Goal: Task Accomplishment & Management: Manage account settings

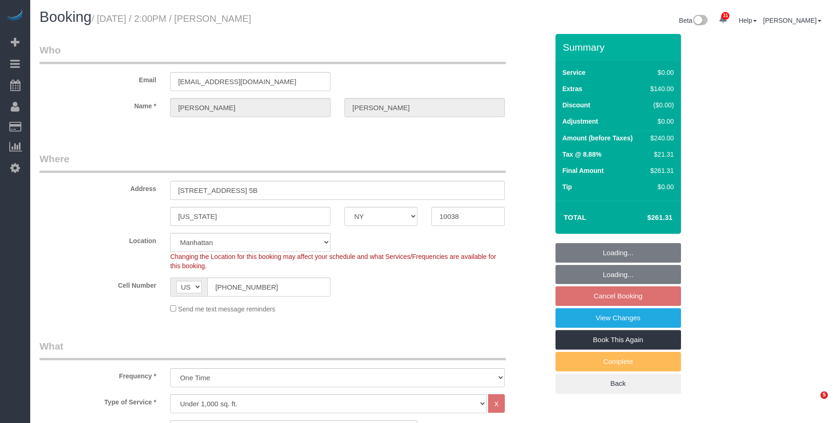
select select "NY"
select select "1"
select select "string:stripe-pm_1SD8a34VGloSiKo7HT2DnPb1"
select select "number:59"
select select "number:73"
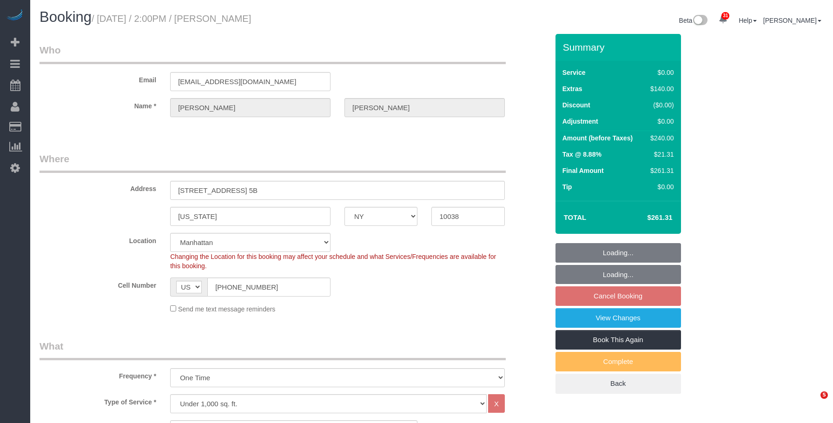
select select "number:15"
select select "number:5"
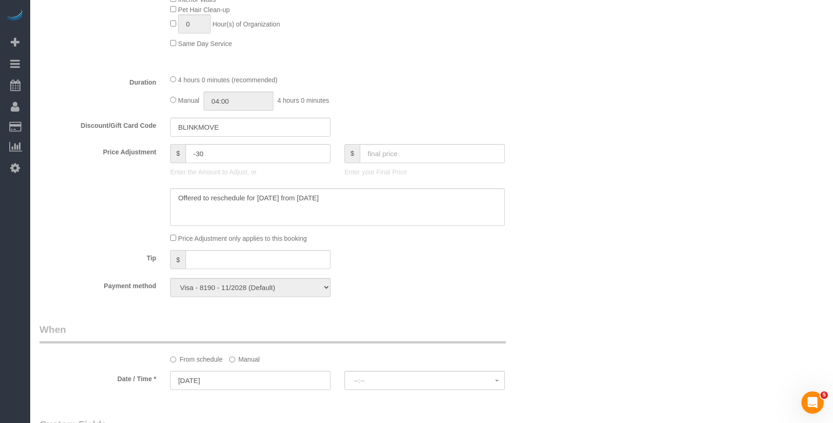
select select "spot7"
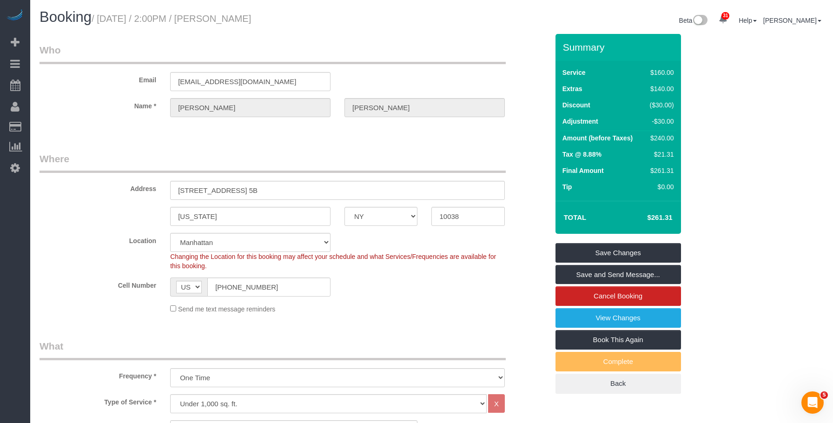
drag, startPoint x: 407, startPoint y: 151, endPoint x: 411, endPoint y: 130, distance: 21.4
click at [582, 320] on link "View Changes" at bounding box center [617, 318] width 125 height 20
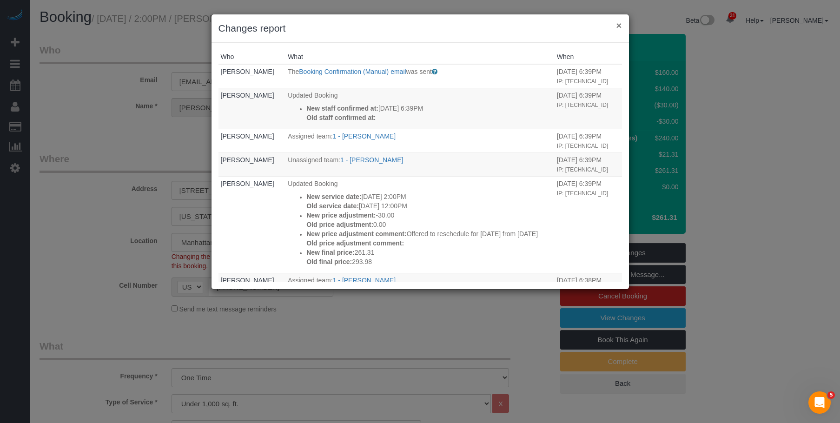
click at [620, 25] on button "×" at bounding box center [619, 25] width 6 height 10
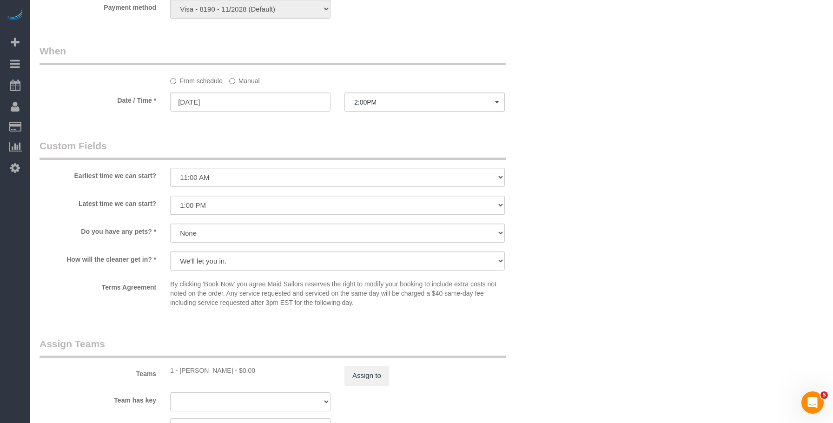
scroll to position [883, 0]
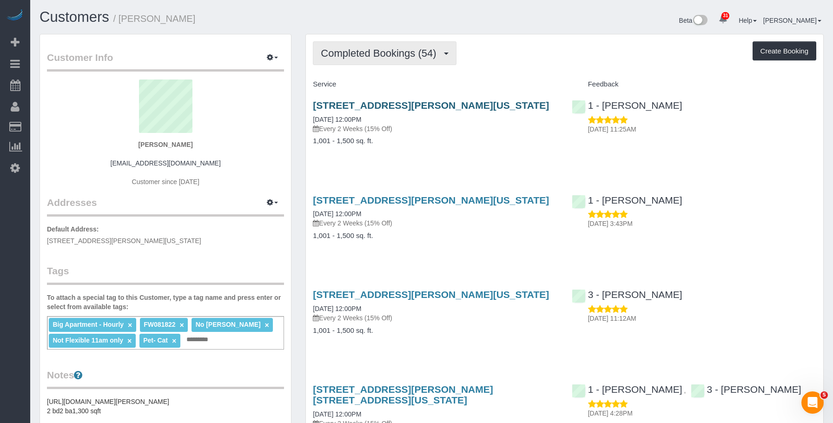
drag, startPoint x: 358, startPoint y: 48, endPoint x: 495, endPoint y: 106, distance: 148.9
click at [358, 48] on span "Completed Bookings (54)" at bounding box center [381, 53] width 120 height 12
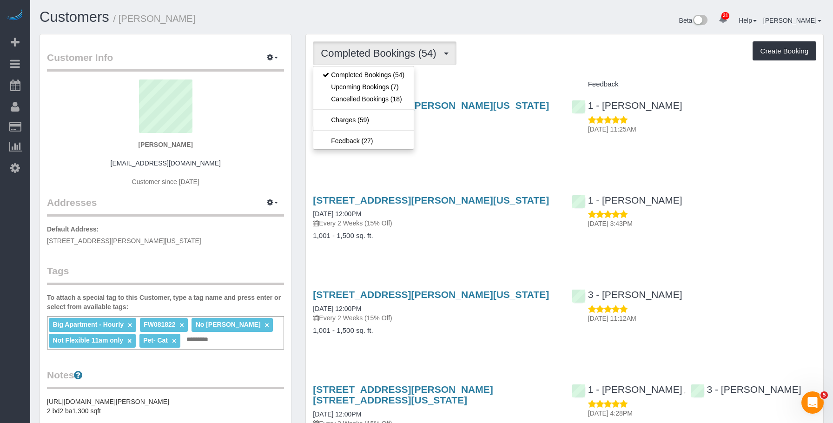
click at [502, 132] on p "Every 2 Weeks (15% Off)" at bounding box center [435, 128] width 244 height 9
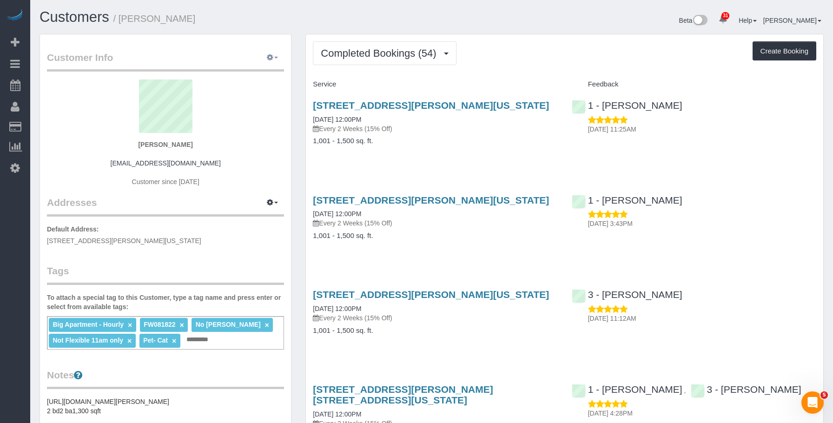
click at [270, 55] on icon "button" at bounding box center [270, 57] width 7 height 6
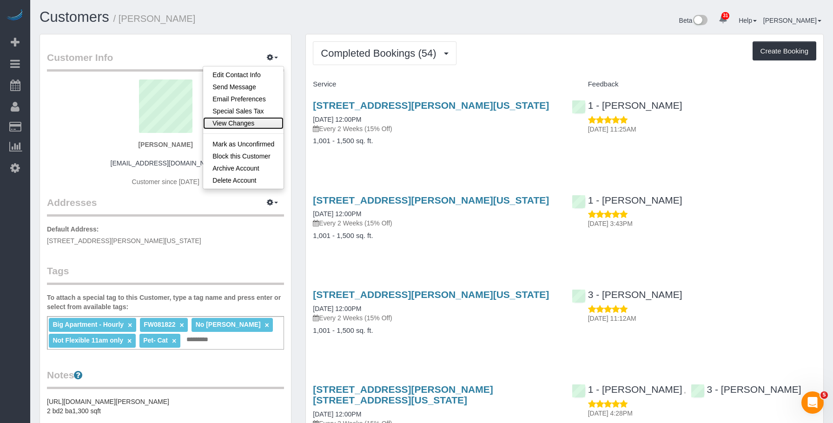
click at [240, 125] on link "View Changes" at bounding box center [243, 123] width 80 height 12
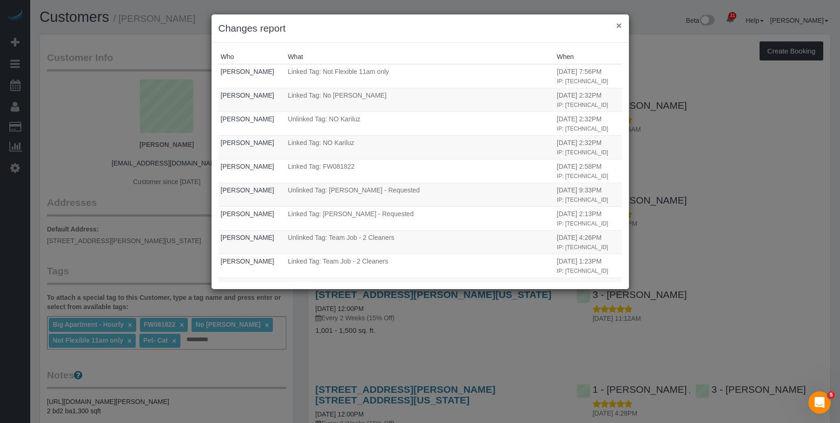
click at [616, 26] on button "×" at bounding box center [619, 25] width 6 height 10
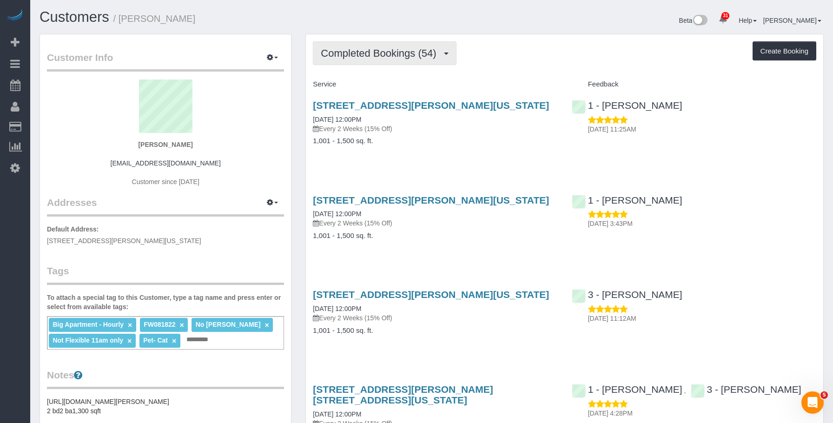
drag, startPoint x: 354, startPoint y: 49, endPoint x: 352, endPoint y: 61, distance: 11.8
click at [354, 49] on span "Completed Bookings (54)" at bounding box center [381, 53] width 120 height 12
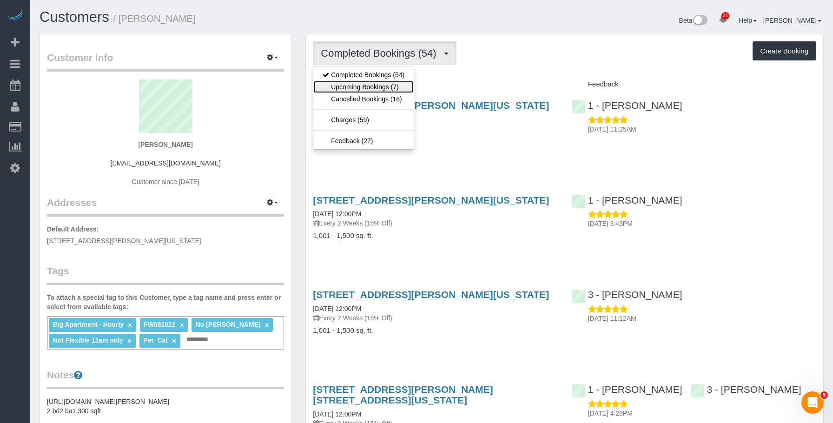
click at [351, 85] on link "Upcoming Bookings (7)" at bounding box center [363, 87] width 100 height 12
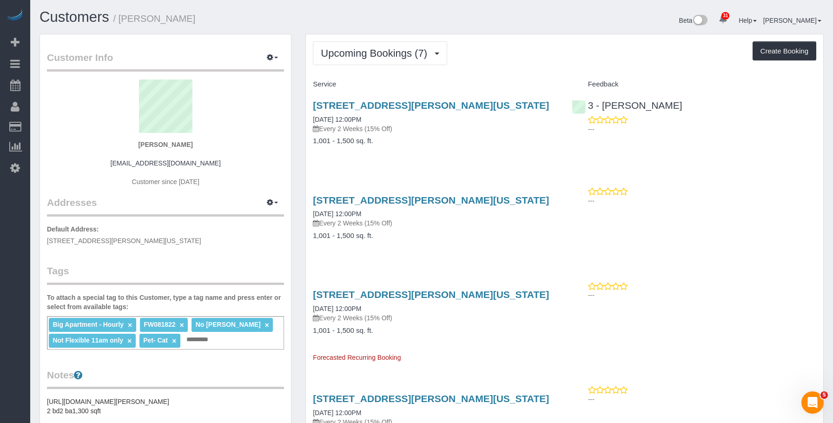
click at [476, 131] on p "Every 2 Weeks (15% Off)" at bounding box center [435, 128] width 244 height 9
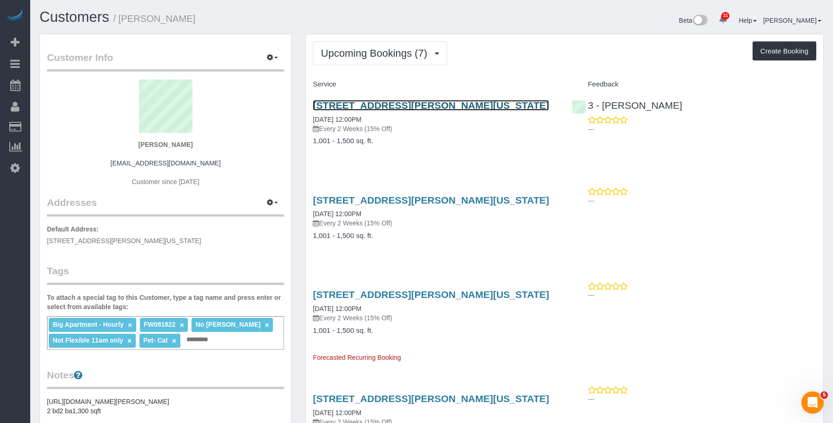
click at [478, 103] on link "15 William Street , Apt 25e, New York, NY 10005" at bounding box center [431, 105] width 236 height 11
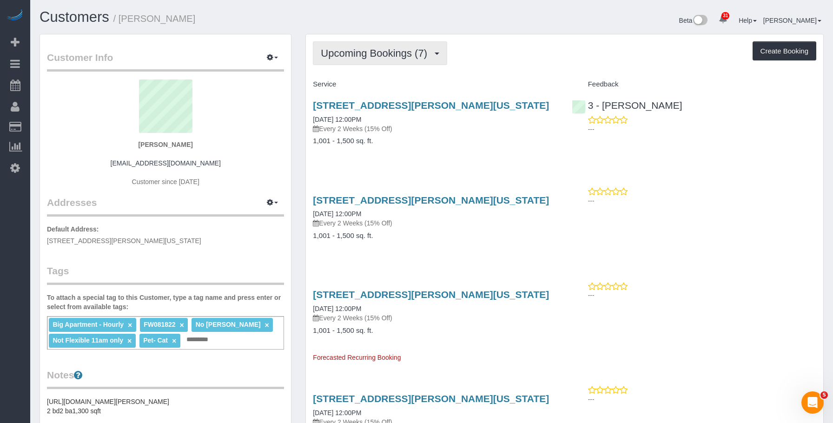
click at [341, 46] on button "Upcoming Bookings (7)" at bounding box center [380, 53] width 134 height 24
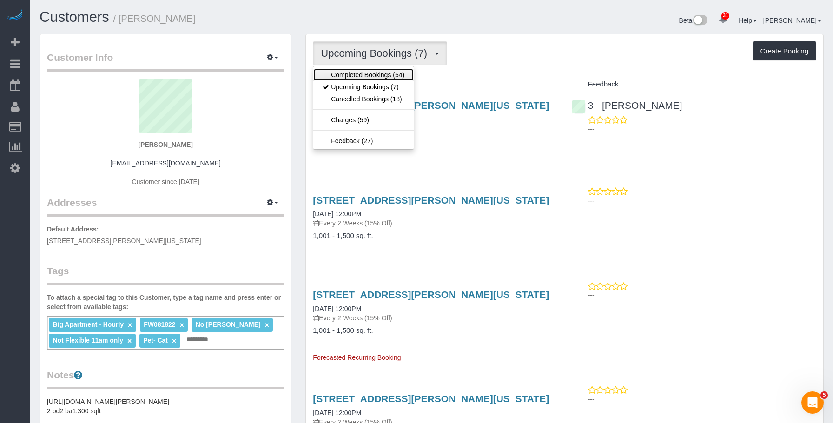
click at [342, 77] on link "Completed Bookings (54)" at bounding box center [363, 75] width 100 height 12
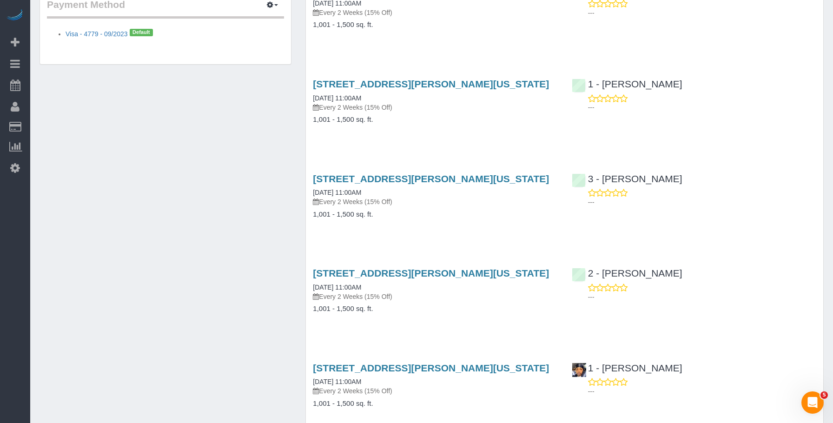
scroll to position [697, 0]
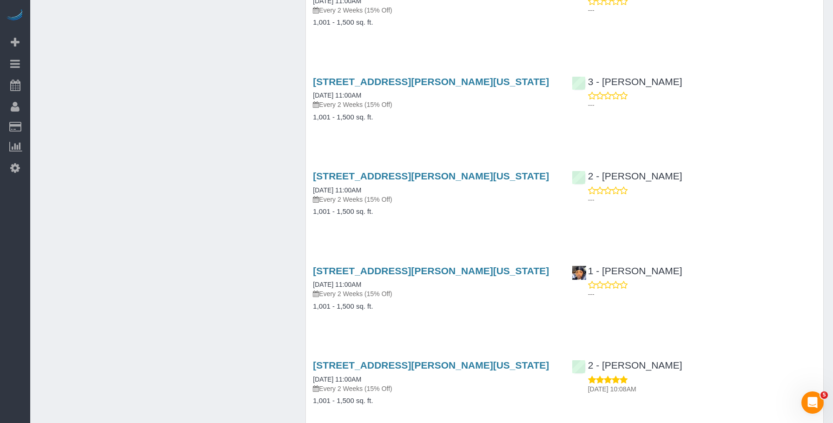
click at [469, 288] on div "15 William Street , Apt 25e, New York, NY 10005 11/21/2024 11:00AM Every 2 Week…" at bounding box center [435, 293] width 258 height 72
click at [480, 265] on link "15 William Street , Apt 25e, New York, NY 10005" at bounding box center [431, 270] width 236 height 11
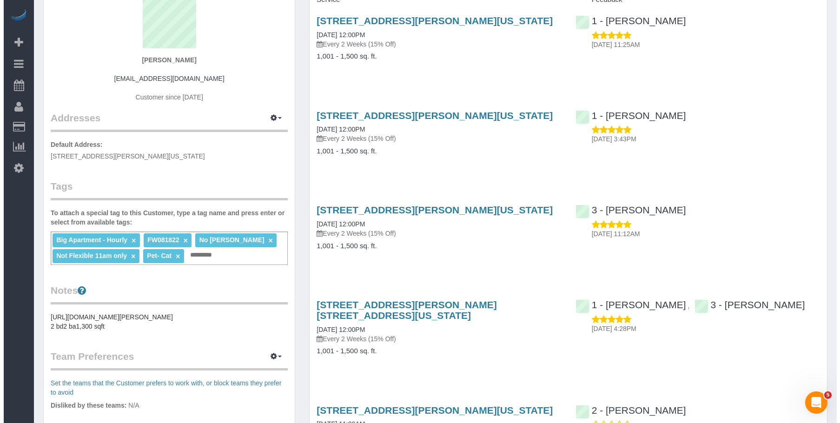
scroll to position [0, 0]
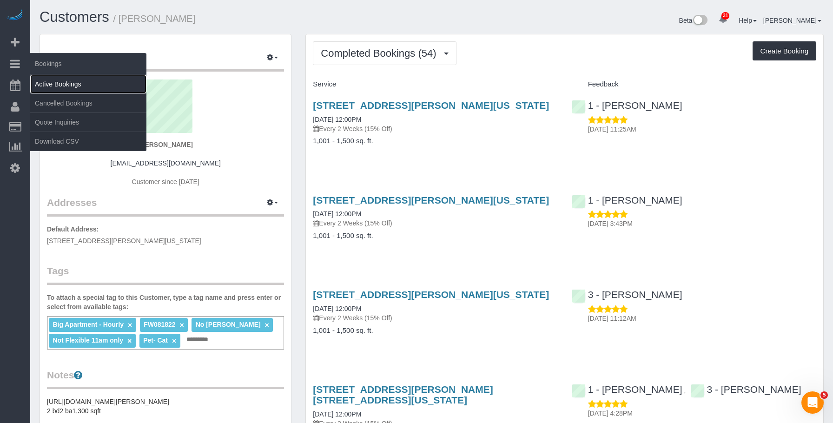
click at [79, 87] on link "Active Bookings" at bounding box center [88, 84] width 116 height 19
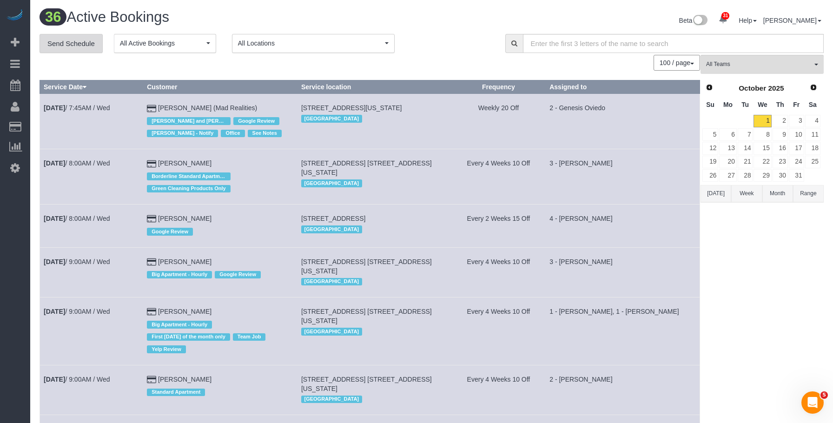
click at [73, 43] on link "Send Schedule" at bounding box center [71, 44] width 63 height 20
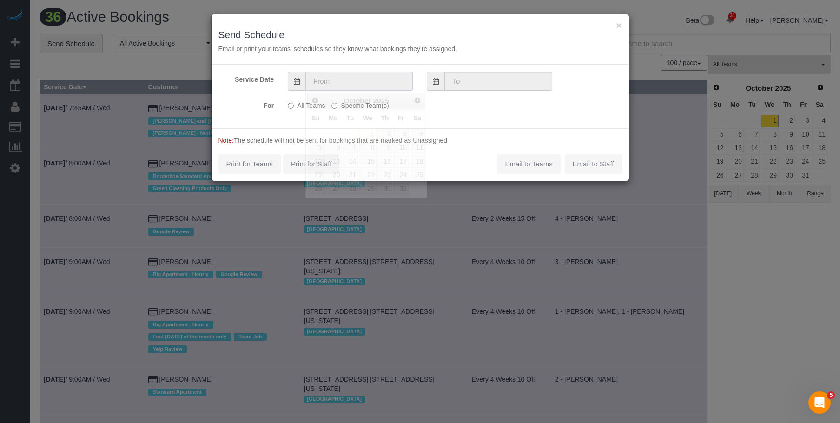
click at [341, 81] on input "text" at bounding box center [358, 81] width 107 height 19
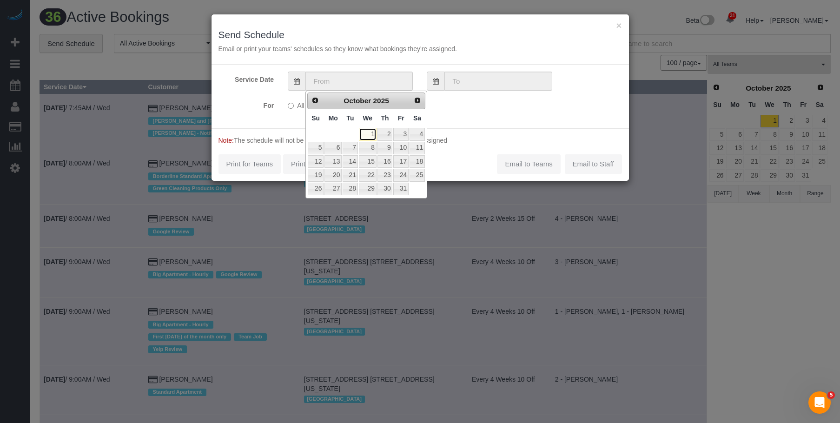
click at [367, 132] on link "1" at bounding box center [368, 134] width 18 height 13
type input "10/01/2025"
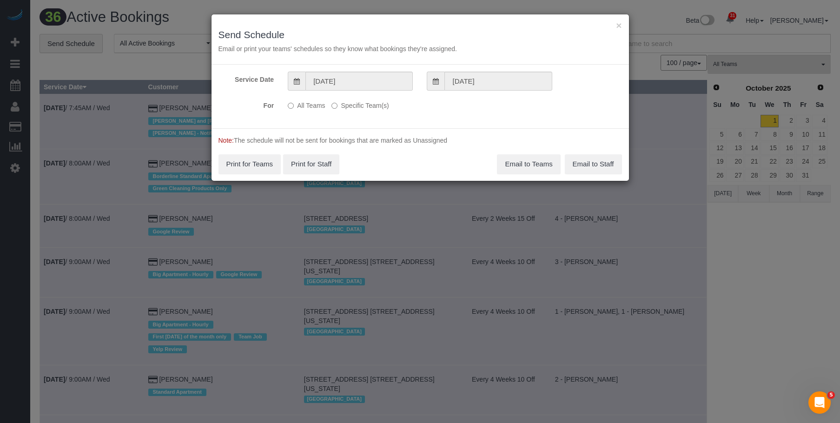
click at [376, 107] on label "Specific Team(s)" at bounding box center [359, 104] width 57 height 13
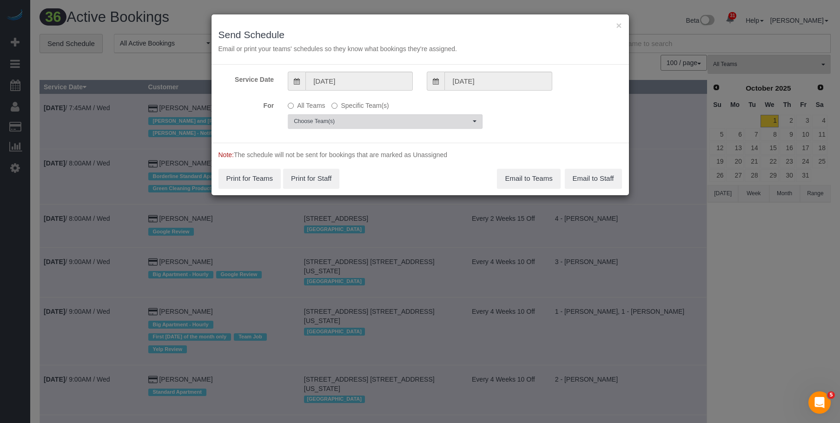
click at [402, 125] on span "Choose Team(s)" at bounding box center [382, 122] width 177 height 8
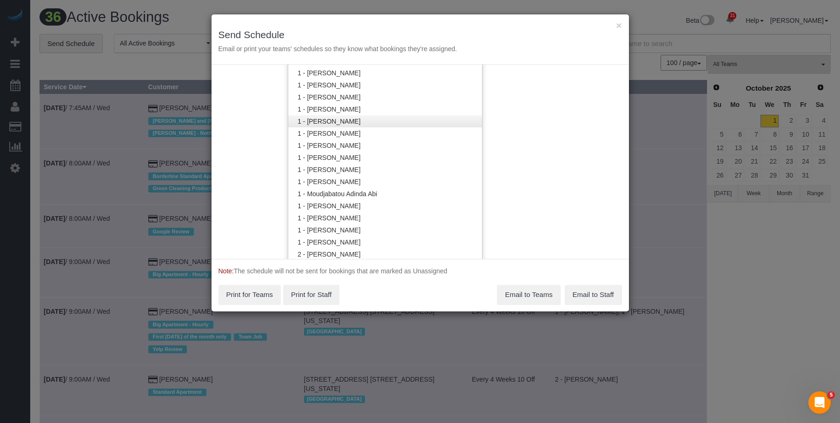
scroll to position [327, 0]
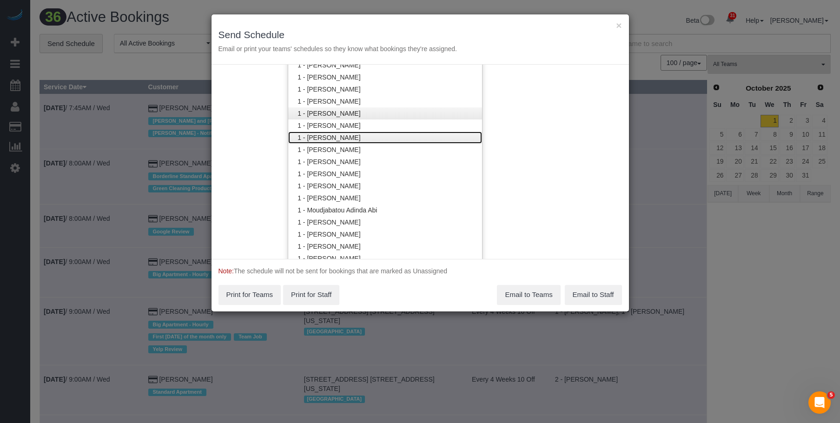
drag, startPoint x: 358, startPoint y: 139, endPoint x: 375, endPoint y: 109, distance: 33.9
click at [358, 139] on link "1 - [PERSON_NAME]" at bounding box center [385, 138] width 194 height 12
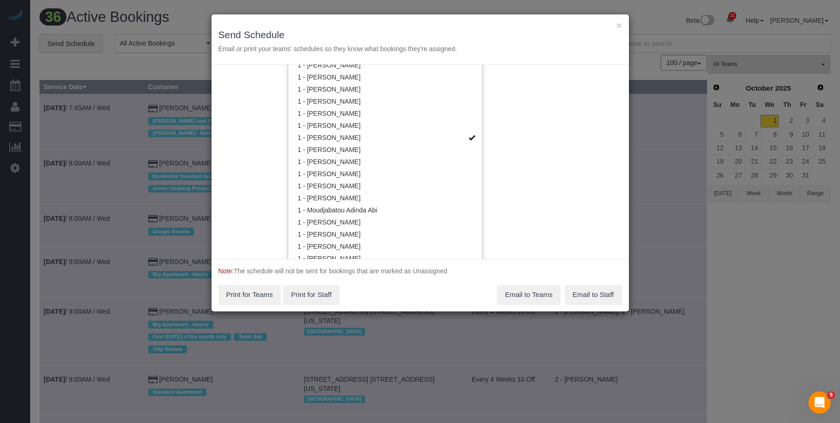
click at [401, 34] on h3 "Send Schedule" at bounding box center [419, 34] width 403 height 11
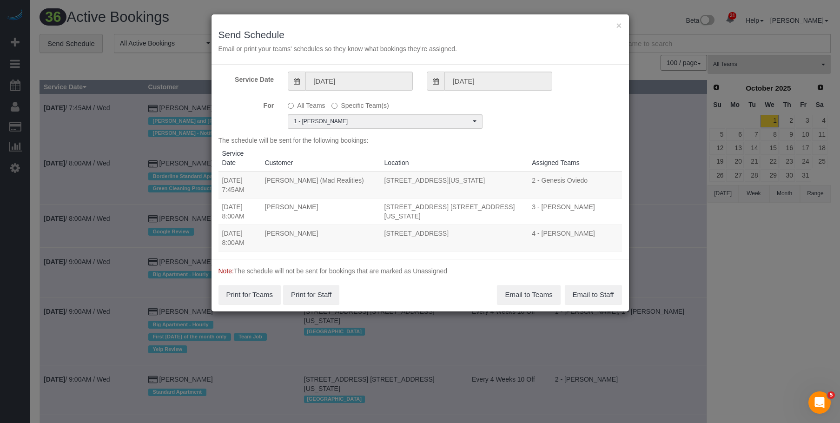
scroll to position [0, 0]
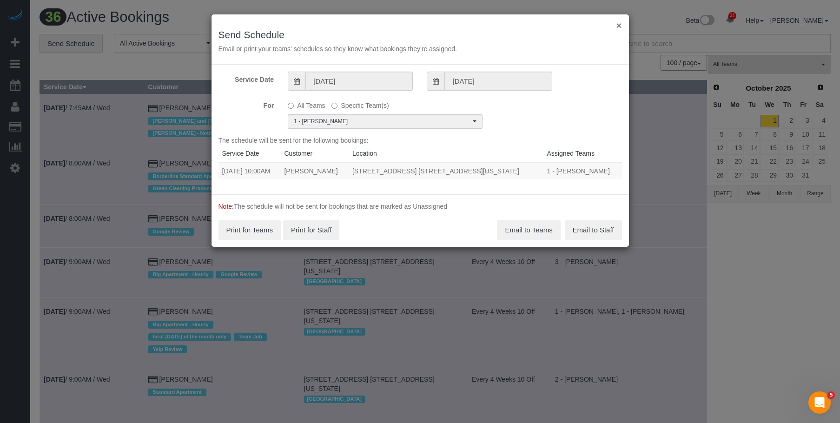
click at [619, 26] on button "×" at bounding box center [619, 25] width 6 height 10
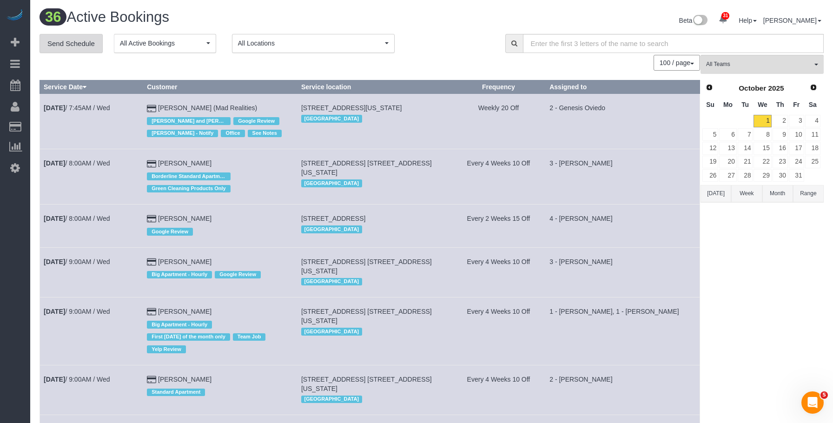
click at [71, 46] on link "Send Schedule" at bounding box center [71, 44] width 63 height 20
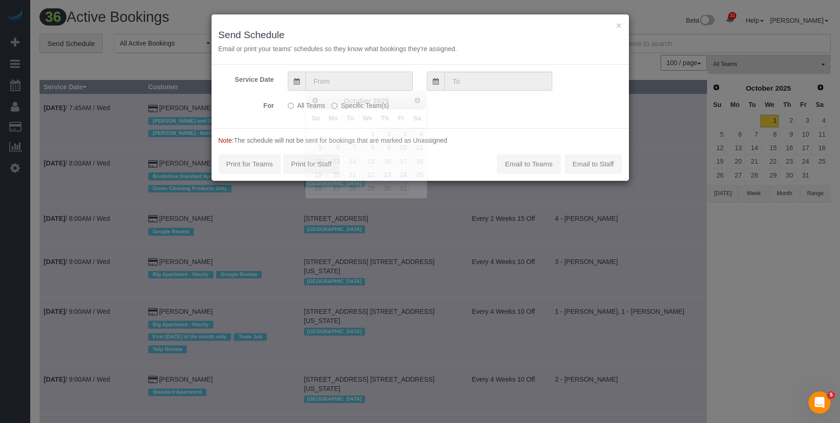
click at [355, 86] on input "text" at bounding box center [358, 81] width 107 height 19
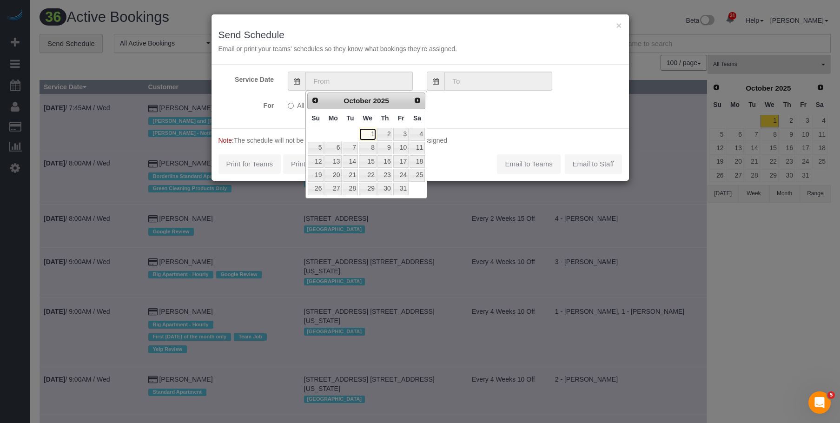
click at [372, 134] on link "1" at bounding box center [368, 134] width 18 height 13
type input "10/01/2025"
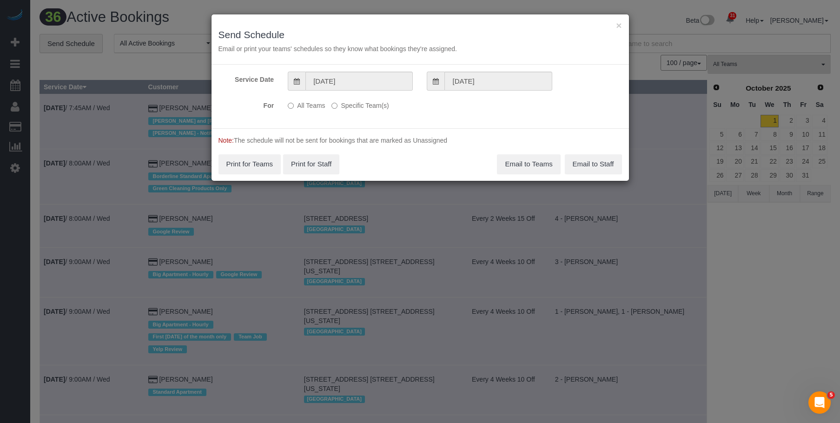
click at [366, 100] on label "Specific Team(s)" at bounding box center [359, 104] width 57 height 13
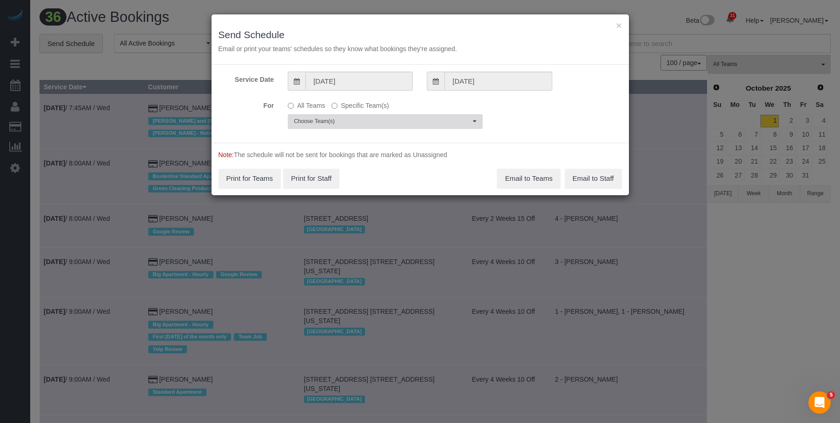
click at [418, 124] on span "Choose Team(s)" at bounding box center [382, 122] width 177 height 8
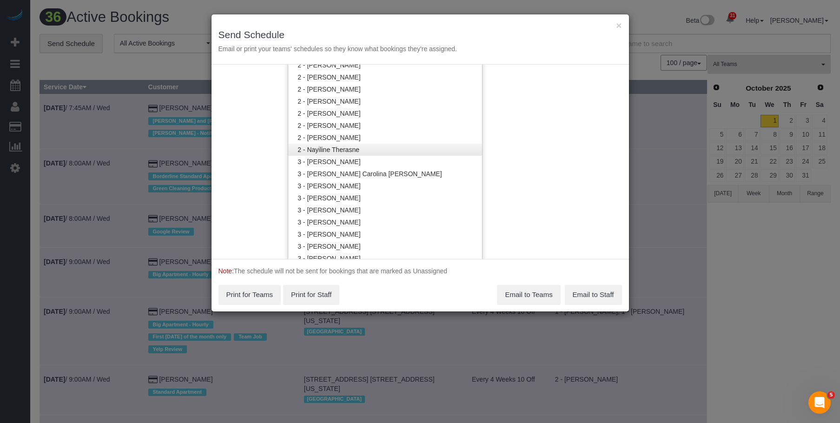
scroll to position [560, 0]
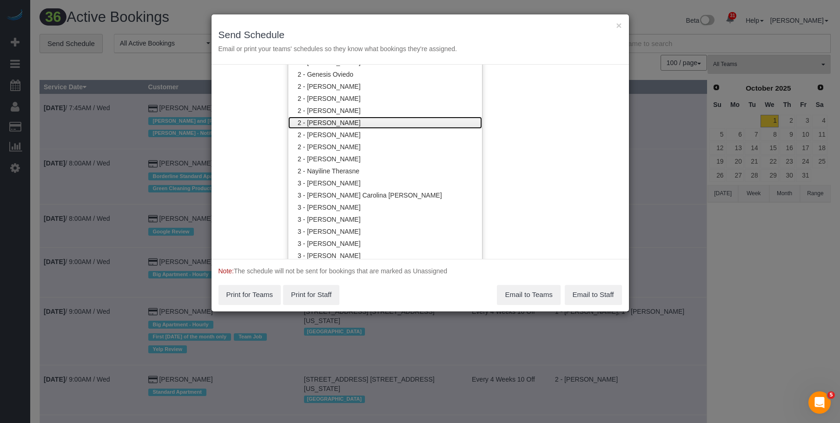
click at [383, 121] on link "2 - Katherine Poveda" at bounding box center [385, 123] width 194 height 12
click at [409, 32] on h3 "Send Schedule" at bounding box center [419, 34] width 403 height 11
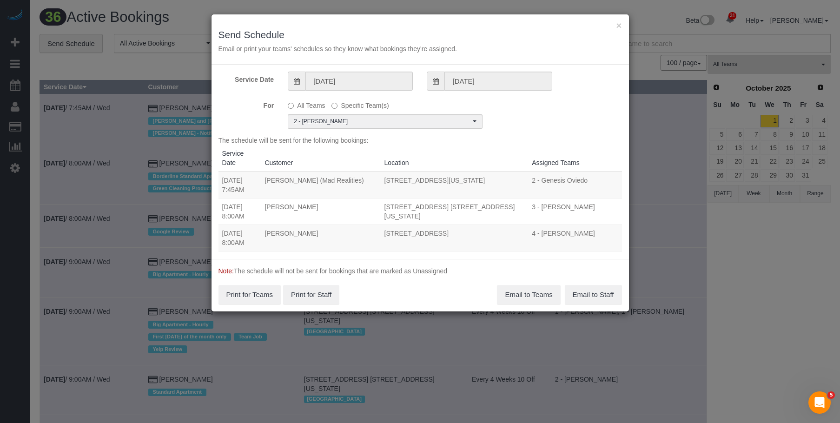
scroll to position [0, 0]
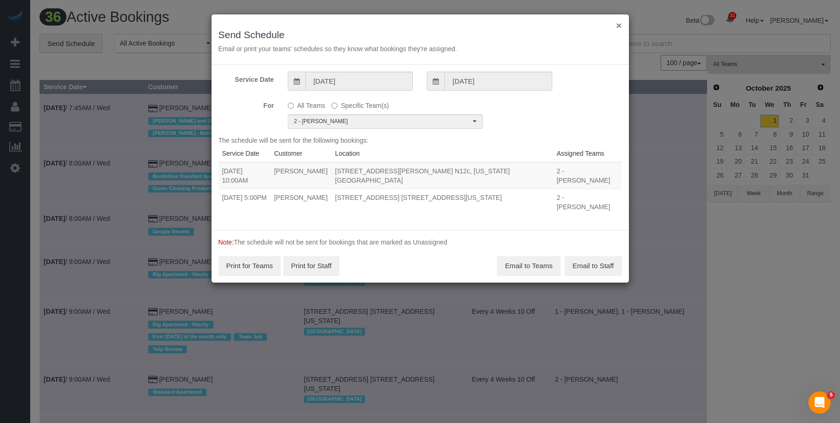
click at [620, 24] on button "×" at bounding box center [619, 25] width 6 height 10
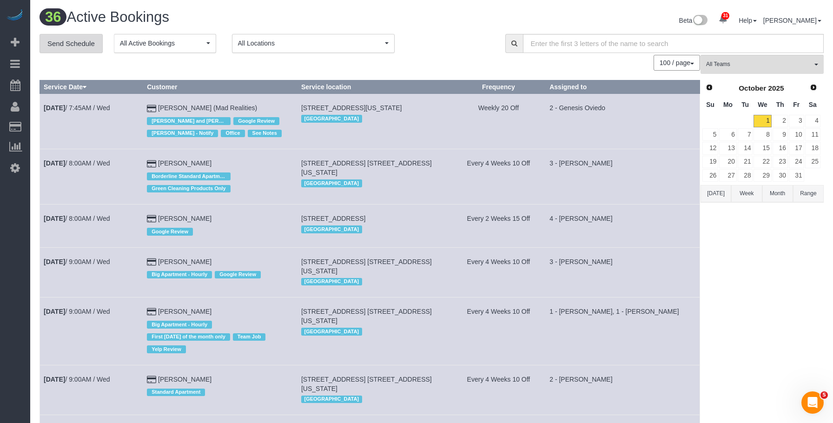
click at [78, 49] on link "Send Schedule" at bounding box center [71, 44] width 63 height 20
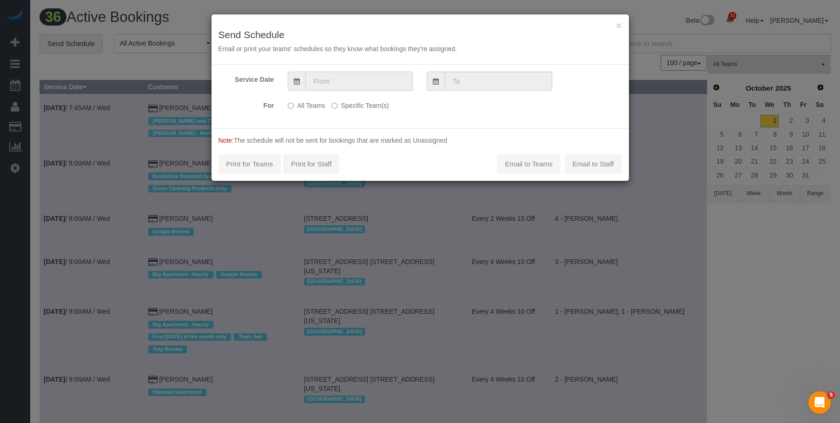
click at [362, 78] on input "text" at bounding box center [358, 81] width 107 height 19
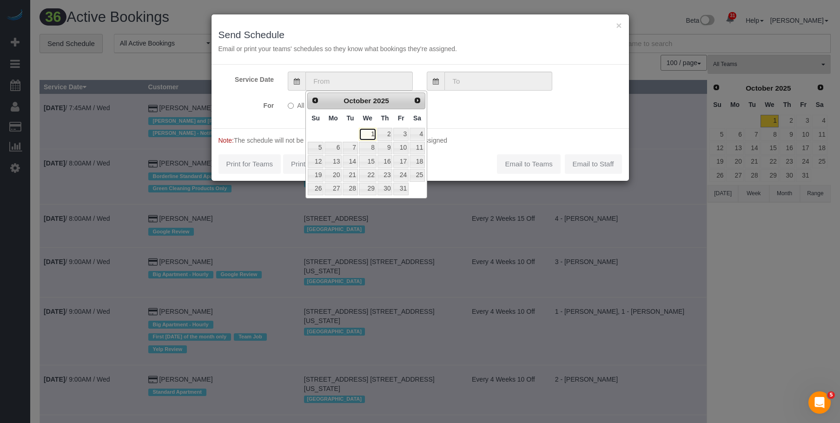
click at [372, 137] on link "1" at bounding box center [368, 134] width 18 height 13
type input "10/01/2025"
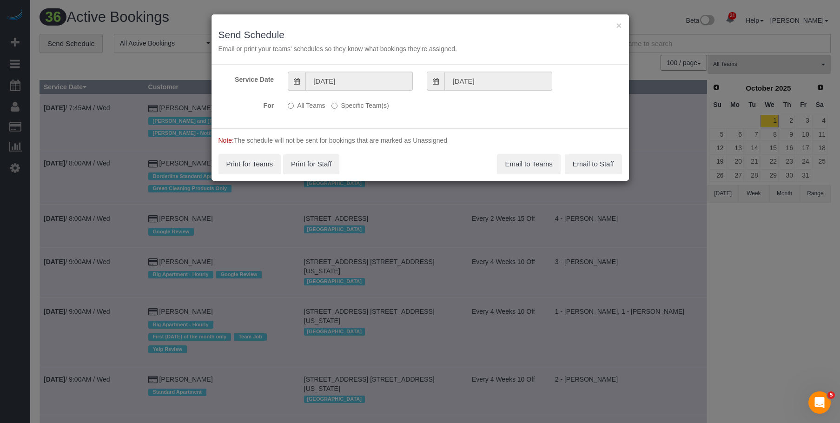
click at [358, 100] on label "Specific Team(s)" at bounding box center [359, 104] width 57 height 13
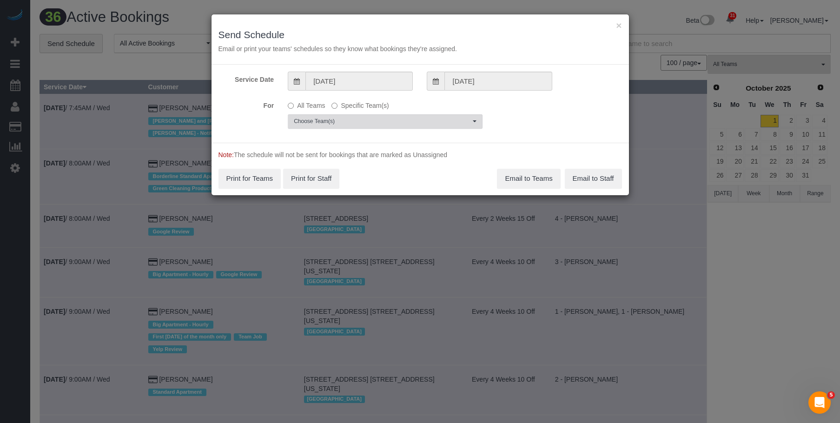
click at [409, 125] on span "Choose Team(s)" at bounding box center [382, 122] width 177 height 8
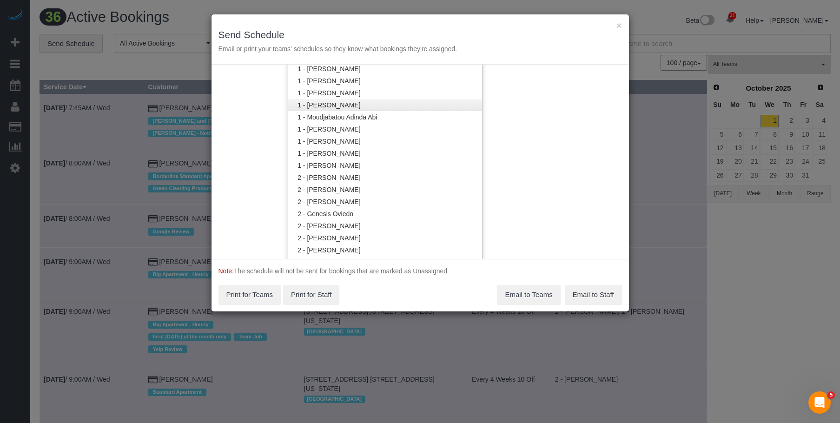
scroll to position [374, 0]
click at [350, 116] on link "1 - [PERSON_NAME]" at bounding box center [385, 115] width 194 height 12
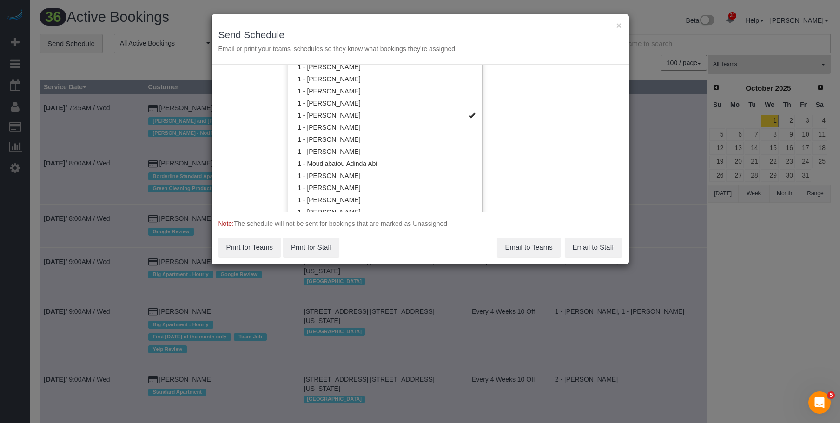
click at [474, 28] on div "× Send Schedule Email or print your teams' schedules so they know what bookings…" at bounding box center [419, 39] width 417 height 50
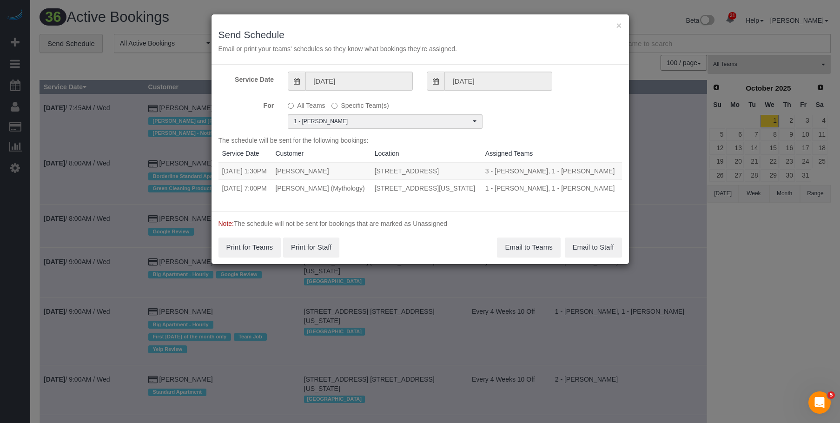
drag, startPoint x: 365, startPoint y: 170, endPoint x: 475, endPoint y: 169, distance: 109.2
click at [475, 169] on td "289 11th Street, Brooklyn, NY 11215" at bounding box center [426, 171] width 111 height 18
copy td "289 11th Street, Brooklyn, NY 11215"
drag, startPoint x: 618, startPoint y: 26, endPoint x: 474, endPoint y: 11, distance: 145.4
click at [618, 26] on button "×" at bounding box center [619, 25] width 6 height 10
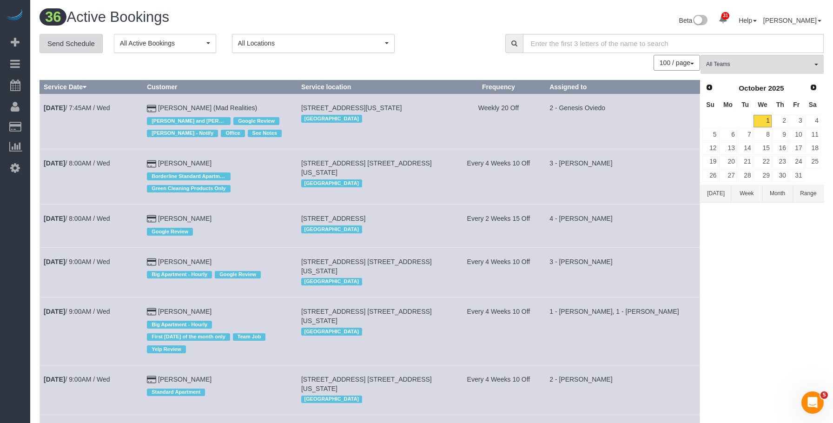
click at [86, 47] on link "Send Schedule" at bounding box center [71, 44] width 63 height 20
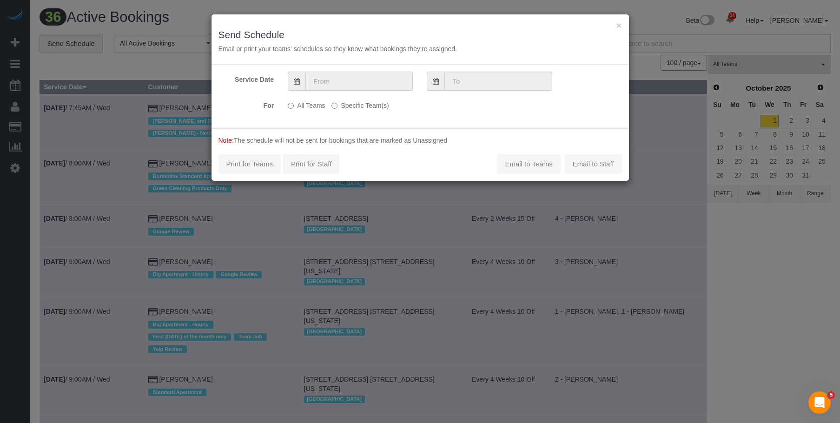
drag, startPoint x: 397, startPoint y: 73, endPoint x: 397, endPoint y: 88, distance: 14.9
click at [397, 73] on input "text" at bounding box center [358, 81] width 107 height 19
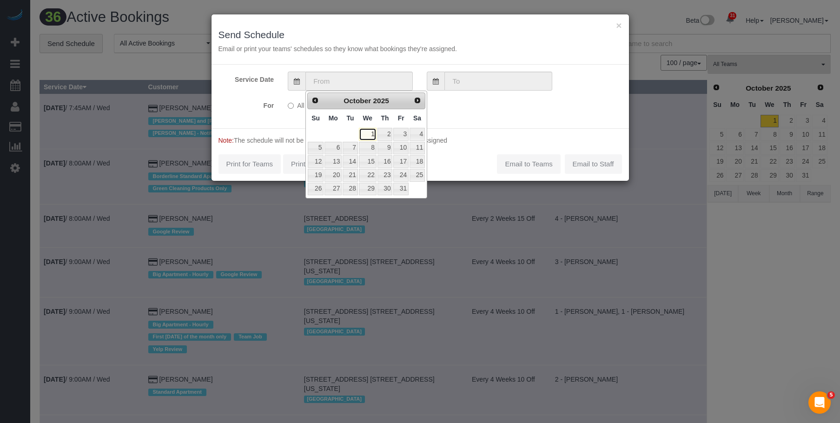
click at [374, 133] on link "1" at bounding box center [368, 134] width 18 height 13
type input "10/01/2025"
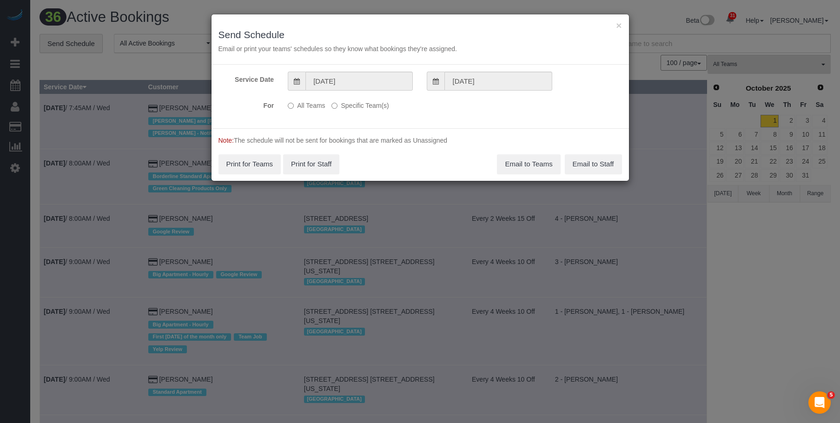
click at [379, 106] on label "Specific Team(s)" at bounding box center [359, 104] width 57 height 13
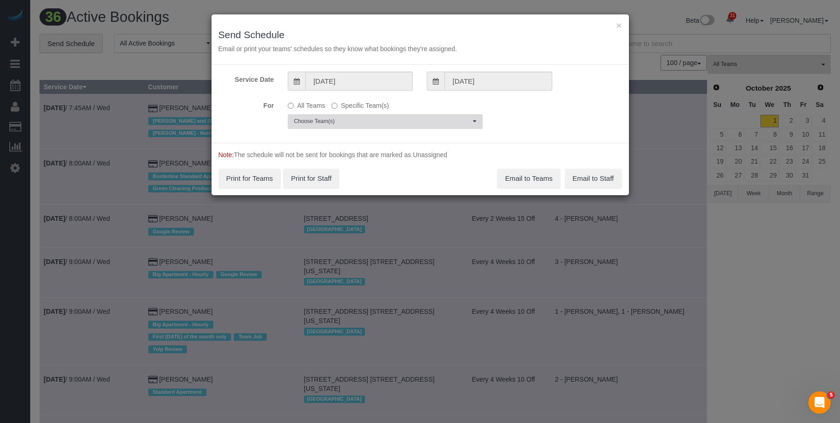
click at [397, 119] on span "Choose Team(s)" at bounding box center [382, 122] width 177 height 8
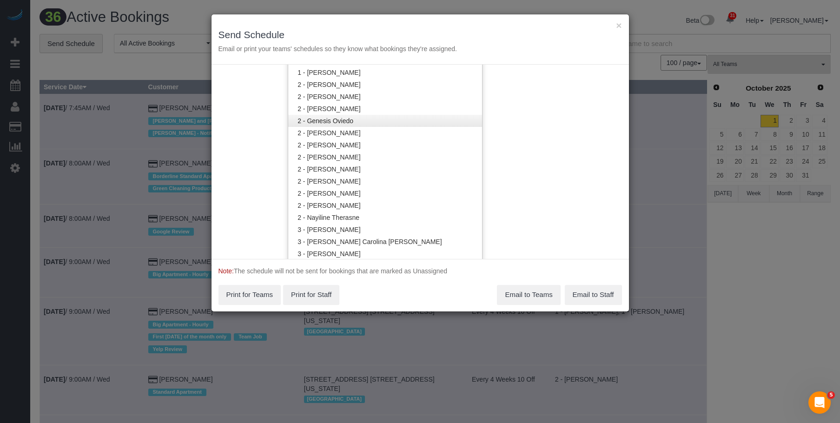
scroll to position [420, 0]
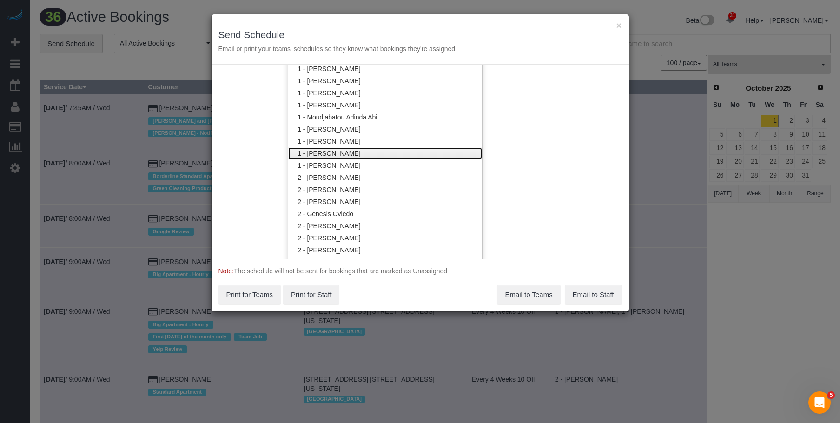
click at [344, 152] on link "1 - [PERSON_NAME]" at bounding box center [385, 153] width 194 height 12
drag, startPoint x: 390, startPoint y: 40, endPoint x: 402, endPoint y: 2, distance: 40.4
click at [390, 40] on div "× Send Schedule Email or print your teams' schedules so they know what bookings…" at bounding box center [419, 39] width 417 height 50
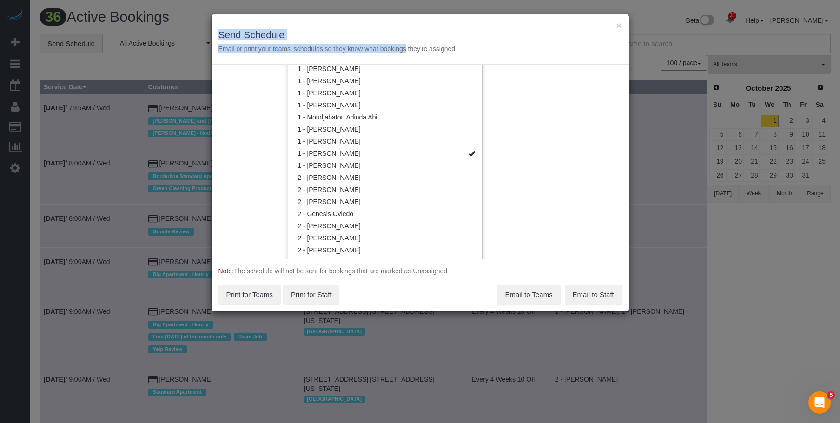
scroll to position [0, 0]
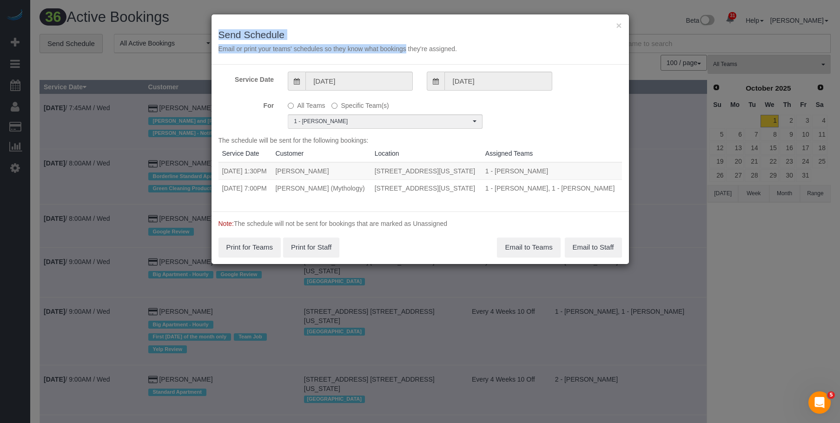
drag, startPoint x: 369, startPoint y: 171, endPoint x: 388, endPoint y: 179, distance: 20.2
click at [388, 179] on td "235 East 46th Street, Apt.4c, New York, NY 10017" at bounding box center [426, 171] width 111 height 18
drag, startPoint x: 366, startPoint y: 172, endPoint x: 395, endPoint y: 178, distance: 29.8
click at [395, 178] on td "235 East 46th Street, Apt.4c, New York, NY 10017" at bounding box center [426, 171] width 111 height 18
copy td "235 East 46th Street, Apt.4c, New York, NY 10017"
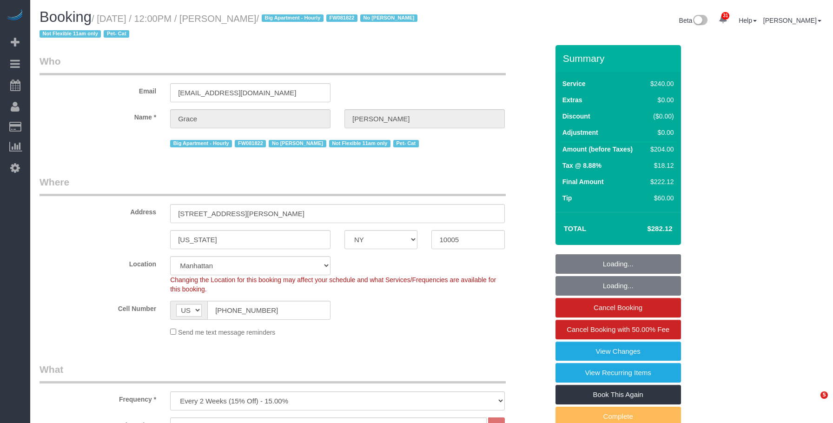
select select "NY"
select select "180"
select select "spot1"
select select "number:89"
select select "number:90"
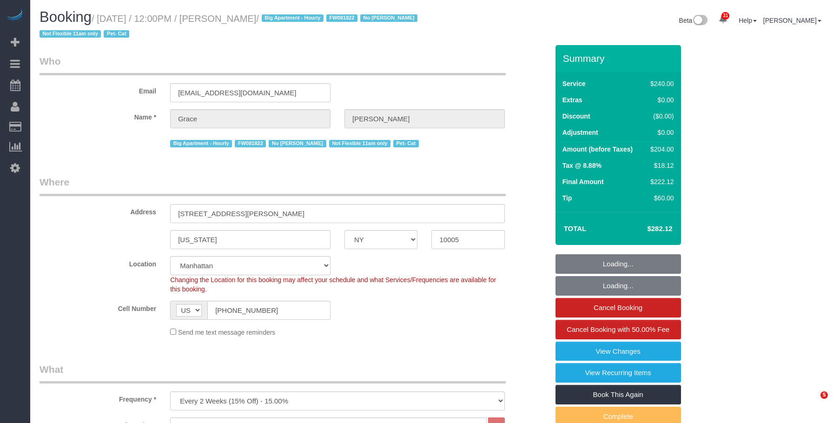
select select "number:14"
select select "number:5"
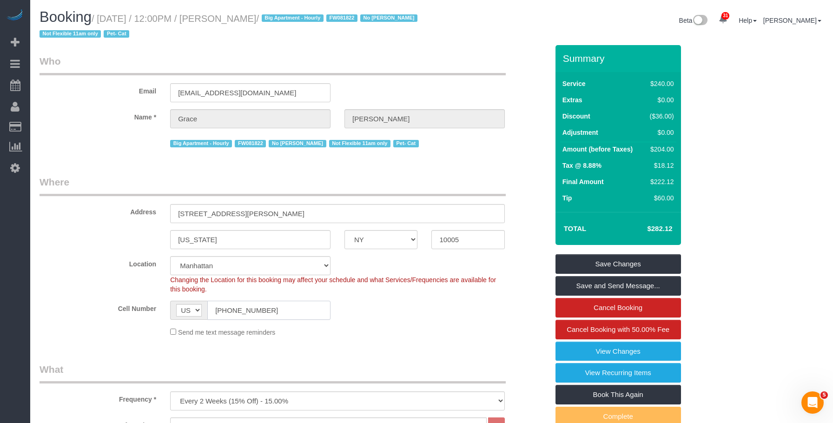
drag, startPoint x: 268, startPoint y: 307, endPoint x: 204, endPoint y: 272, distance: 72.6
click at [147, 305] on div "Cell Number AF AL DZ AD AO AI AQ AG AR AM AW AU AT AZ BS BH BD BB BY BE BZ BJ B…" at bounding box center [294, 310] width 523 height 19
drag, startPoint x: 577, startPoint y: 349, endPoint x: 285, endPoint y: 172, distance: 340.5
click at [577, 349] on link "View Changes" at bounding box center [617, 352] width 125 height 20
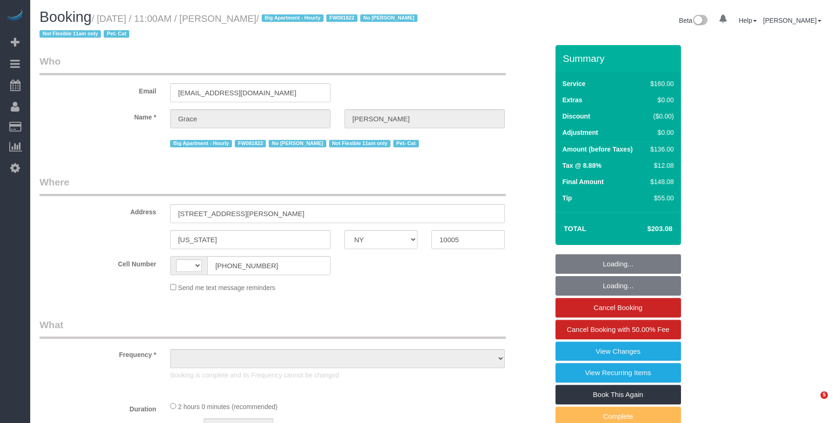
select select "NY"
select select "number:89"
select select "number:90"
select select "number:14"
select select "number:5"
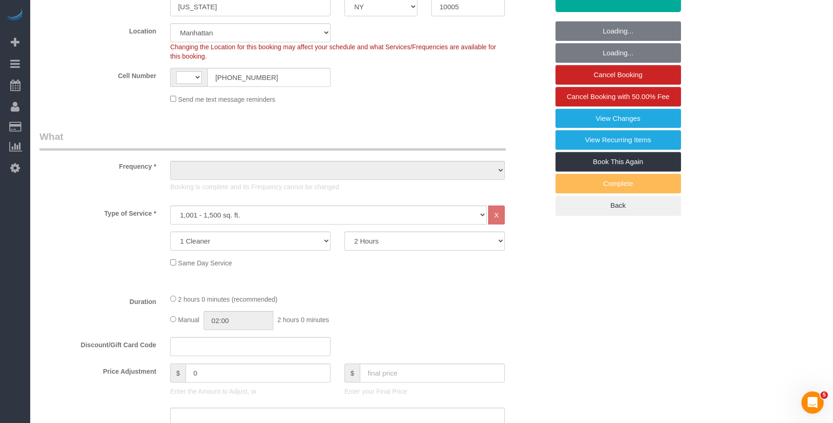
select select "string:US"
select select "object:820"
select select "string:stripe-pm_1J7Nir4VGloSiKo7YfTDYo6F"
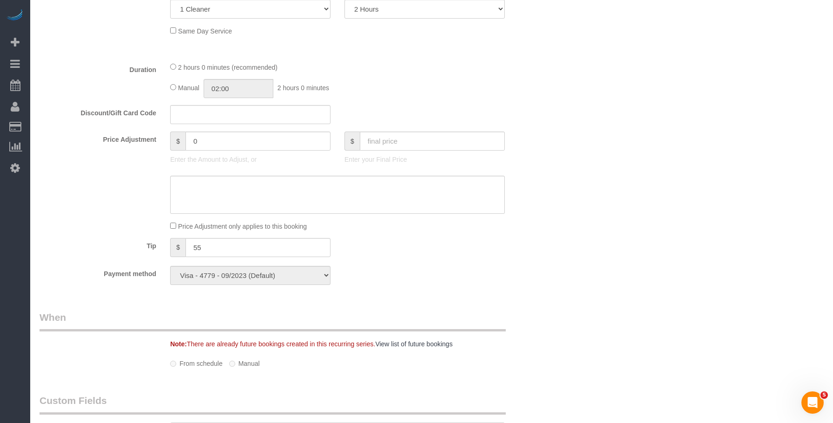
select select "spot1"
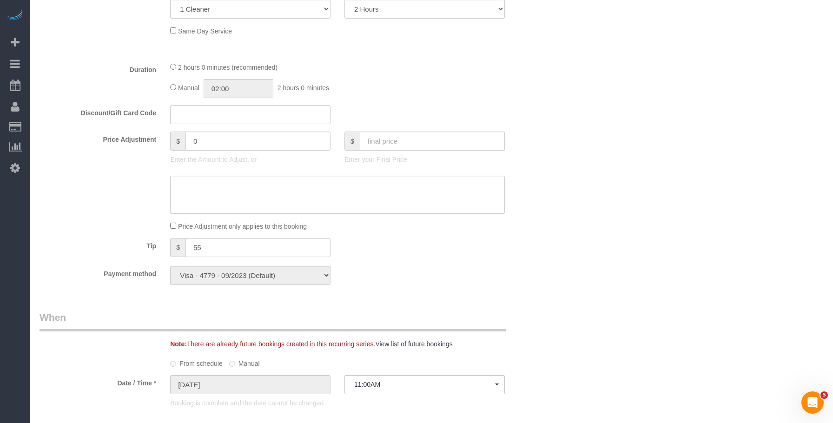
select select "object:1469"
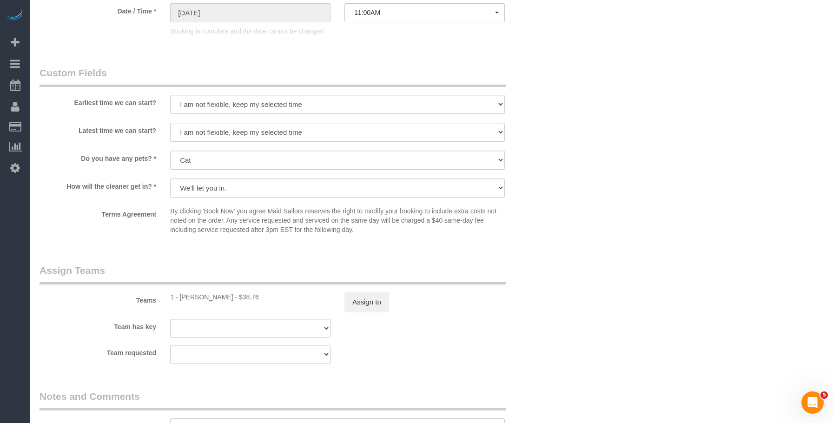
scroll to position [1022, 0]
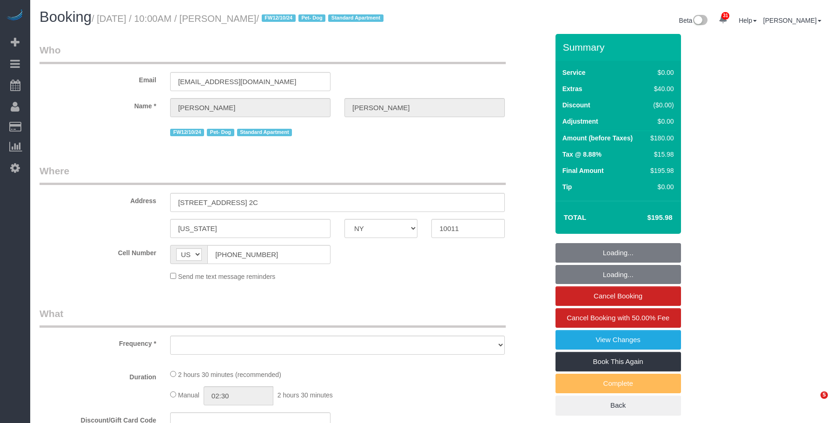
select select "NY"
select select "number:89"
select select "number:90"
select select "number:13"
select select "number:5"
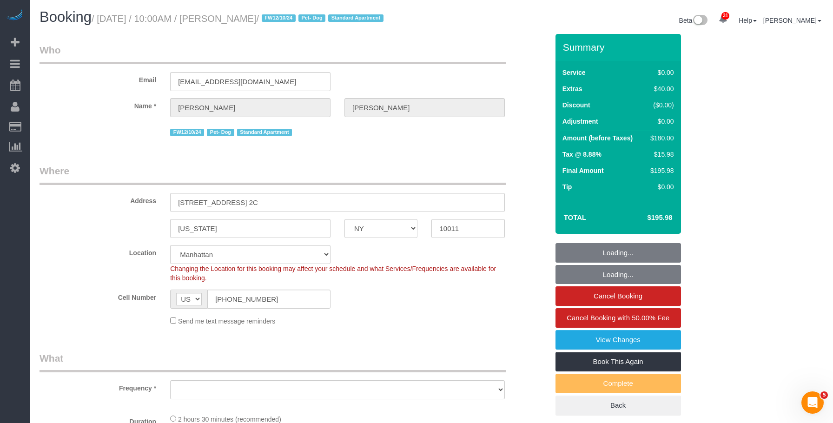
select select "string:stripe-pm_1RBnnX4VGloSiKo7zPfdaQOj"
select select "object:974"
select select "1"
select select "spot1"
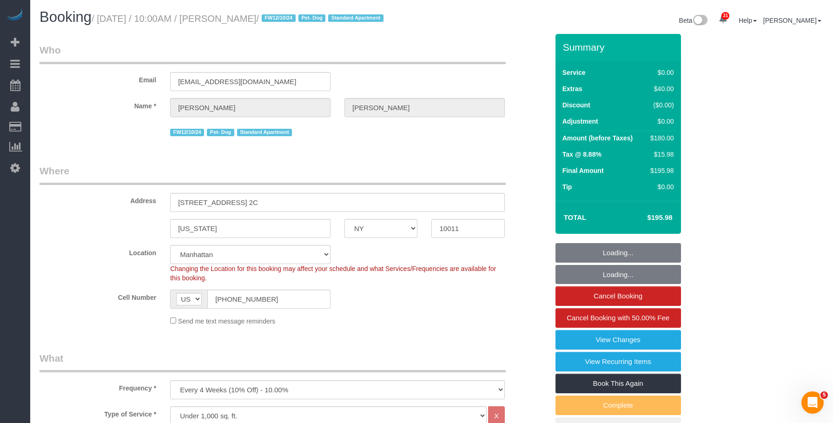
select select "object:1091"
select select "1"
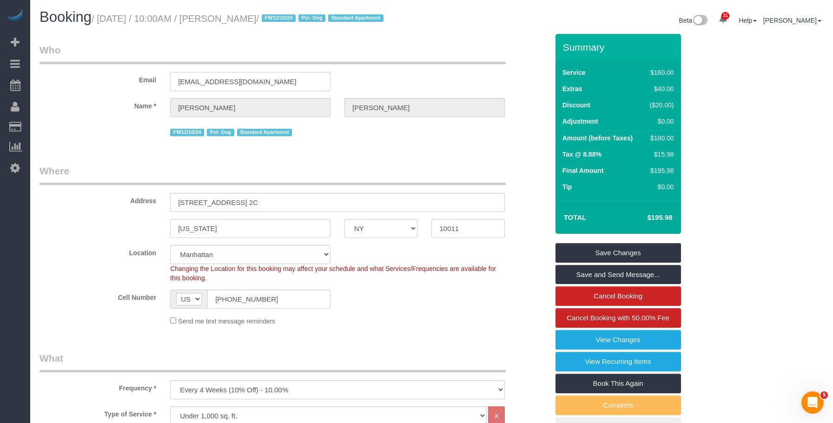
drag, startPoint x: 316, startPoint y: 93, endPoint x: 83, endPoint y: 88, distance: 232.9
click at [83, 88] on div "Email amandasilverstein3@gmail.com" at bounding box center [294, 67] width 523 height 48
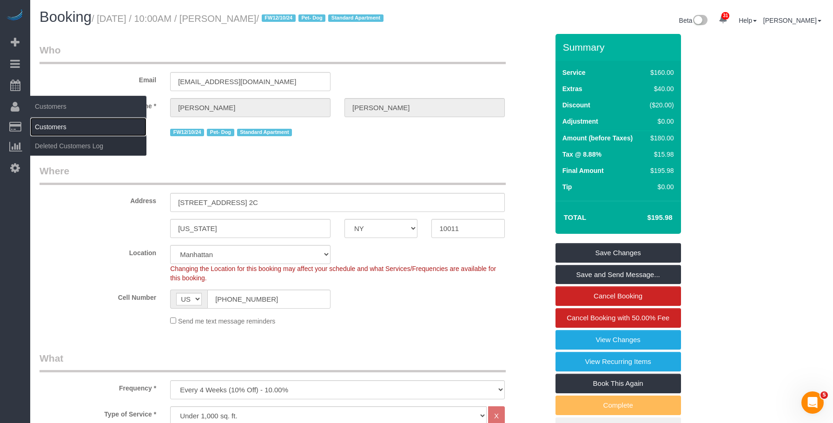
click at [55, 130] on link "Customers" at bounding box center [88, 127] width 116 height 19
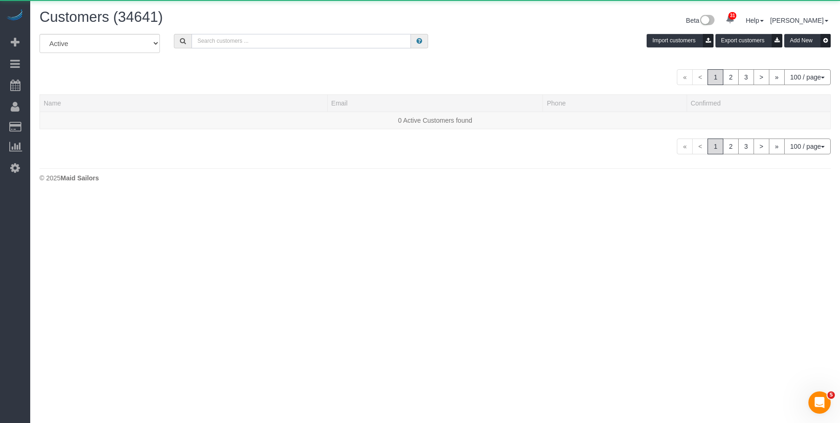
click at [294, 43] on input "text" at bounding box center [300, 41] width 219 height 14
paste input "amandasilverstein3@gmail.com"
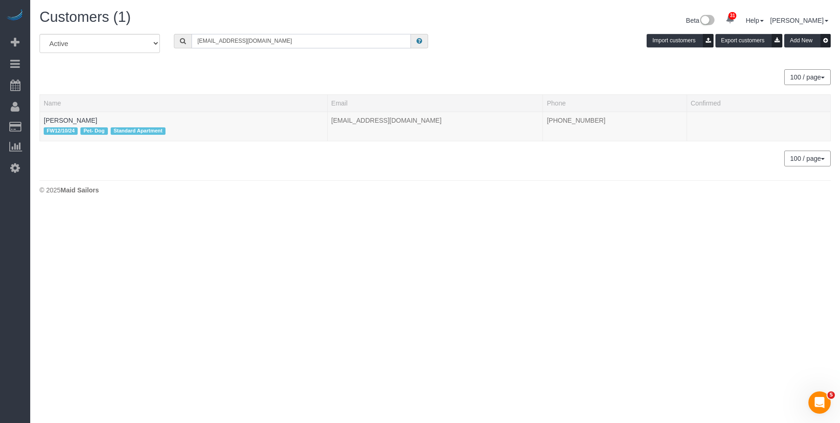
type input "amandasilverstein3@gmail.com"
click at [78, 118] on link "Amanda Silverstein" at bounding box center [70, 120] width 53 height 7
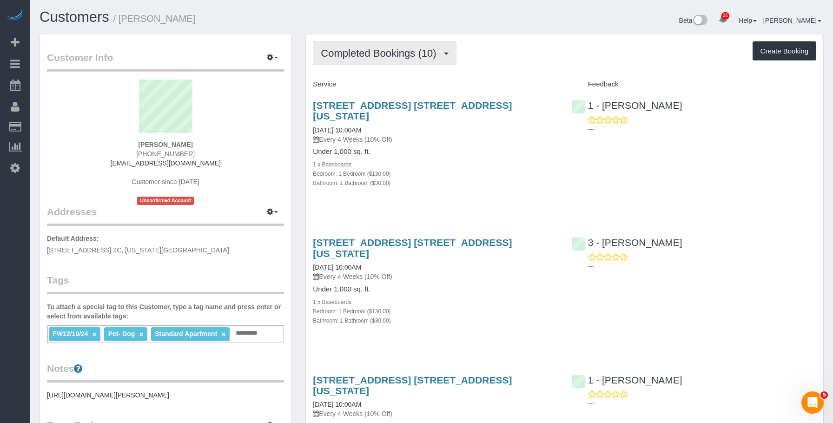
click at [396, 53] on span "Completed Bookings (10)" at bounding box center [381, 53] width 120 height 12
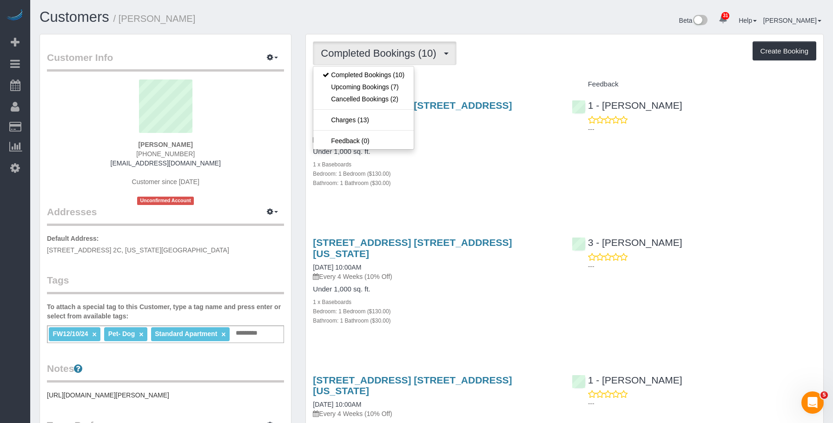
click at [463, 136] on div "60 West 20th Street, Apt. 2c, New York, NY 10011 08/06/2025 10:00AM Every 4 Wee…" at bounding box center [435, 149] width 258 height 114
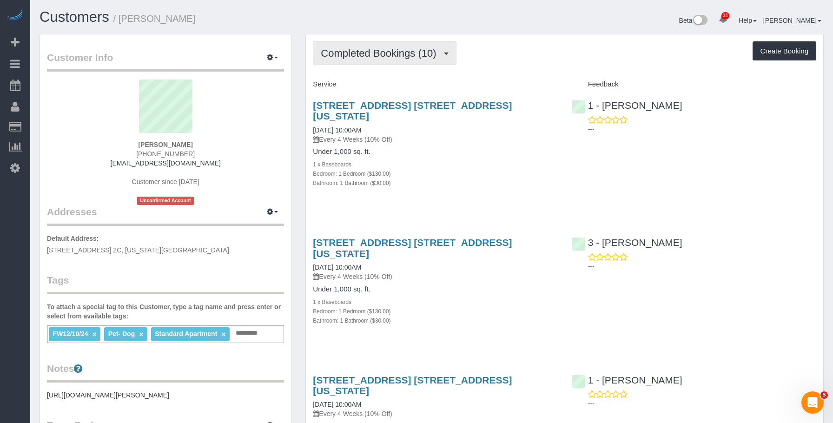
click at [372, 47] on span "Completed Bookings (10)" at bounding box center [381, 53] width 120 height 12
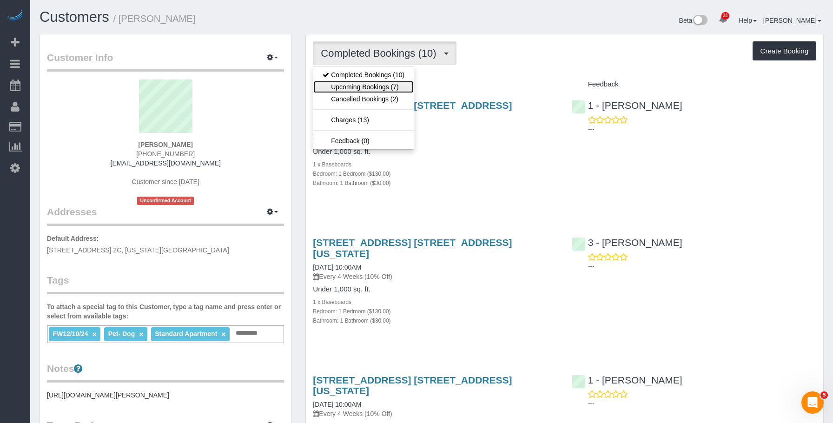
click at [363, 86] on link "Upcoming Bookings (7)" at bounding box center [363, 87] width 100 height 12
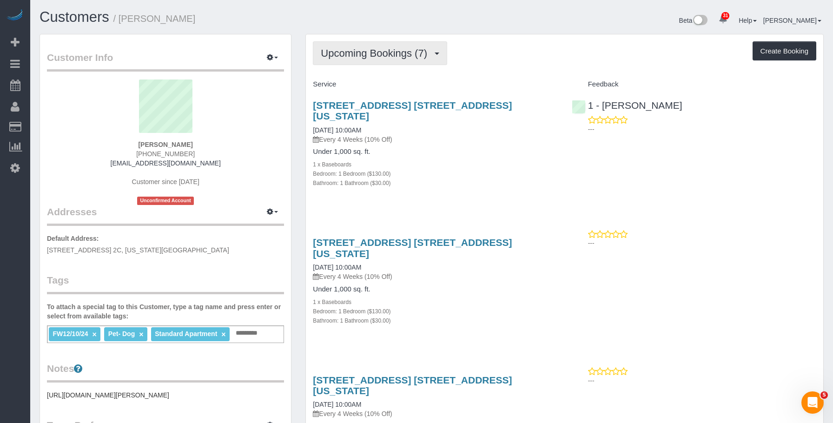
click at [350, 50] on span "Upcoming Bookings (7)" at bounding box center [376, 53] width 111 height 12
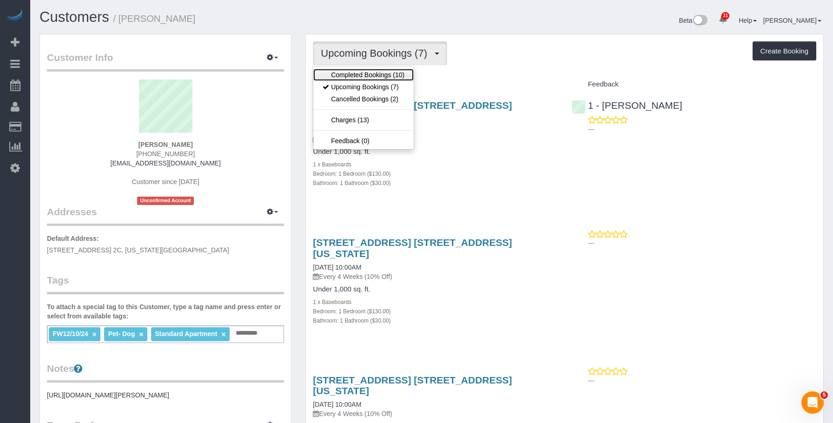
click at [342, 73] on link "Completed Bookings (10)" at bounding box center [363, 75] width 100 height 12
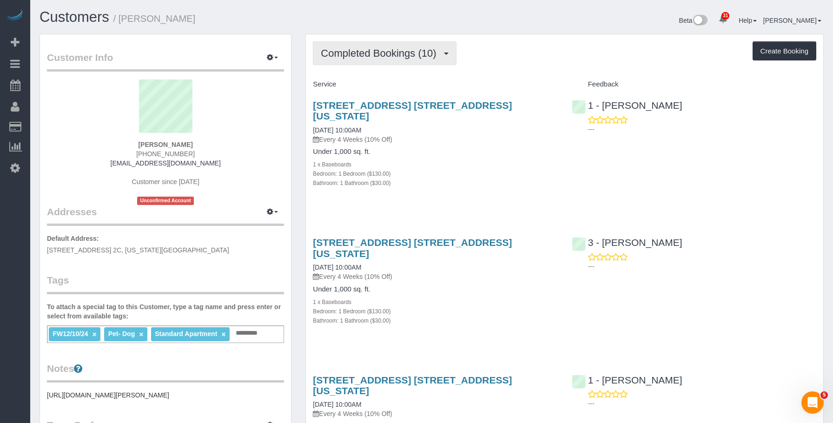
click at [390, 51] on span "Completed Bookings (10)" at bounding box center [381, 53] width 120 height 12
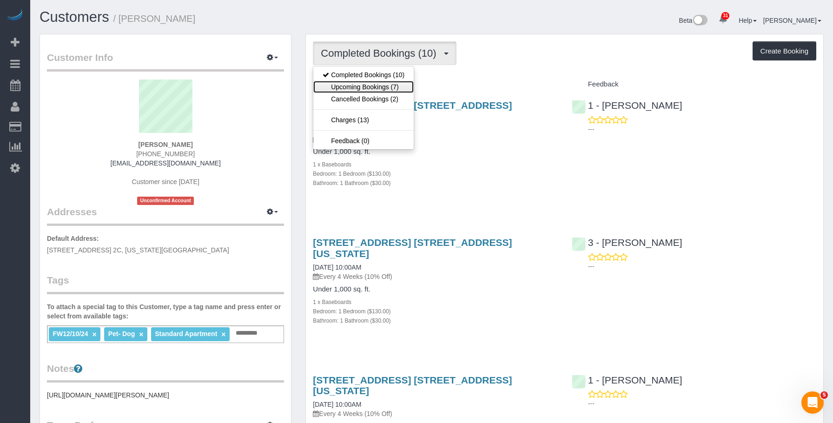
click at [375, 86] on link "Upcoming Bookings (7)" at bounding box center [363, 87] width 100 height 12
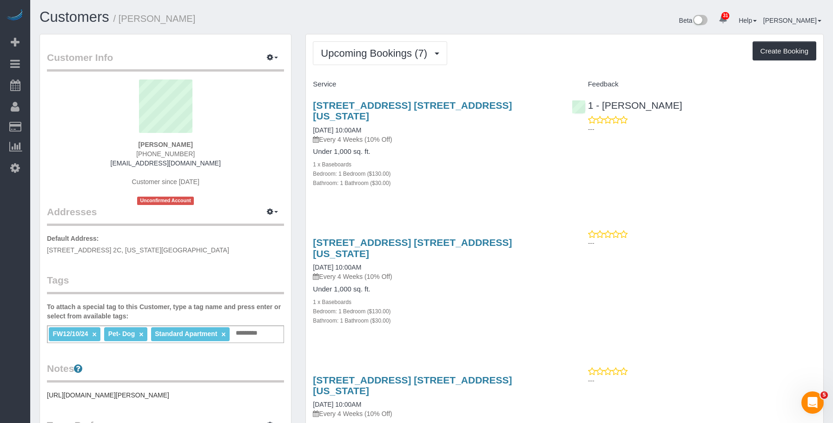
click at [516, 182] on div "60 West 20th Street, Apt. 2c, New York, NY 10011 10/01/2025 10:00AM Every 4 Wee…" at bounding box center [435, 149] width 258 height 114
drag, startPoint x: 376, startPoint y: 53, endPoint x: 366, endPoint y: 75, distance: 24.2
click at [375, 53] on span "Upcoming Bookings (7)" at bounding box center [376, 53] width 111 height 12
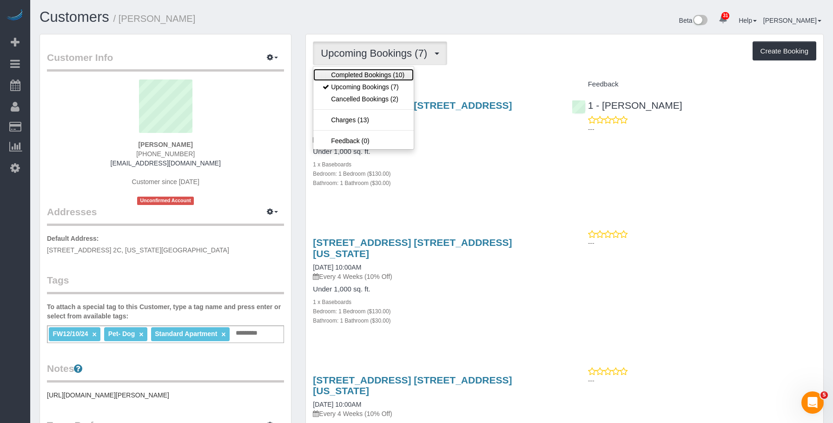
click at [366, 75] on link "Completed Bookings (10)" at bounding box center [363, 75] width 100 height 12
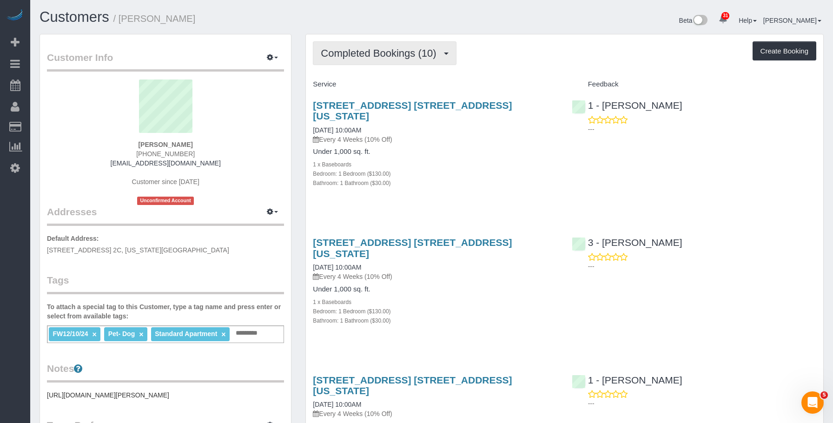
drag, startPoint x: 374, startPoint y: 55, endPoint x: 371, endPoint y: 80, distance: 24.8
click at [374, 55] on span "Completed Bookings (10)" at bounding box center [381, 53] width 120 height 12
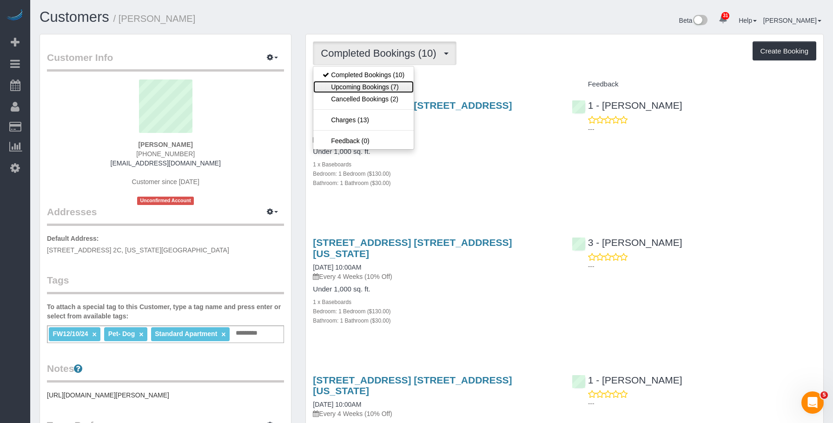
click at [369, 88] on link "Upcoming Bookings (7)" at bounding box center [363, 87] width 100 height 12
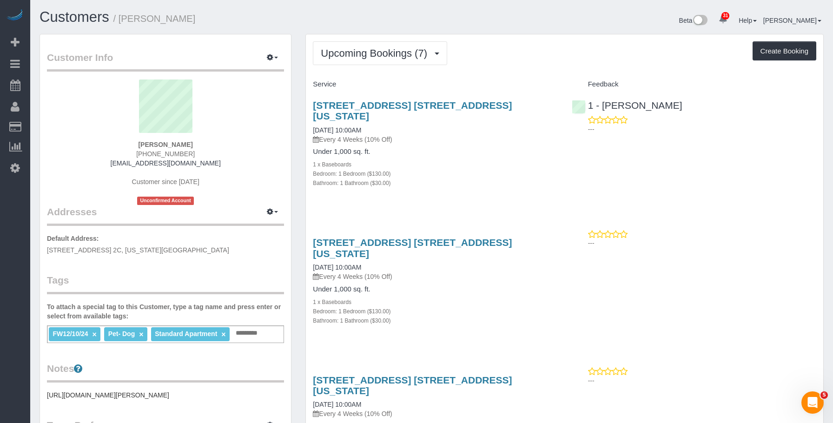
click at [453, 135] on p "Every 4 Weeks (10% Off)" at bounding box center [435, 139] width 244 height 9
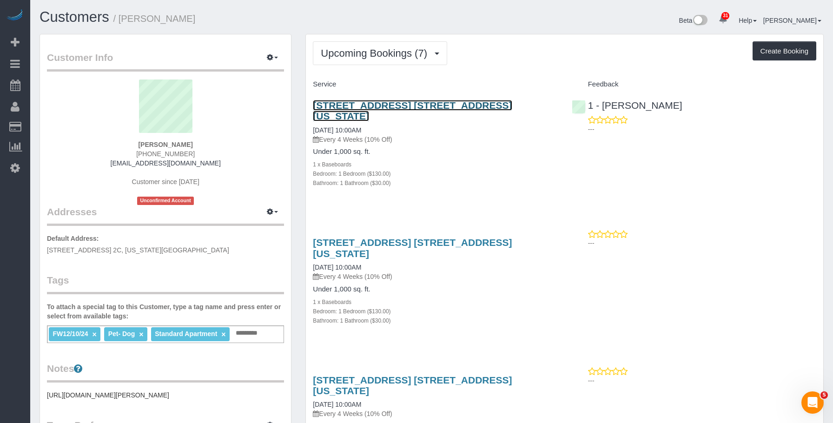
click at [497, 104] on link "60 West 20th Street, Apt. 2c, New York, NY 10011" at bounding box center [412, 110] width 199 height 21
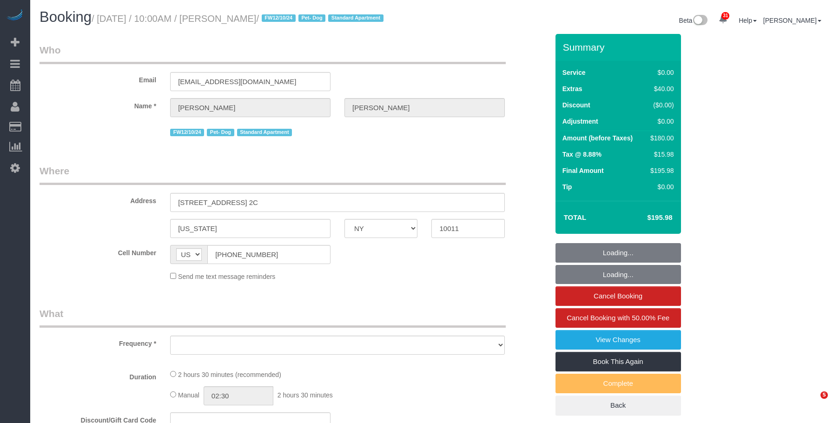
select select "NY"
select select "object:827"
select select "number:89"
select select "number:90"
select select "number:13"
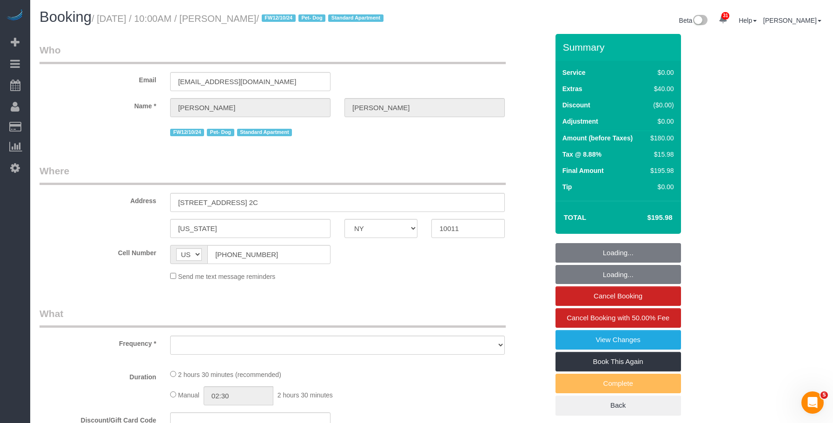
select select "number:5"
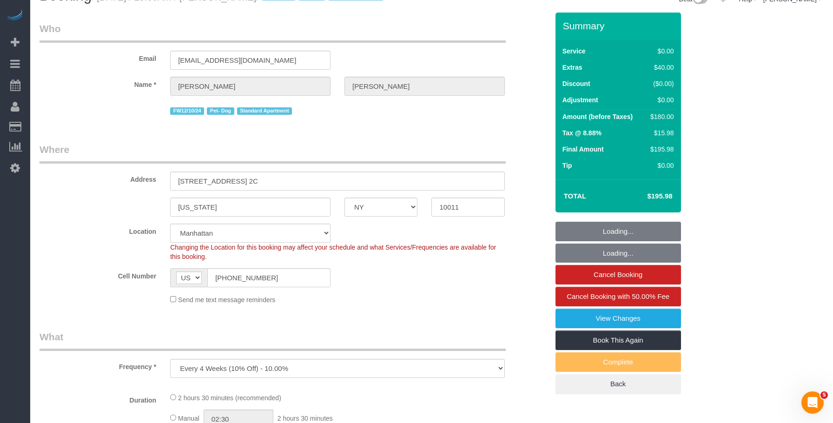
select select "object:1087"
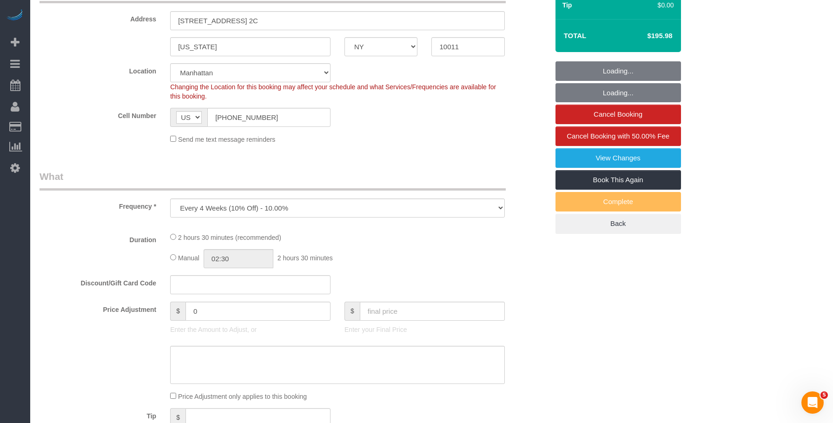
select select "string:stripe-pm_1RBnnX4VGloSiKo7zPfdaQOj"
select select "1"
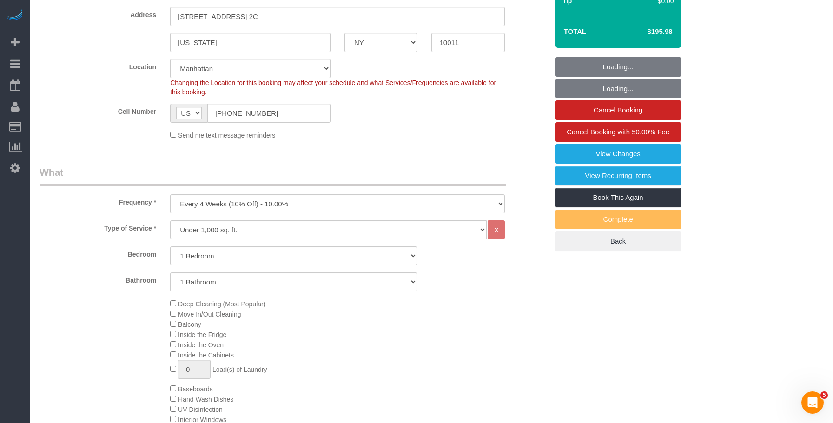
select select "spot1"
select select "1"
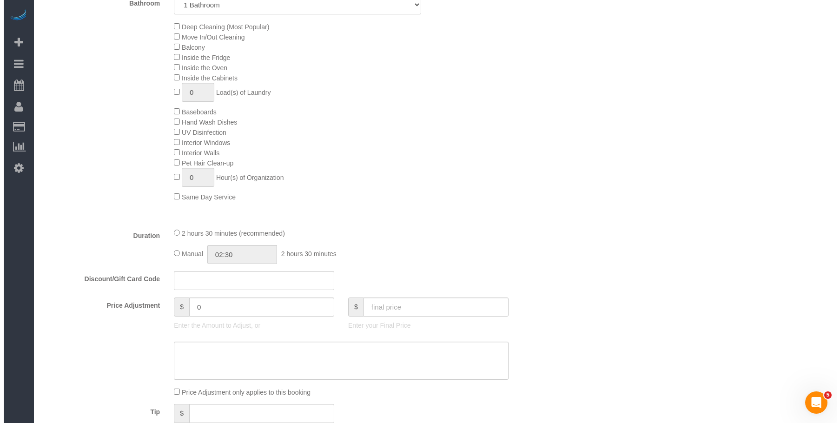
scroll to position [325, 0]
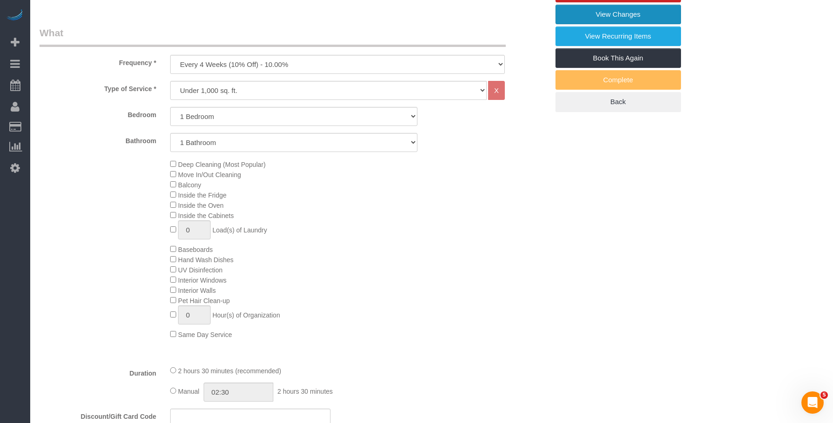
drag, startPoint x: 583, startPoint y: 24, endPoint x: 571, endPoint y: 24, distance: 12.1
click at [582, 24] on link "View Changes" at bounding box center [617, 15] width 125 height 20
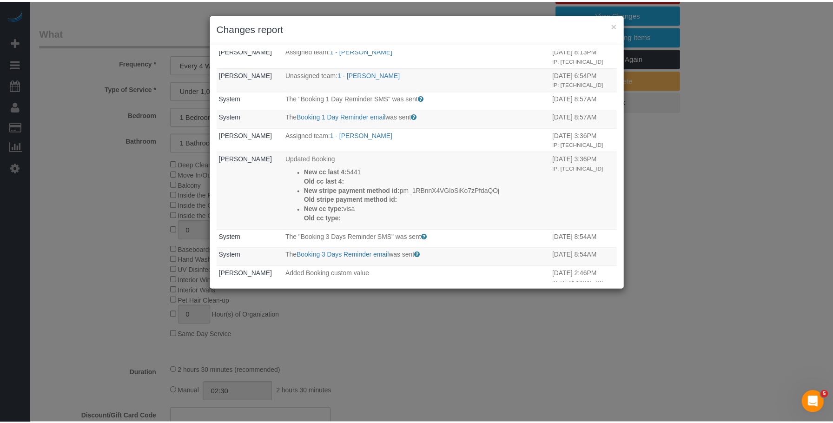
scroll to position [0, 0]
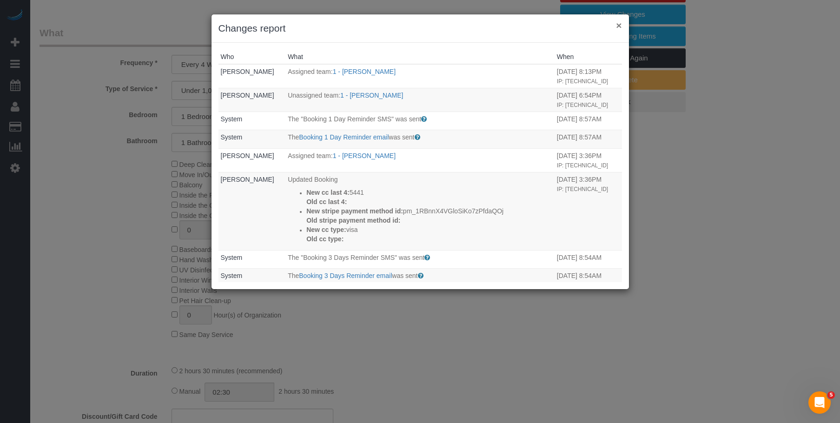
click at [618, 27] on button "×" at bounding box center [619, 25] width 6 height 10
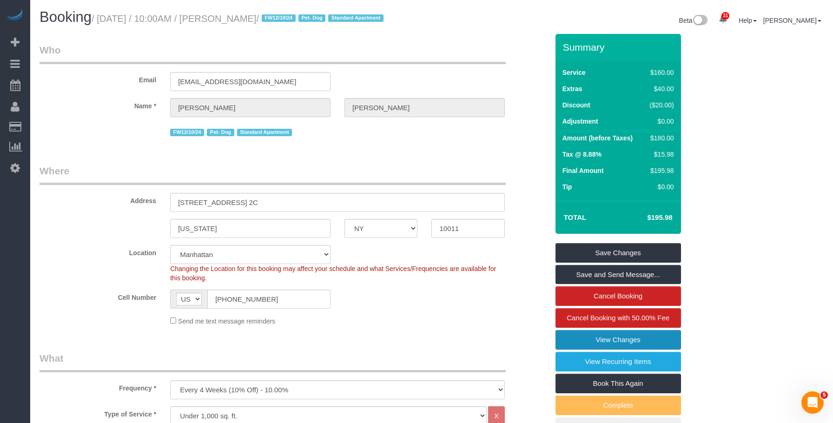
click at [581, 350] on link "View Changes" at bounding box center [617, 340] width 125 height 20
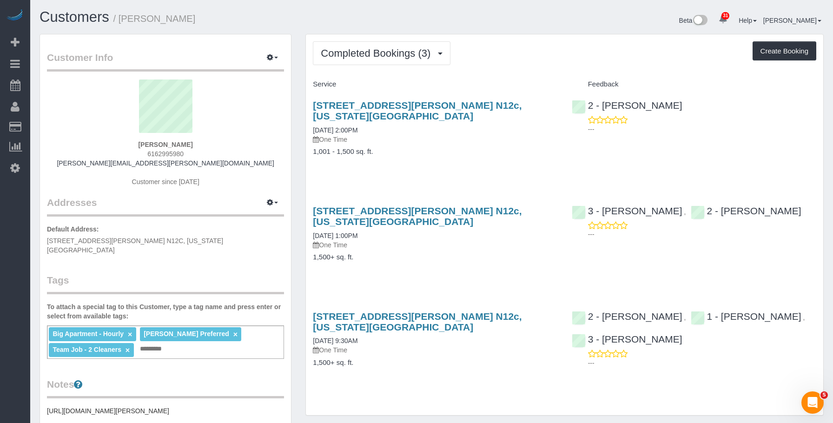
click at [478, 151] on div "[STREET_ADDRESS][PERSON_NAME] N12c, [US_STATE][GEOGRAPHIC_DATA] [DATE] 2:00PM O…" at bounding box center [435, 133] width 258 height 82
click at [411, 57] on span "Completed Bookings (3)" at bounding box center [378, 53] width 114 height 12
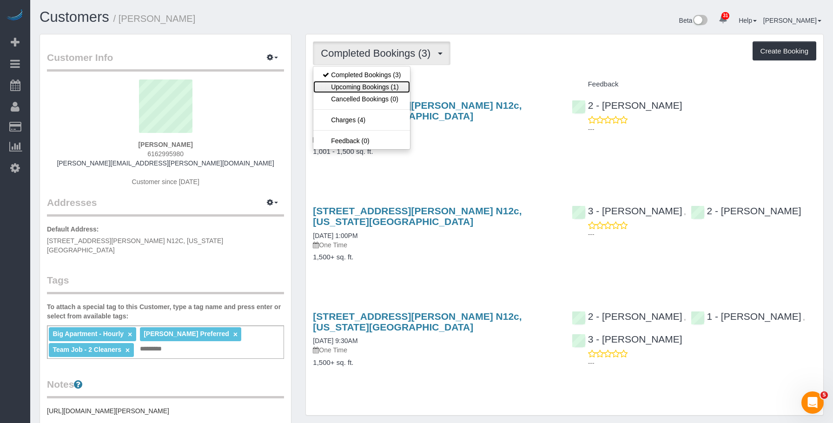
click at [389, 85] on link "Upcoming Bookings (1)" at bounding box center [361, 87] width 97 height 12
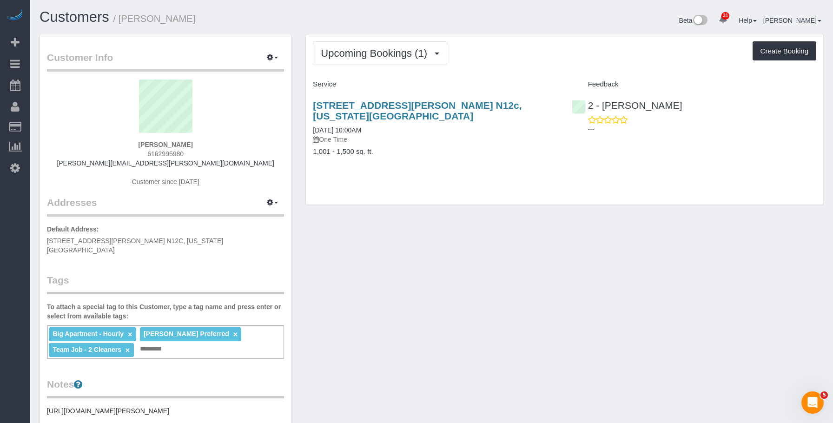
drag, startPoint x: 358, startPoint y: 40, endPoint x: 356, endPoint y: 66, distance: 26.1
click at [358, 41] on div "Upcoming Bookings (1) Completed Bookings (3) Upcoming Bookings (1) Cancelled Bo…" at bounding box center [564, 119] width 517 height 170
click at [363, 55] on span "Upcoming Bookings (1)" at bounding box center [376, 53] width 111 height 12
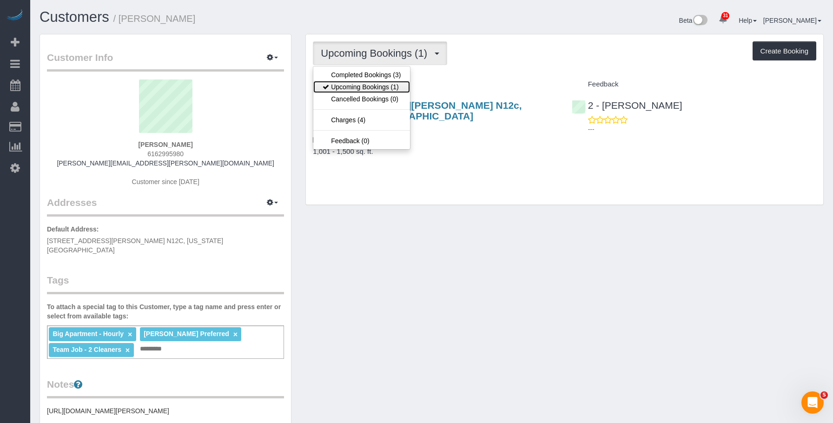
click at [358, 87] on link "Upcoming Bookings (1)" at bounding box center [361, 87] width 97 height 12
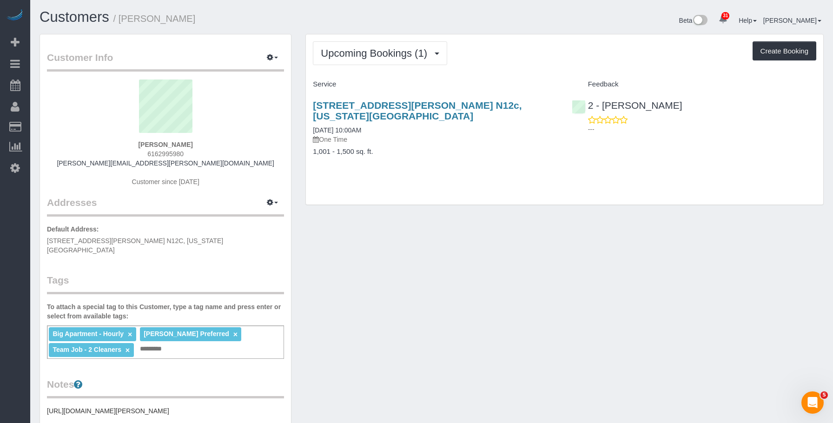
click at [466, 136] on div "565 Broome Street, Apt. N12c, New York, NY 10013 10/01/2025 10:00AM One Time 1,…" at bounding box center [435, 133] width 258 height 82
click at [350, 54] on span "Upcoming Bookings (1)" at bounding box center [376, 53] width 111 height 12
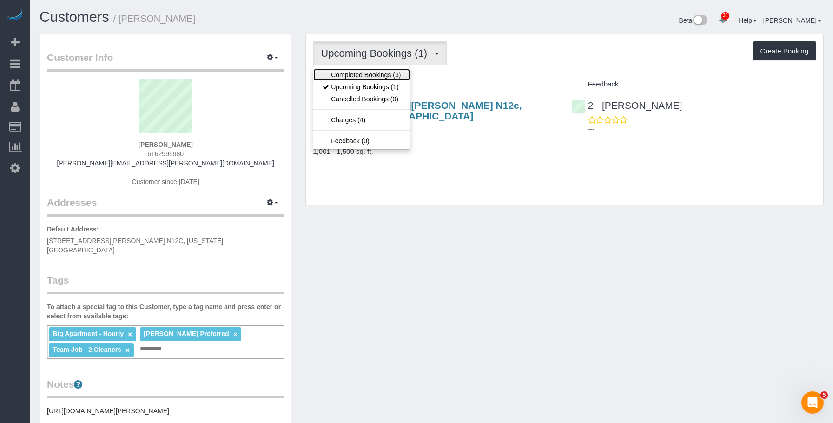
click at [341, 74] on link "Completed Bookings (3)" at bounding box center [361, 75] width 97 height 12
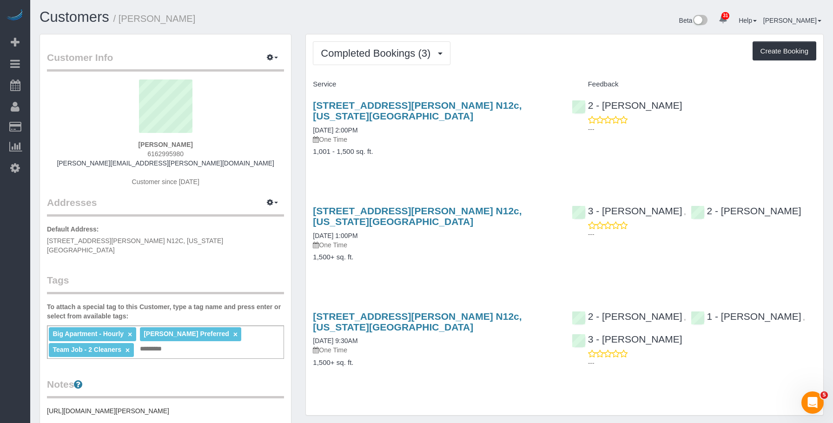
click at [434, 99] on div "565 Broome Street, Apt. N12c, New York, NY 10013 09/24/2025 2:00PM One Time 1,0…" at bounding box center [435, 133] width 258 height 82
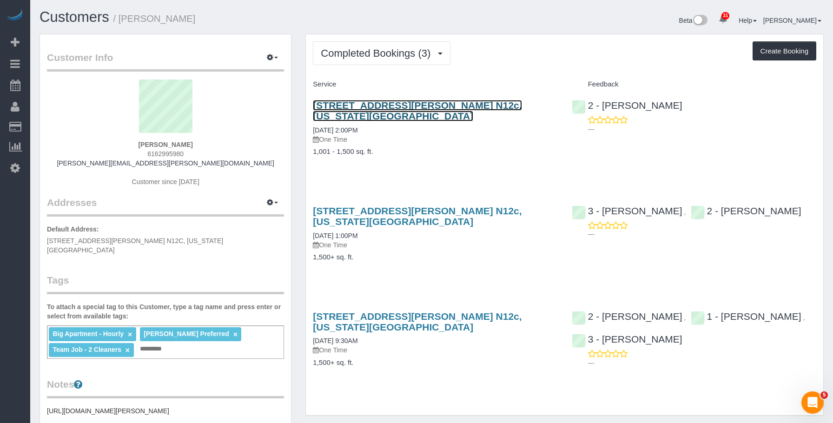
click at [499, 101] on link "565 Broome Street, Apt. N12c, New York, NY 10013" at bounding box center [417, 110] width 209 height 21
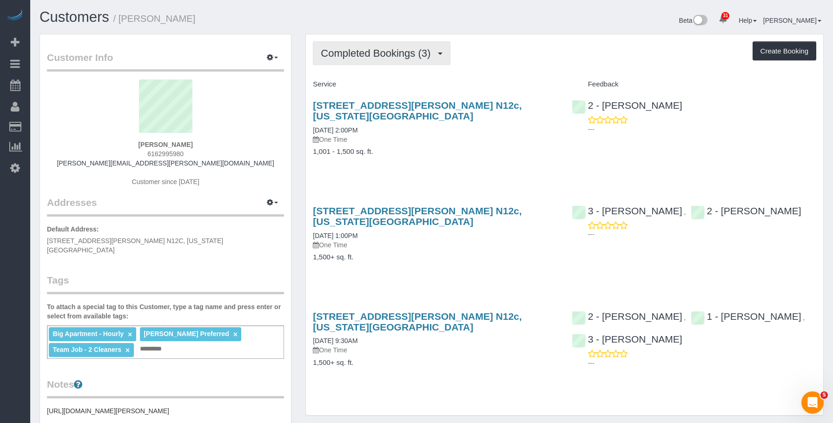
click at [359, 51] on span "Completed Bookings (3)" at bounding box center [378, 53] width 114 height 12
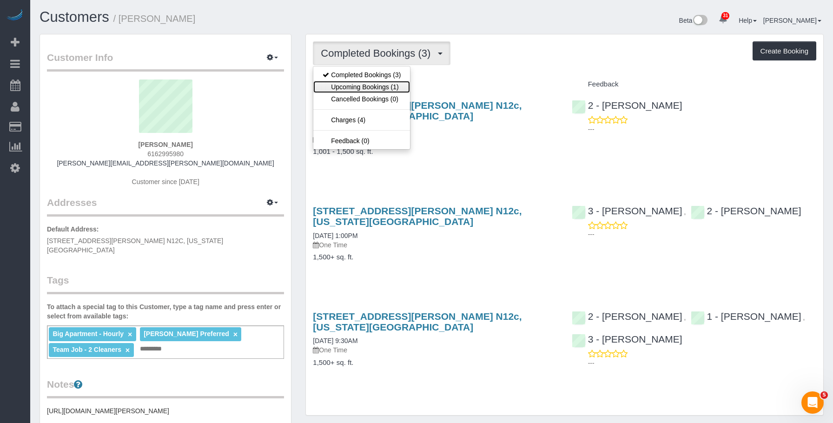
drag, startPoint x: 349, startPoint y: 85, endPoint x: 369, endPoint y: 96, distance: 23.3
click at [349, 85] on link "Upcoming Bookings (1)" at bounding box center [361, 87] width 97 height 12
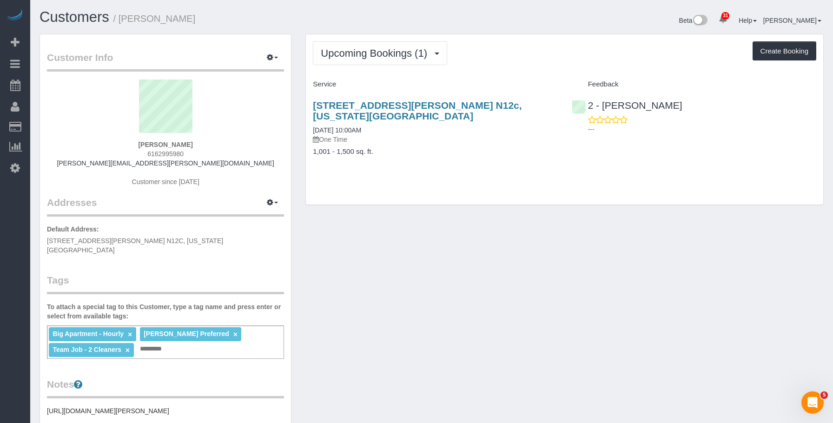
click at [453, 148] on h4 "1,001 - 1,500 sq. ft." at bounding box center [435, 152] width 244 height 8
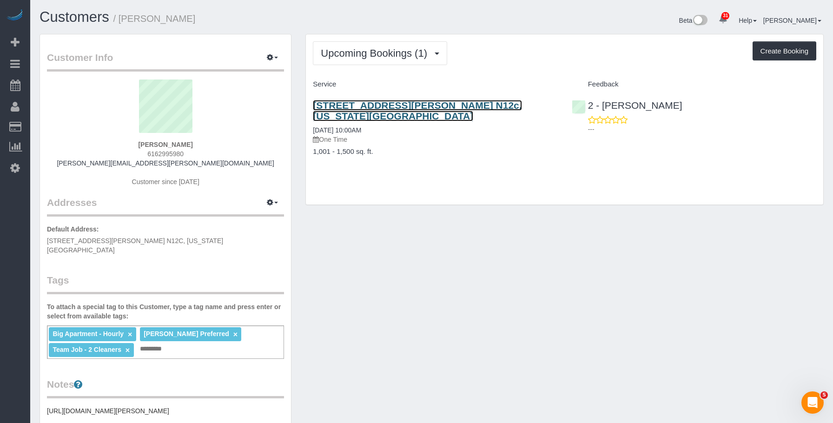
click at [488, 105] on link "565 Broome Street, Apt. N12c, New York, NY 10013" at bounding box center [417, 110] width 209 height 21
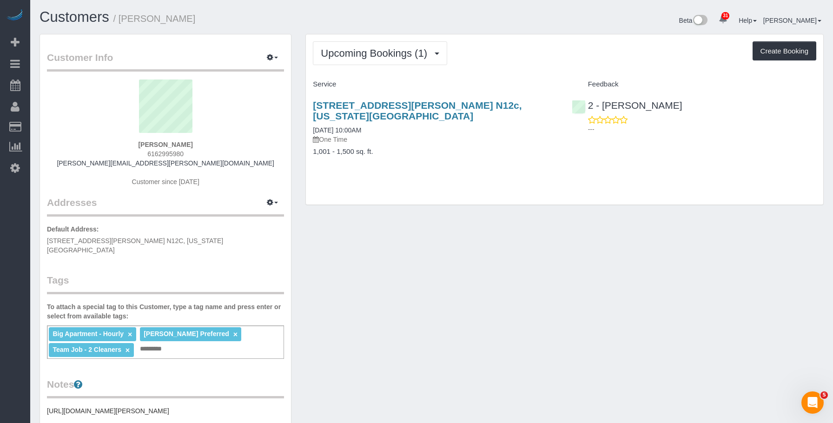
click at [235, 341] on div "Big Apartment - Hourly × Katherine Poveda Preferred × Team Job - 2 Cleaners × A…" at bounding box center [165, 341] width 237 height 33
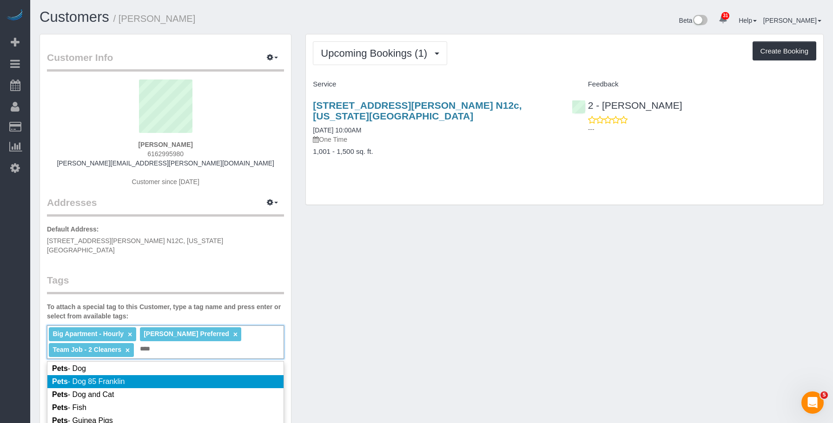
scroll to position [91, 0]
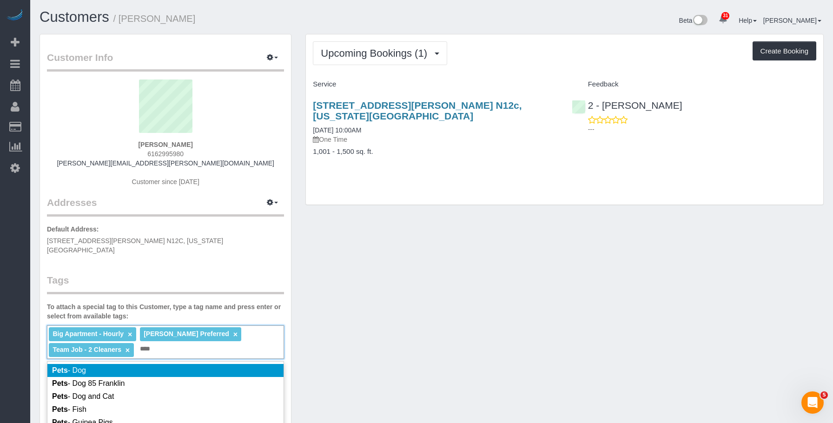
type input "****"
click at [194, 364] on li "Pets - Dog" at bounding box center [165, 370] width 236 height 13
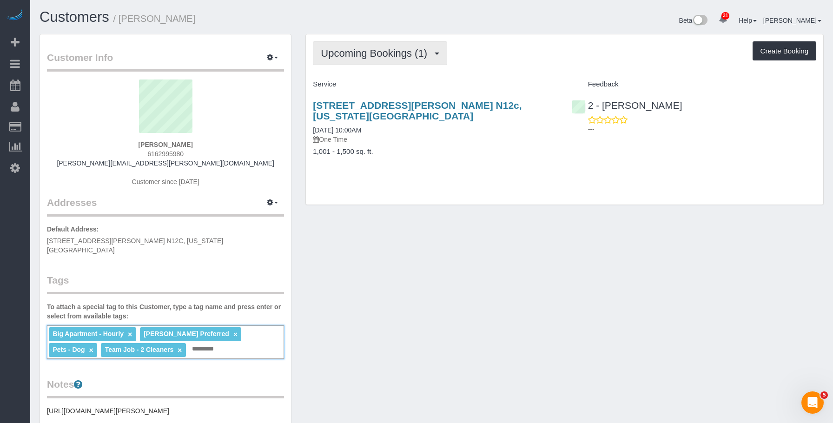
click at [371, 52] on span "Upcoming Bookings (1)" at bounding box center [376, 53] width 111 height 12
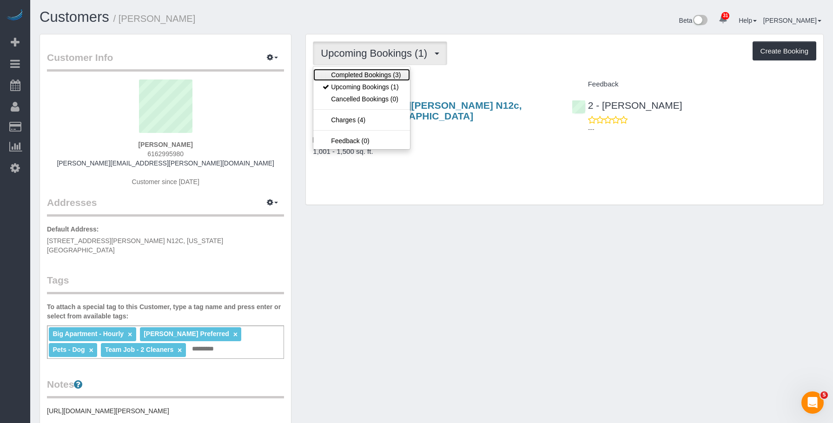
click at [350, 69] on link "Completed Bookings (3)" at bounding box center [361, 75] width 97 height 12
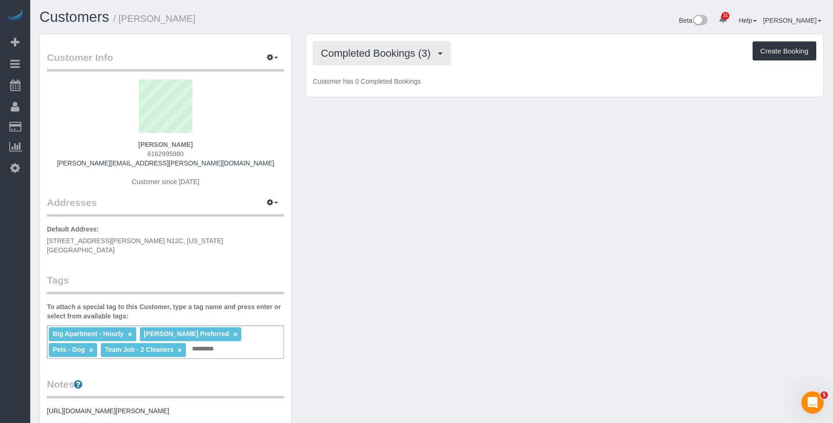
click at [357, 53] on span "Completed Bookings (3)" at bounding box center [378, 53] width 114 height 12
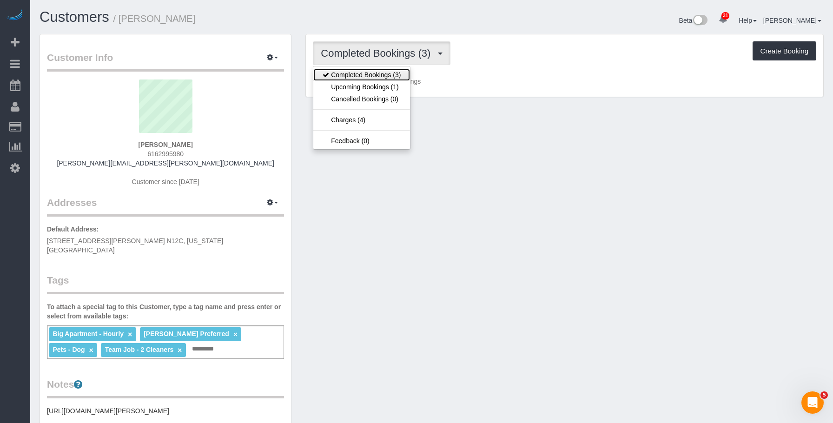
click at [354, 76] on link "Completed Bookings (3)" at bounding box center [361, 75] width 97 height 12
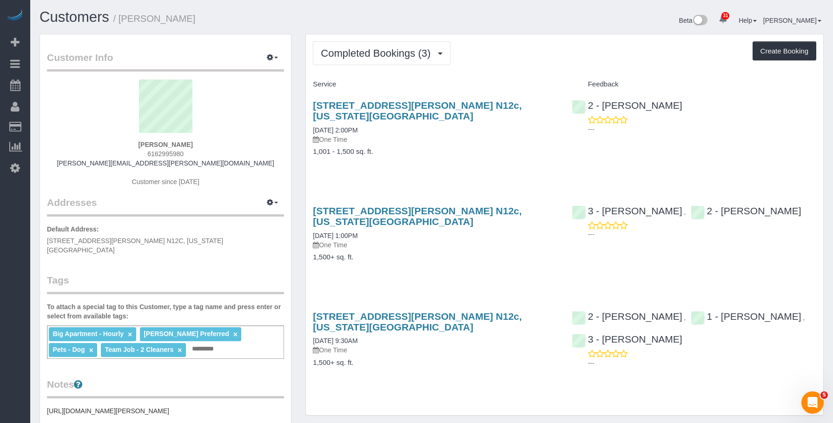
click at [471, 148] on h4 "1,001 - 1,500 sq. ft." at bounding box center [435, 152] width 244 height 8
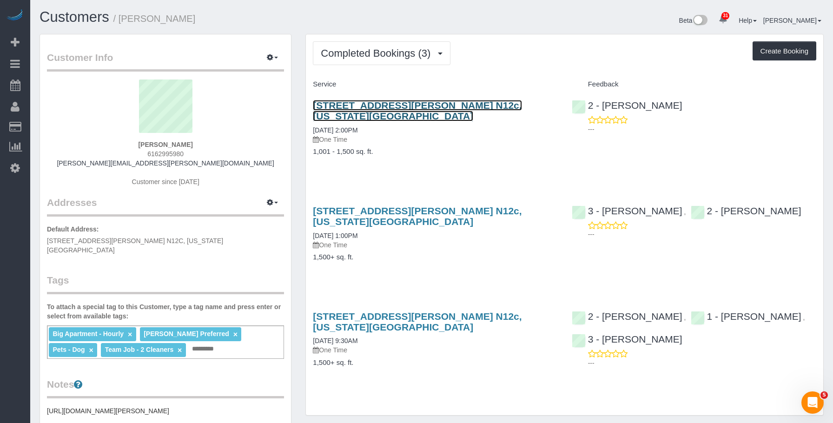
click at [349, 105] on link "565 Broome Street, Apt. N12c, New York, NY 10013" at bounding box center [417, 110] width 209 height 21
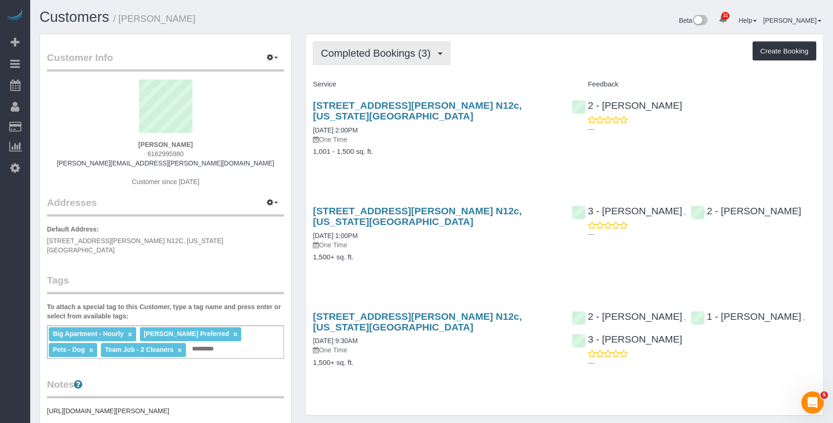
click at [398, 43] on button "Completed Bookings (3)" at bounding box center [382, 53] width 138 height 24
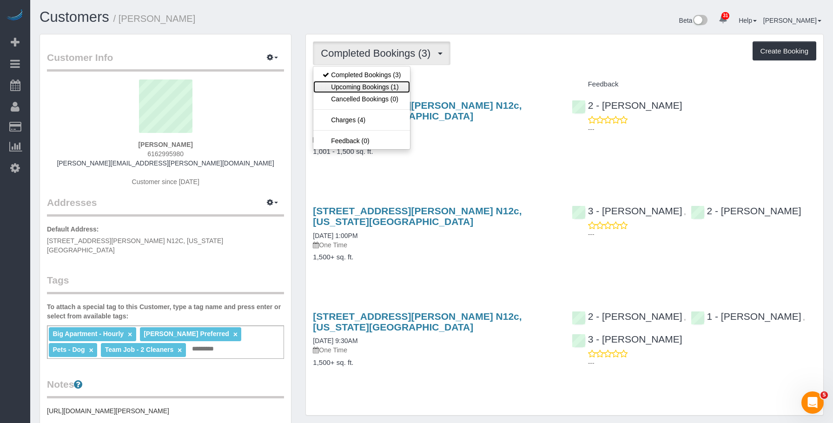
click at [375, 83] on link "Upcoming Bookings (1)" at bounding box center [361, 87] width 97 height 12
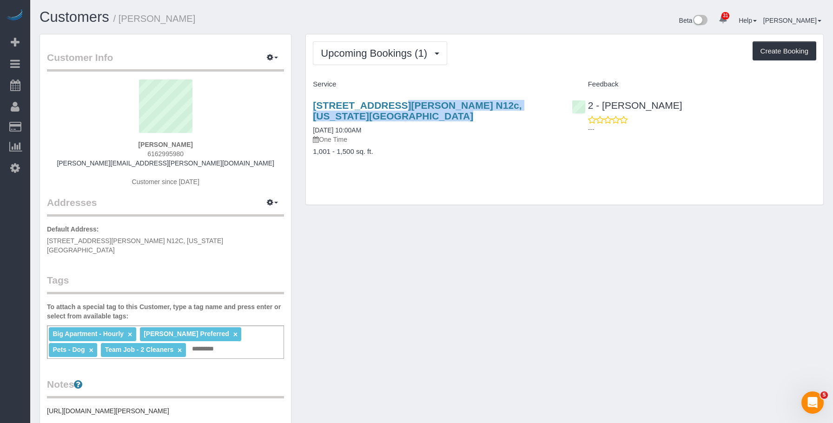
drag, startPoint x: 307, startPoint y: 99, endPoint x: 555, endPoint y: 107, distance: 248.8
click at [555, 107] on div "565 Broome Street, Apt. N12c, New York, NY 10013 10/01/2025 10:00AM One Time 1,…" at bounding box center [435, 133] width 258 height 82
copy link "565 Broome Street, Apt. N12c, New York, NY 10013"
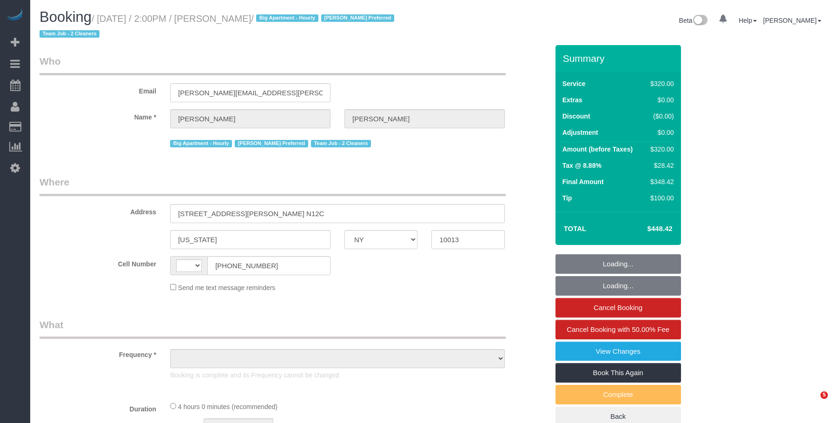
select select "NY"
select select "string:[GEOGRAPHIC_DATA]"
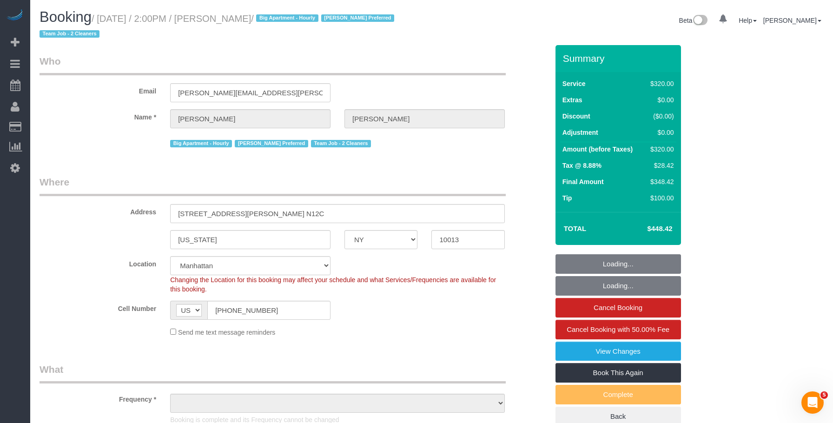
select select "object:979"
select select "240"
select select "number:56"
select select "number:73"
select select "number:13"
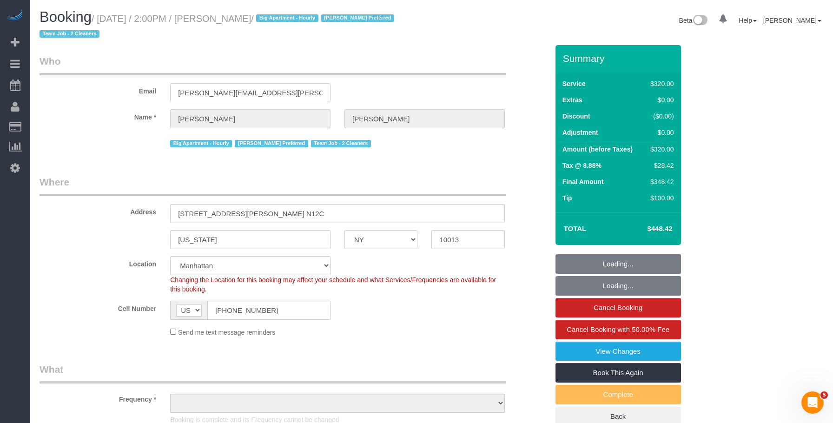
select select "number:5"
select select "string:stripe-pm_1Rilyw4VGloSiKo7mbP2uOmn"
select select "object:1454"
select select "spot1"
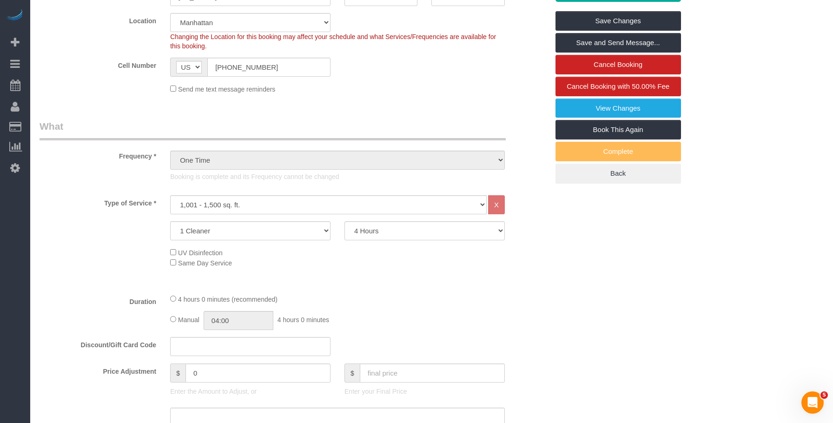
scroll to position [57, 0]
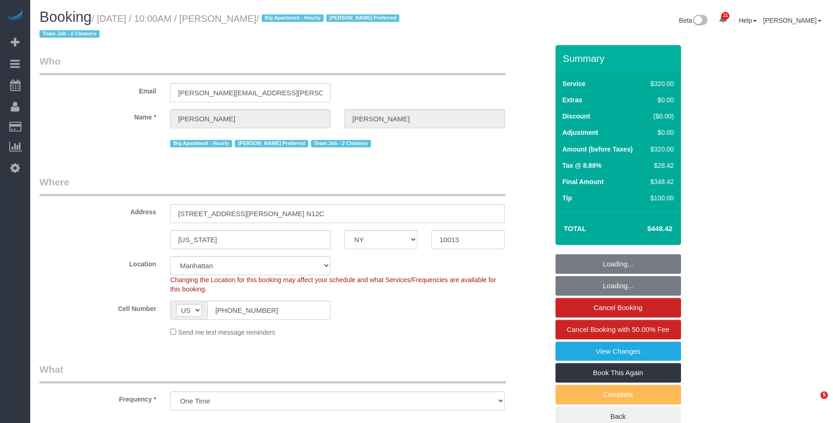
select select "NY"
select select "spot1"
select select "number:89"
select select "number:90"
select select "number:13"
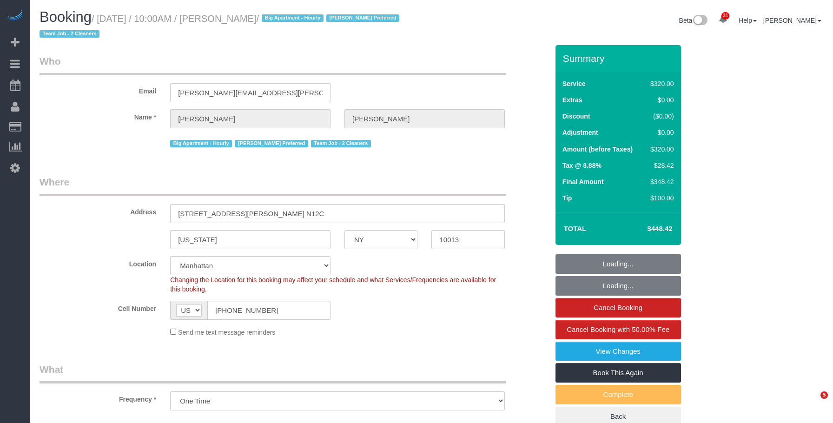
select select "number:5"
select select "object:1447"
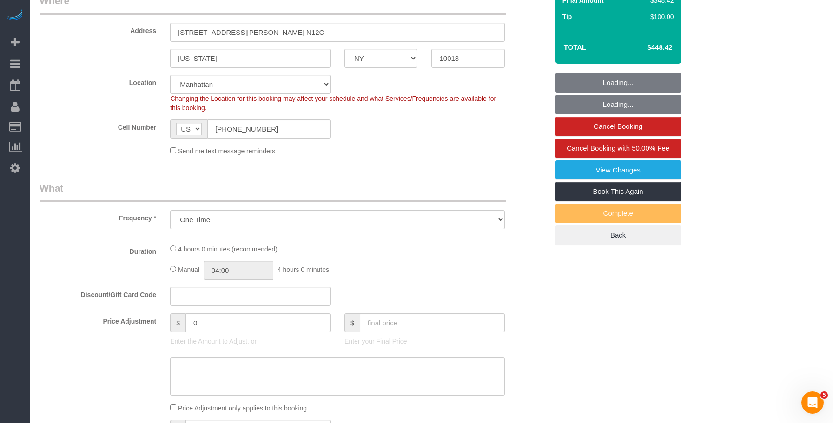
select select "240"
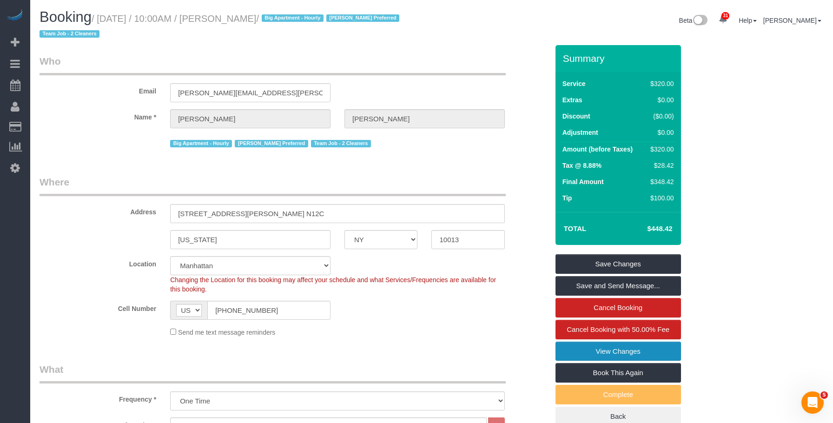
click at [565, 347] on link "View Changes" at bounding box center [617, 352] width 125 height 20
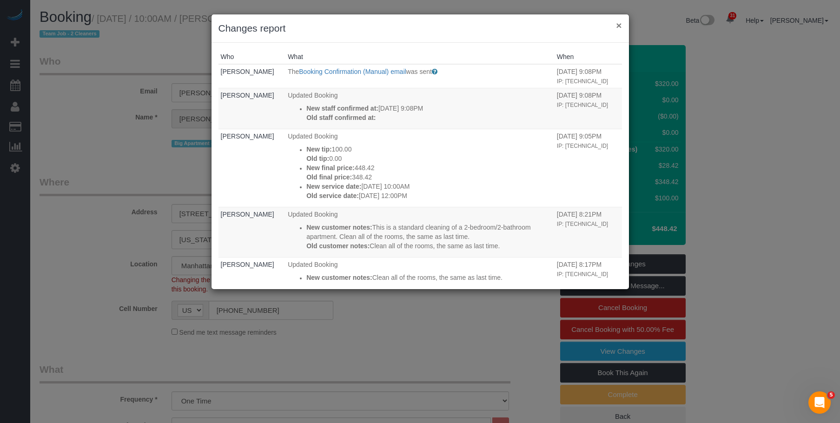
click at [618, 24] on button "×" at bounding box center [619, 25] width 6 height 10
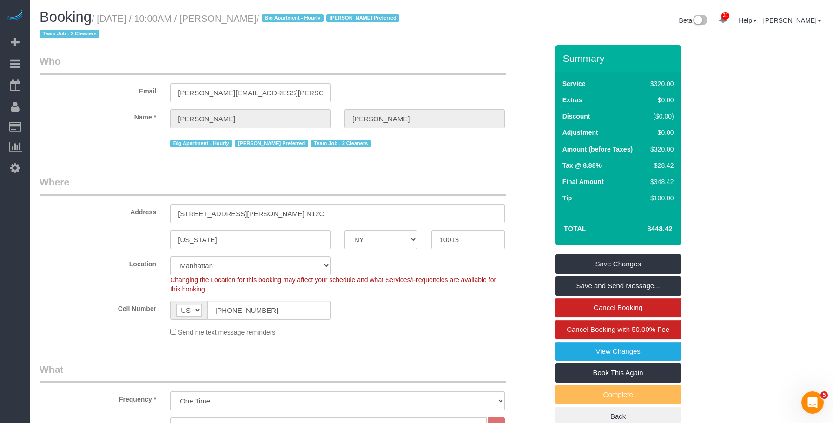
drag, startPoint x: 226, startPoint y: 19, endPoint x: 276, endPoint y: 15, distance: 50.4
click at [276, 15] on small "/ [DATE] / 10:00AM / [PERSON_NAME] / Big Apartment - Hourly [PERSON_NAME] Prefe…" at bounding box center [221, 26] width 363 height 26
copy small "[PERSON_NAME]"
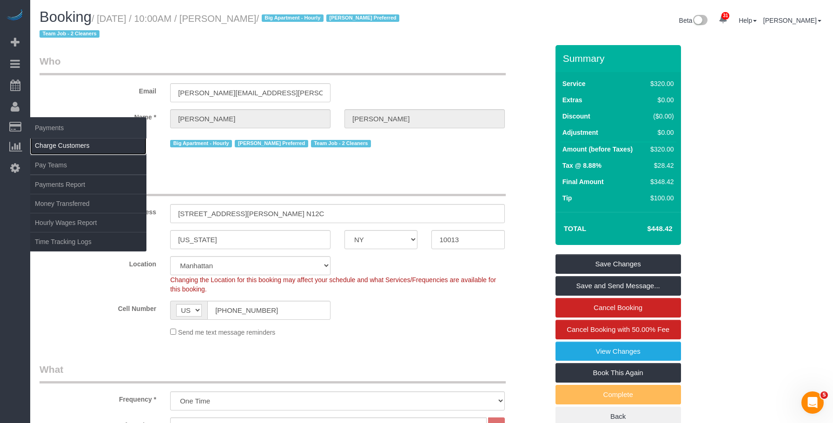
click at [49, 148] on link "Charge Customers" at bounding box center [88, 145] width 116 height 19
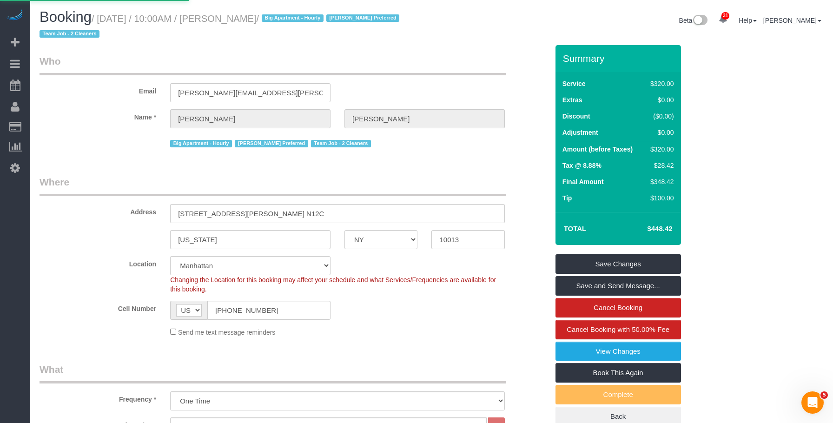
select select
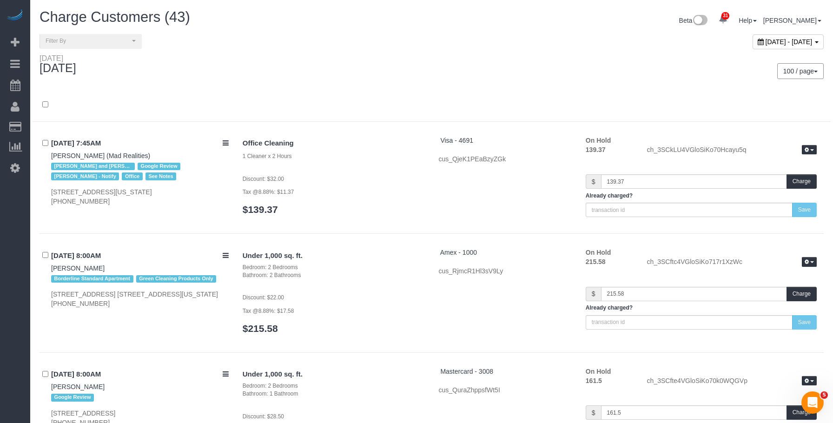
scroll to position [2197, 0]
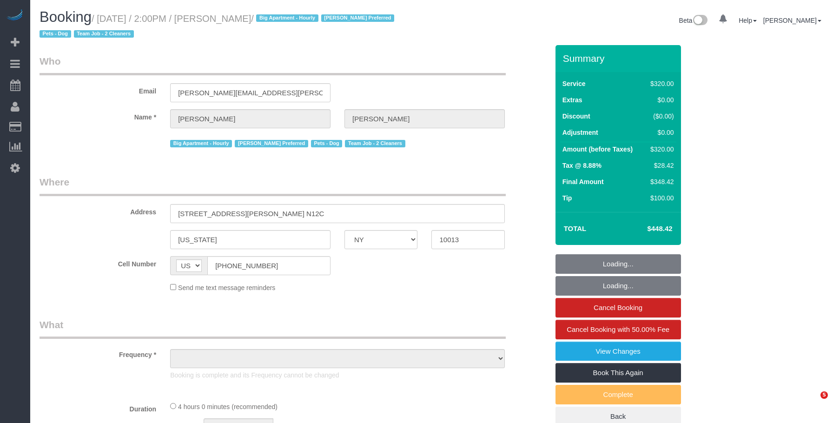
select select "NY"
select select "object:836"
select select "number:56"
select select "number:73"
select select "number:13"
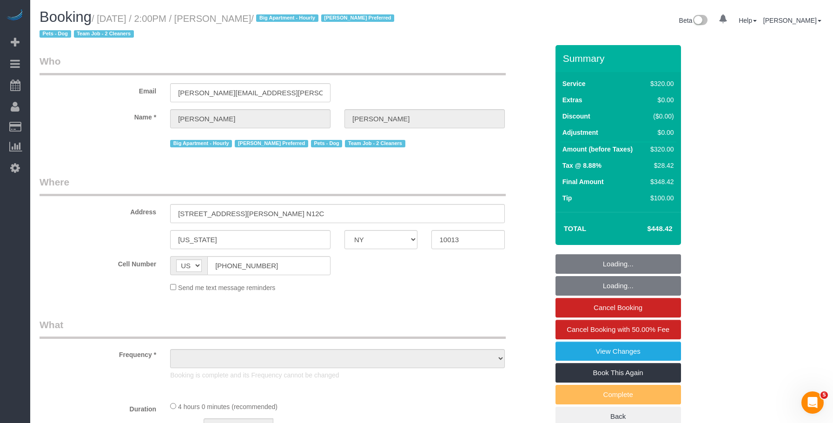
select select "number:5"
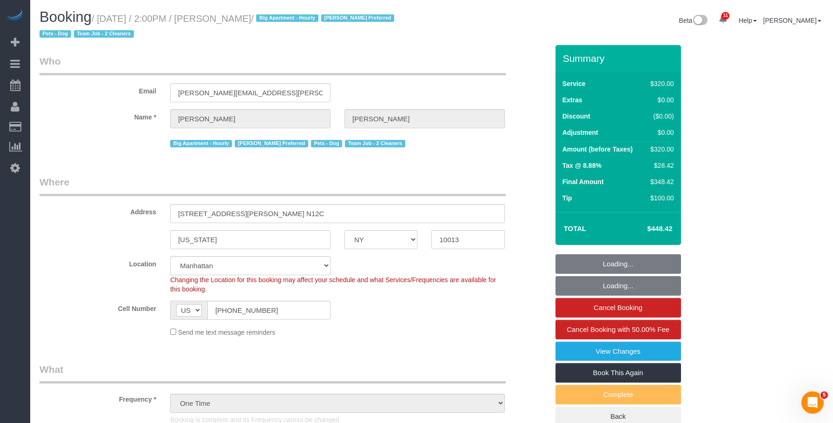
select select "object:1068"
select select "240"
select select "spot1"
select select "string:stripe-pm_1Rilyw4VGloSiKo7mbP2uOmn"
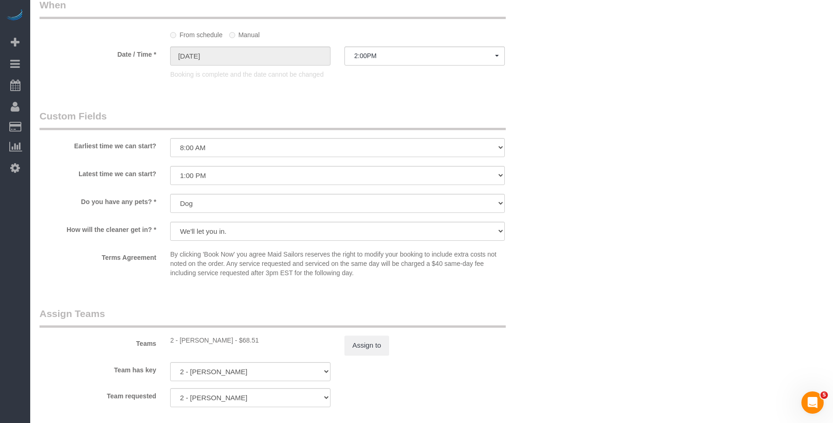
scroll to position [883, 0]
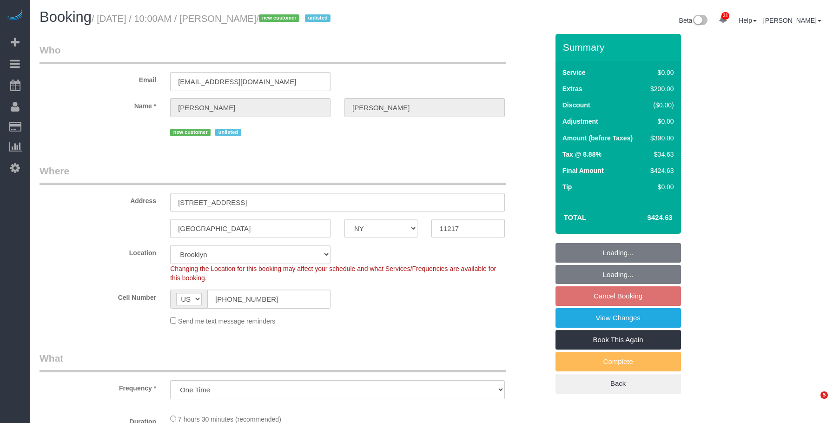
select select "NY"
select select "spot3"
select select "number:89"
select select "number:72"
select select "number:15"
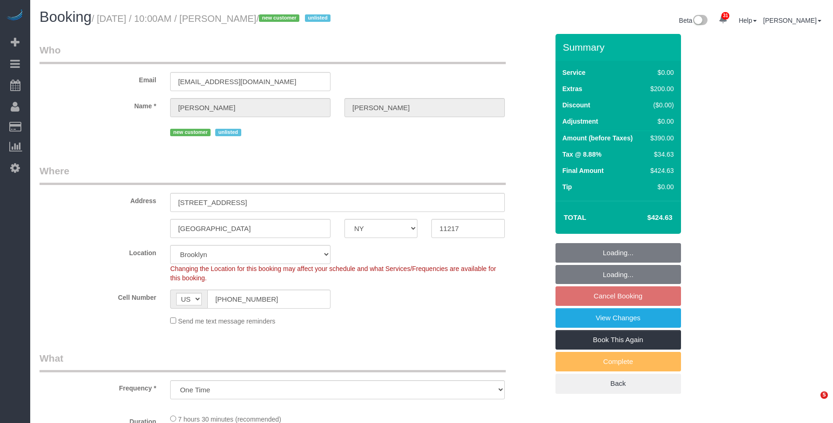
select select "number:5"
select select "2"
click at [118, 288] on sui-booking-location "Location Manhattan Austin Boston Bronx Brooklyn Charlotte Denver New Jersey Por…" at bounding box center [294, 285] width 509 height 81
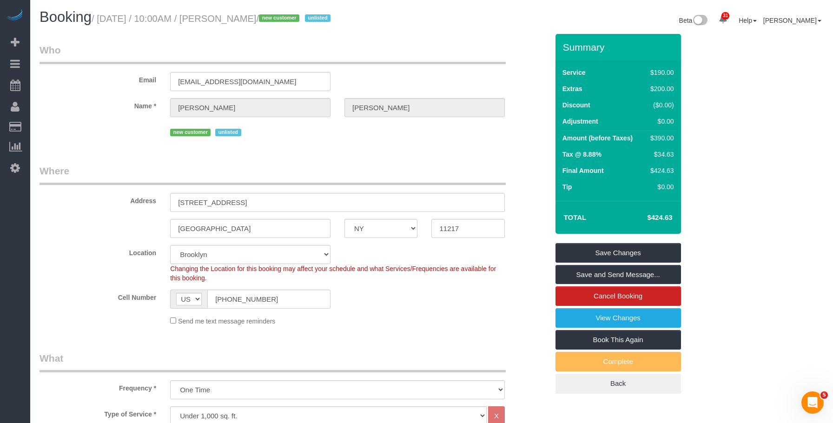
drag, startPoint x: 102, startPoint y: 20, endPoint x: 273, endPoint y: 20, distance: 171.5
click at [273, 20] on small "/ October 07, 2025 / 10:00AM / Dori Begley / new customer unlisted" at bounding box center [213, 18] width 242 height 10
copy small "October 07, 2025 / 10:00AM / Dori Begley"
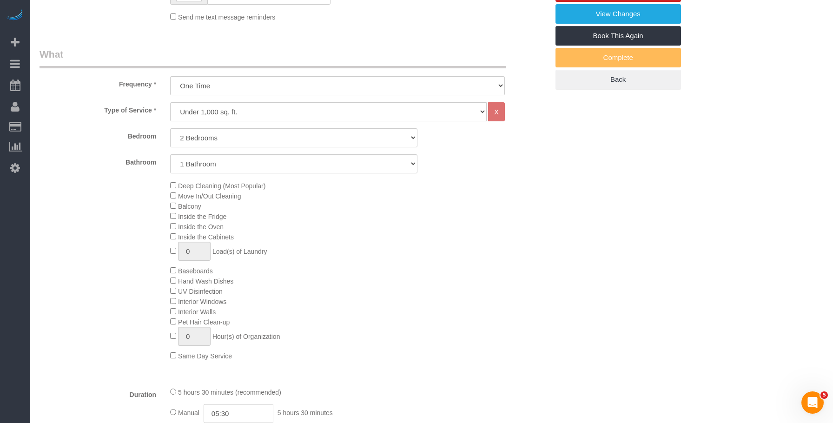
scroll to position [325, 0]
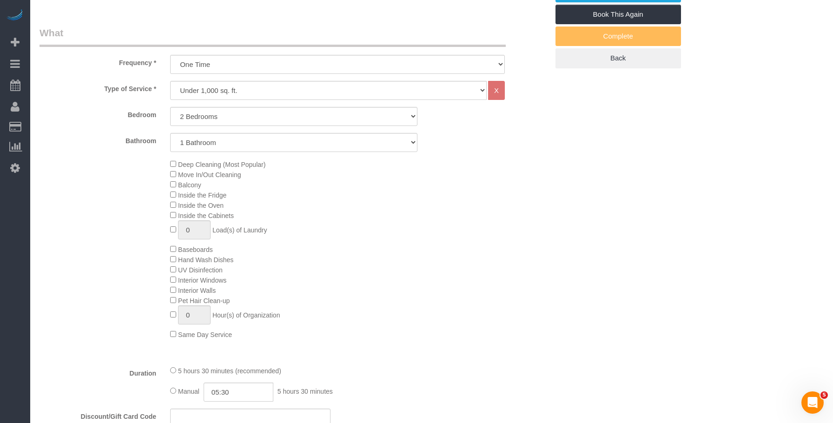
drag, startPoint x: 265, startPoint y: 30, endPoint x: 243, endPoint y: 1, distance: 36.7
click at [265, 30] on legend "What" at bounding box center [273, 36] width 466 height 21
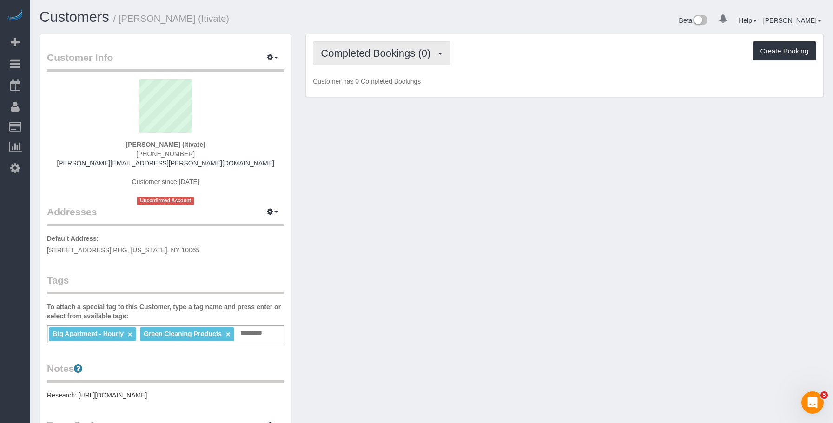
drag, startPoint x: 390, startPoint y: 55, endPoint x: 381, endPoint y: 70, distance: 17.4
click at [390, 55] on span "Completed Bookings (0)" at bounding box center [378, 53] width 114 height 12
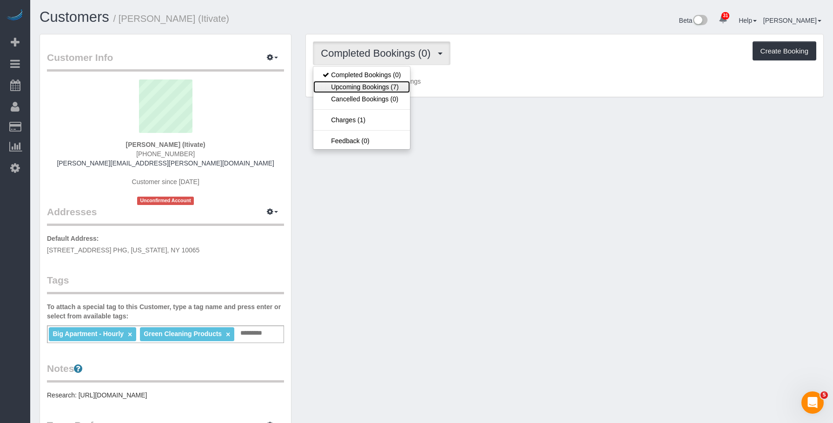
click at [375, 84] on link "Upcoming Bookings (7)" at bounding box center [361, 87] width 97 height 12
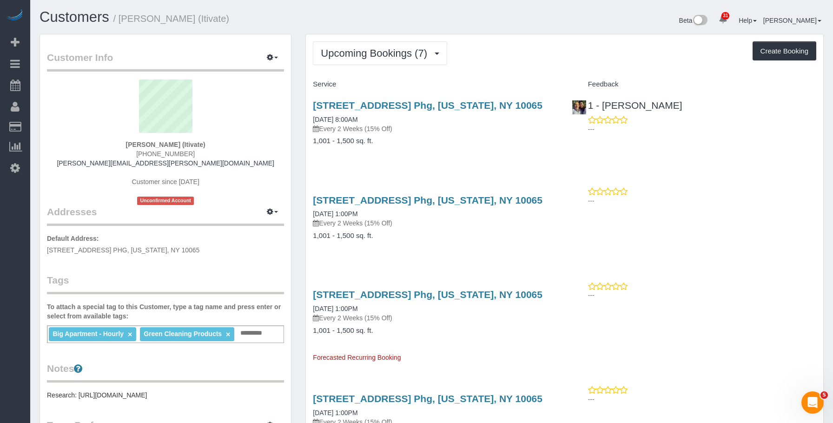
click at [480, 150] on div "[STREET_ADDRESS] Phg, [US_STATE], NY 10065 [DATE] 8:00AM Every 2 Weeks (15% Off…" at bounding box center [435, 128] width 258 height 72
click at [462, 136] on div "[STREET_ADDRESS] Phg, [US_STATE], NY 10065 [DATE] 8:00AM Every 2 Weeks (15% Off…" at bounding box center [435, 128] width 258 height 72
drag, startPoint x: 383, startPoint y: 57, endPoint x: 377, endPoint y: 85, distance: 28.9
click at [383, 57] on span "Upcoming Bookings (7)" at bounding box center [376, 53] width 111 height 12
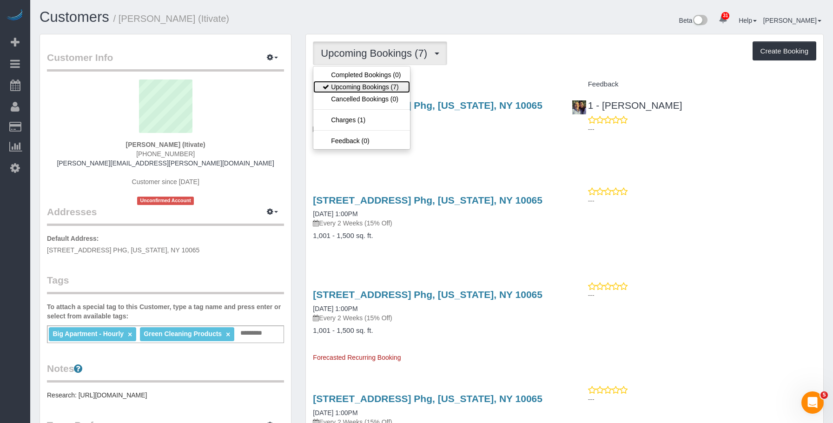
click at [371, 87] on link "Upcoming Bookings (7)" at bounding box center [361, 87] width 97 height 12
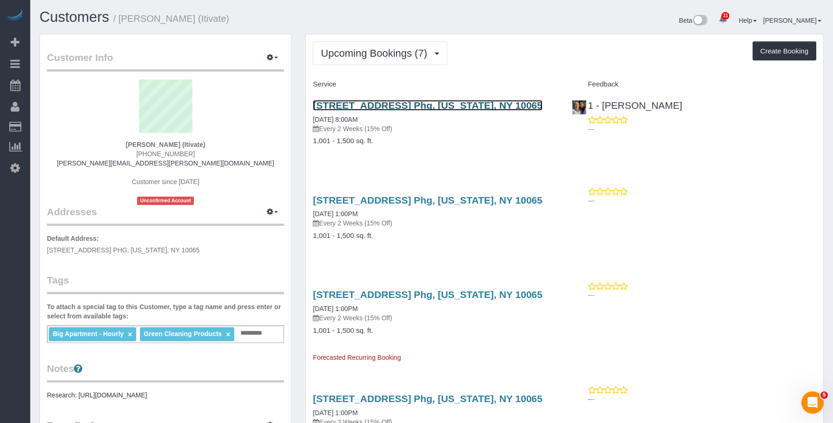
click at [456, 103] on link "[STREET_ADDRESS] Phg, [US_STATE], NY 10065" at bounding box center [428, 105] width 230 height 11
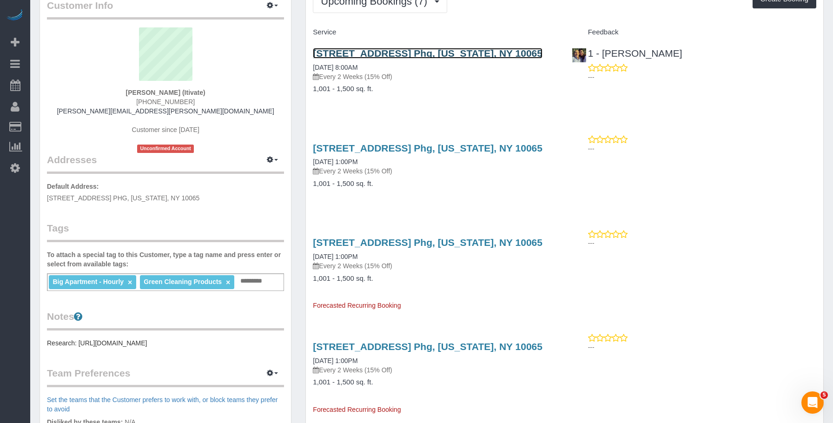
scroll to position [93, 0]
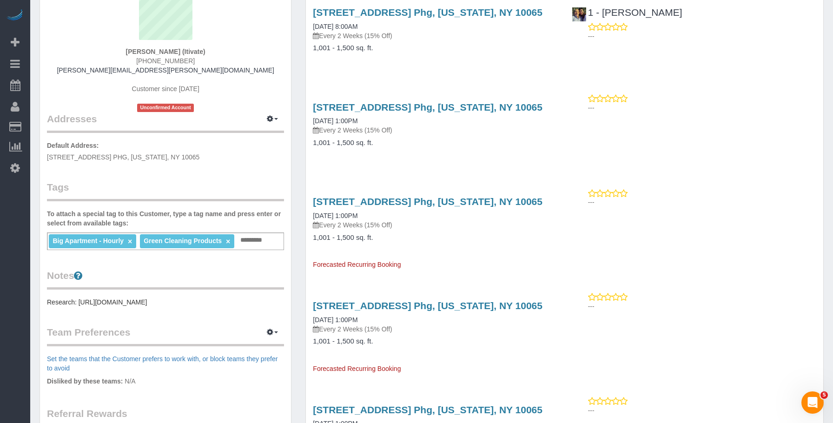
click at [117, 297] on div "Notes Research: [URL][DOMAIN_NAME]" at bounding box center [165, 288] width 237 height 38
drag, startPoint x: 79, startPoint y: 303, endPoint x: 242, endPoint y: 305, distance: 162.7
click at [242, 305] on pre "Research: [URL][DOMAIN_NAME]" at bounding box center [165, 301] width 237 height 9
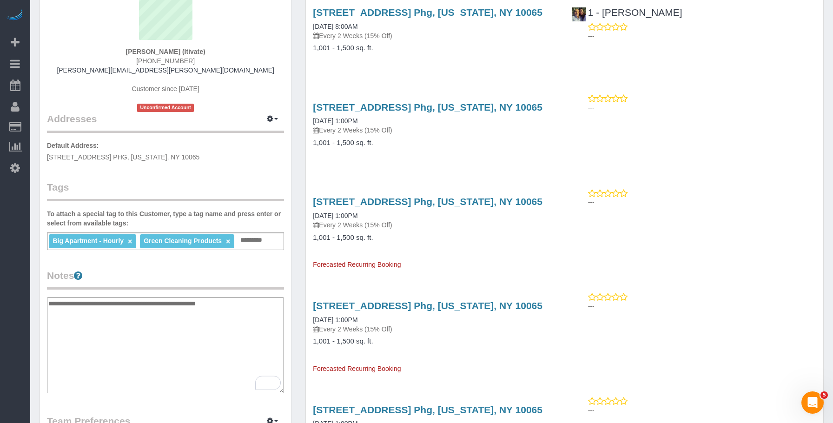
drag, startPoint x: 81, startPoint y: 305, endPoint x: 243, endPoint y: 301, distance: 161.3
click at [243, 301] on textarea "**********" at bounding box center [165, 345] width 237 height 96
click at [709, 112] on div "[STREET_ADDRESS] Phg, [US_STATE], NY 10065 [DATE] 1:00PM Every 2 Weeks (15% Off…" at bounding box center [564, 130] width 517 height 72
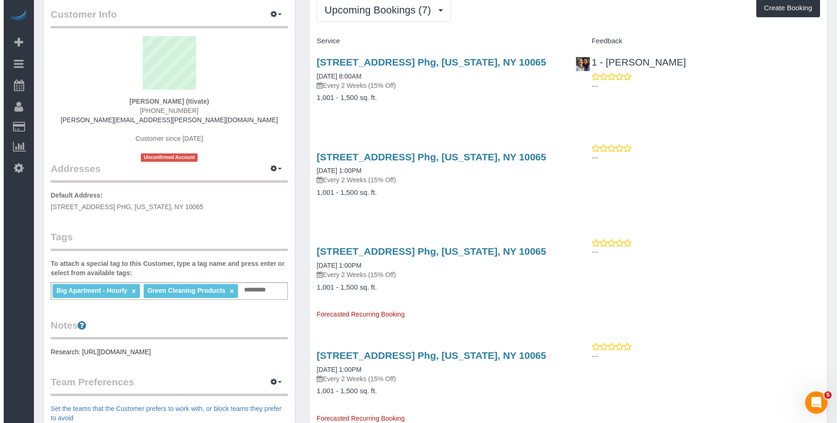
scroll to position [0, 0]
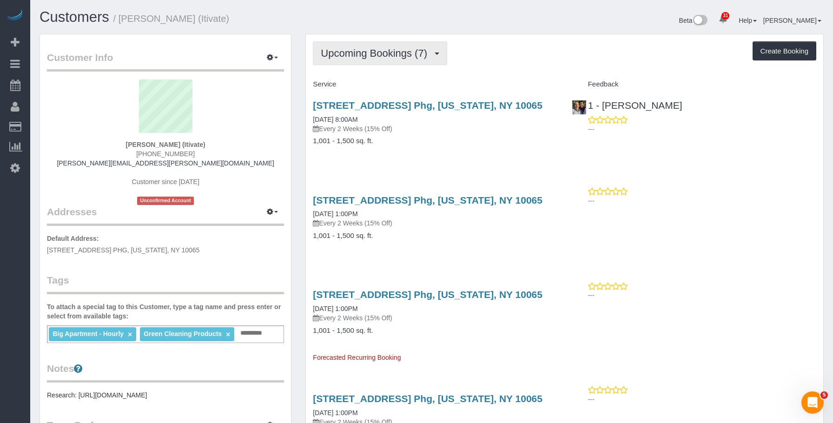
click at [394, 58] on span "Upcoming Bookings (7)" at bounding box center [376, 53] width 111 height 12
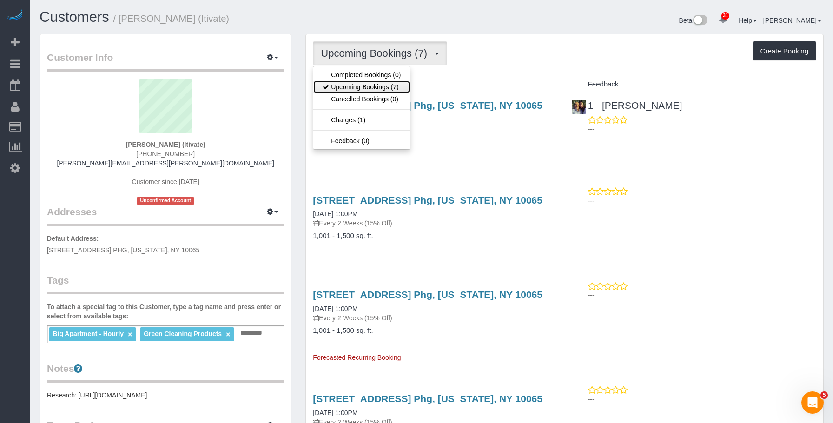
click at [385, 82] on link "Upcoming Bookings (7)" at bounding box center [361, 87] width 97 height 12
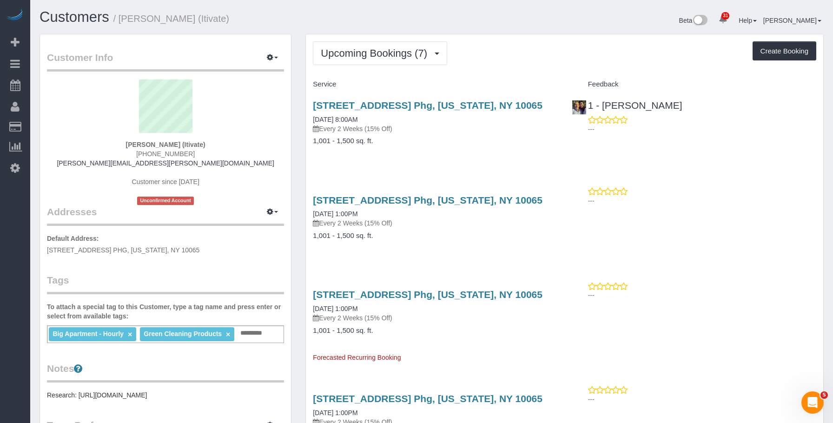
click at [455, 132] on p "Every 2 Weeks (15% Off)" at bounding box center [435, 128] width 244 height 9
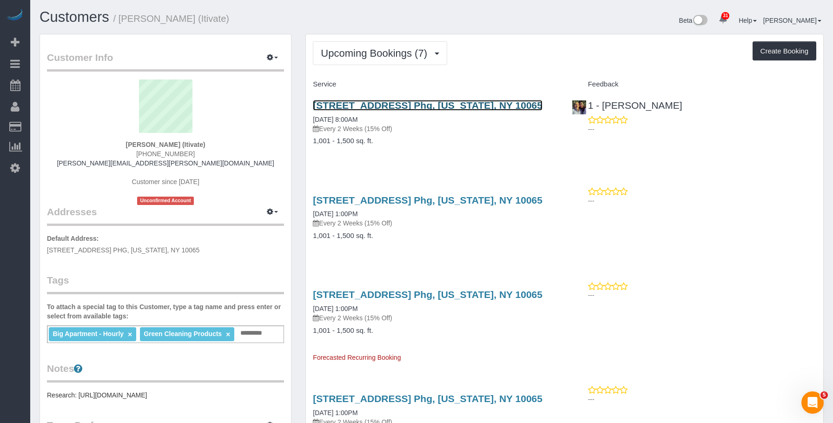
click at [458, 104] on link "[STREET_ADDRESS] Phg, [US_STATE], NY 10065" at bounding box center [428, 105] width 230 height 11
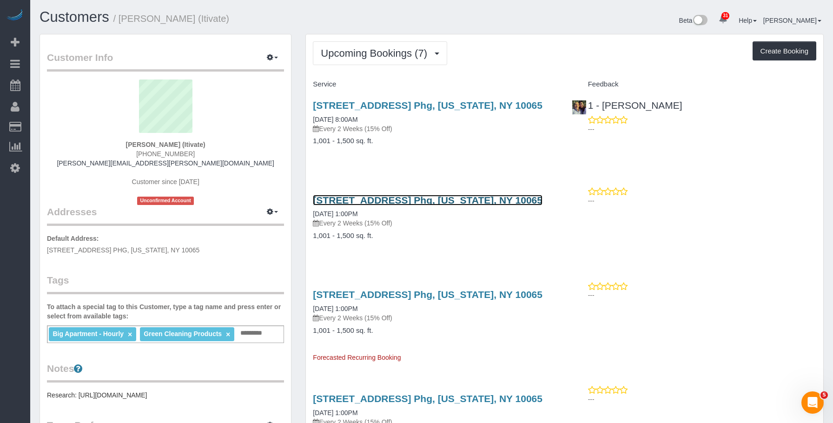
click at [422, 195] on link "[STREET_ADDRESS] Phg, [US_STATE], NY 10065" at bounding box center [428, 200] width 230 height 11
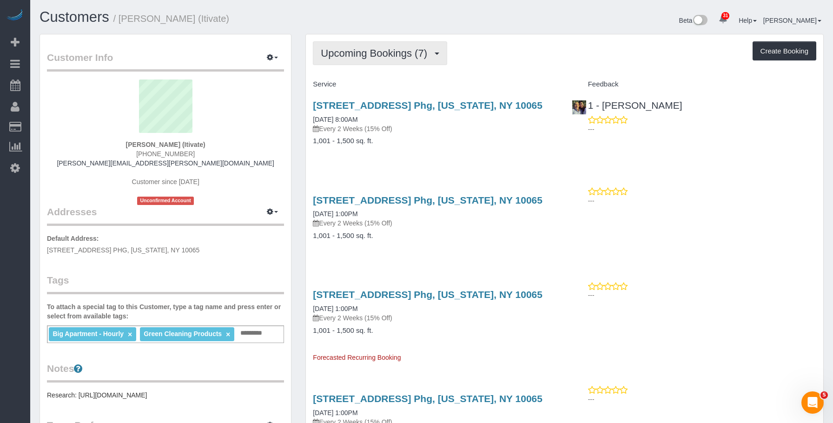
click at [357, 54] on span "Upcoming Bookings (7)" at bounding box center [376, 53] width 111 height 12
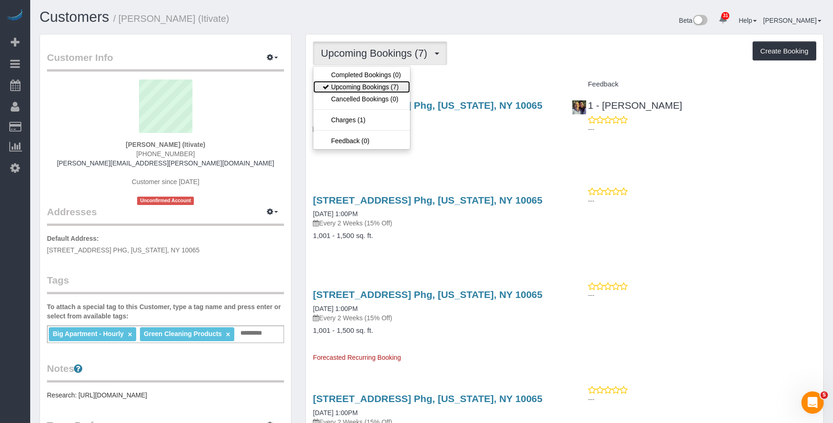
click at [347, 84] on link "Upcoming Bookings (7)" at bounding box center [361, 87] width 97 height 12
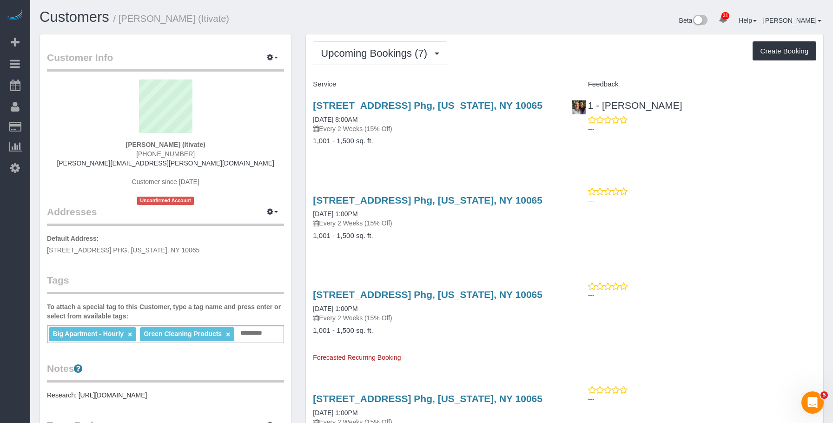
drag, startPoint x: 486, startPoint y: 157, endPoint x: 482, endPoint y: 122, distance: 35.0
click at [486, 157] on div "[STREET_ADDRESS] Phg, [US_STATE], NY 10065 [DATE] 8:00AM Every 2 Weeks (15% Off…" at bounding box center [435, 128] width 258 height 72
click at [509, 68] on div "Upcoming Bookings (7) Completed Bookings (0) Upcoming Bookings (7) Cancelled Bo…" at bounding box center [564, 421] width 517 height 774
click at [447, 136] on div "[STREET_ADDRESS] Phg, [US_STATE], NY 10065 [DATE] 8:00AM Every 2 Weeks (15% Off…" at bounding box center [435, 128] width 258 height 72
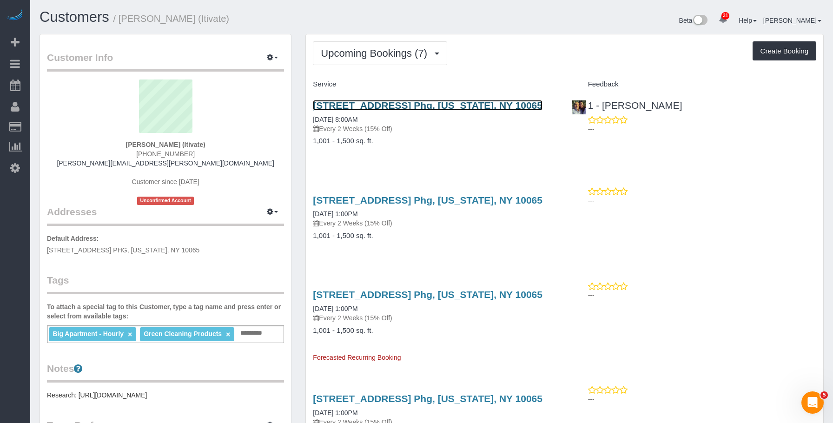
click at [475, 102] on link "[STREET_ADDRESS] Phg, [US_STATE], NY 10065" at bounding box center [428, 105] width 230 height 11
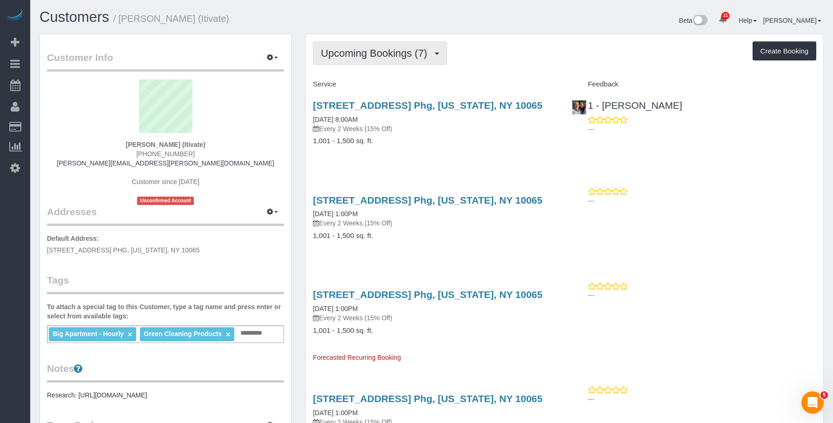
drag, startPoint x: 374, startPoint y: 50, endPoint x: 376, endPoint y: 77, distance: 27.5
click at [374, 50] on span "Upcoming Bookings (7)" at bounding box center [376, 53] width 111 height 12
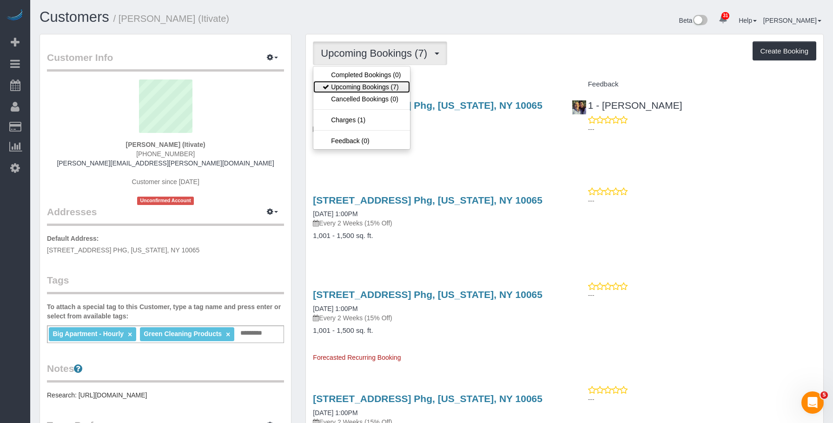
drag, startPoint x: 372, startPoint y: 84, endPoint x: 375, endPoint y: 93, distance: 9.3
click at [372, 84] on link "Upcoming Bookings (7)" at bounding box center [361, 87] width 97 height 12
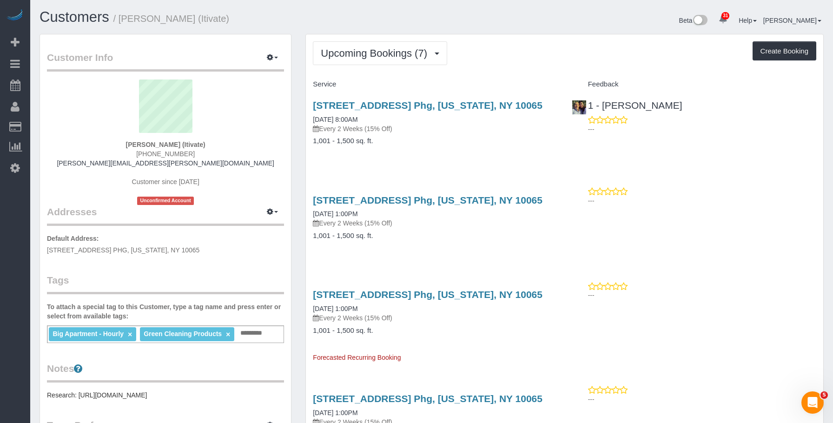
click at [465, 169] on div "Service Feedback [STREET_ADDRESS] Phg, [US_STATE], NY 10065 [DATE] 8:00AM Every…" at bounding box center [564, 427] width 503 height 701
click at [477, 294] on link "[STREET_ADDRESS] Phg, [US_STATE], NY 10065" at bounding box center [428, 294] width 230 height 11
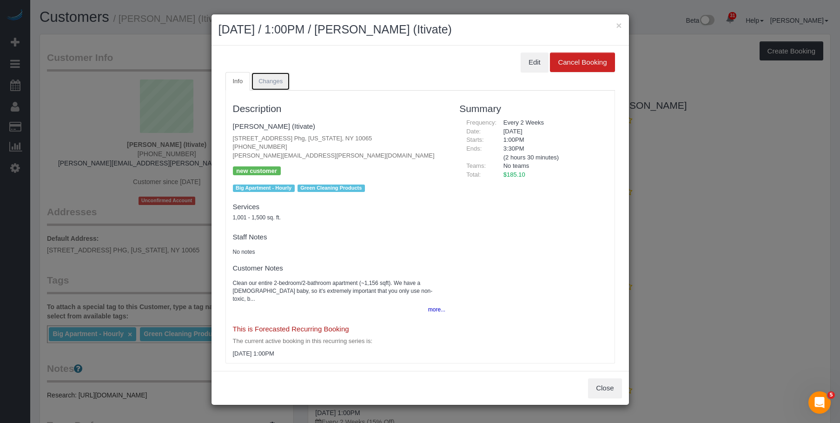
click at [285, 80] on link "Changes" at bounding box center [270, 81] width 39 height 19
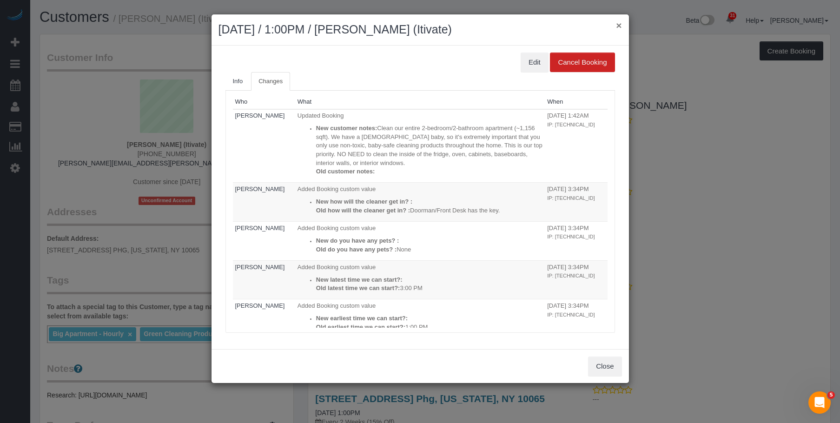
click at [617, 26] on button "×" at bounding box center [619, 25] width 6 height 10
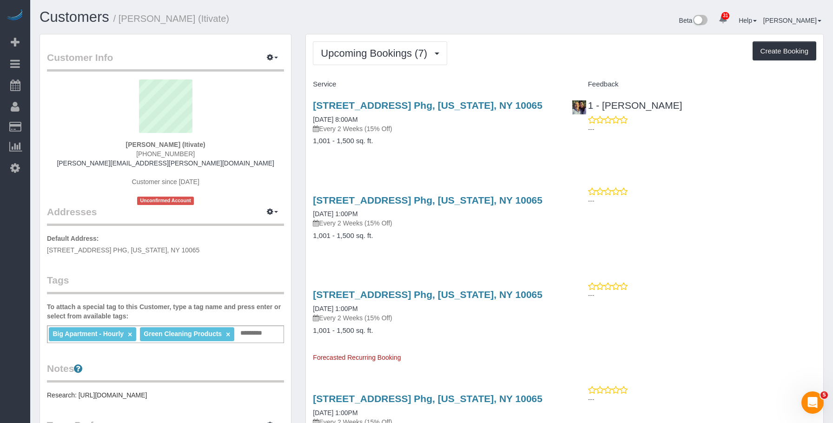
drag, startPoint x: 445, startPoint y: 237, endPoint x: 457, endPoint y: 204, distance: 35.6
click at [446, 236] on h4 "1,001 - 1,500 sq. ft." at bounding box center [435, 236] width 244 height 8
click at [468, 195] on link "[STREET_ADDRESS] Phg, [US_STATE], NY 10065" at bounding box center [428, 200] width 230 height 11
click at [374, 59] on button "Upcoming Bookings (7)" at bounding box center [380, 53] width 134 height 24
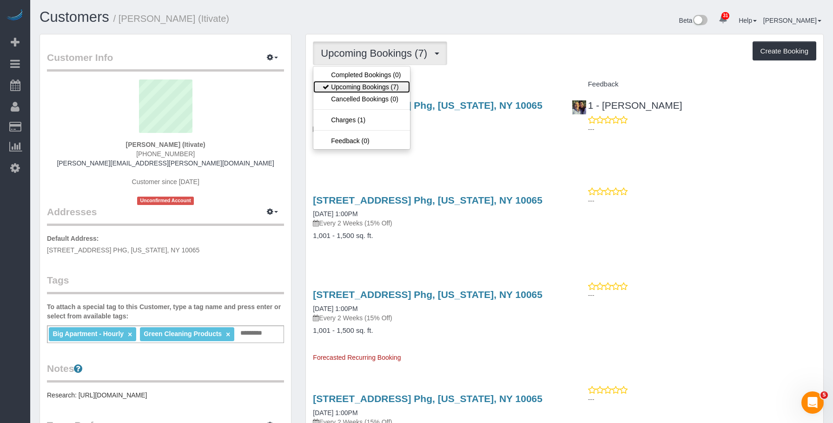
click at [359, 85] on link "Upcoming Bookings (7)" at bounding box center [361, 87] width 97 height 12
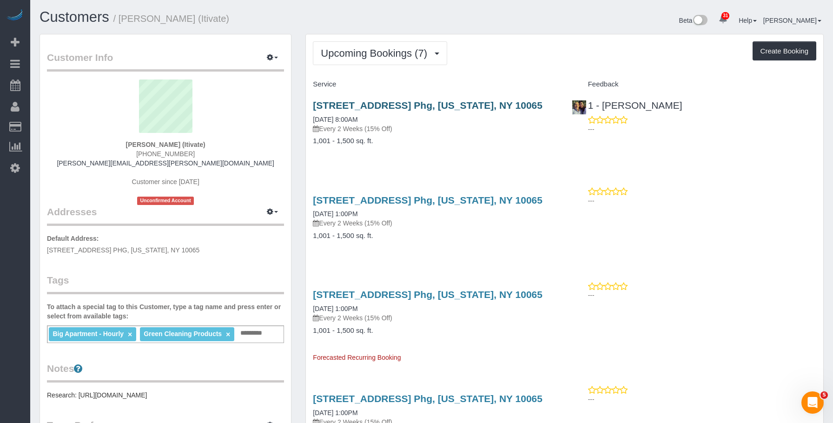
drag, startPoint x: 475, startPoint y: 134, endPoint x: 486, endPoint y: 108, distance: 28.7
click at [475, 132] on div "[STREET_ADDRESS] Phg, [US_STATE], NY 10065 [DATE] 8:00AM Every 2 Weeks (15% Off…" at bounding box center [435, 128] width 258 height 72
click at [488, 105] on link "[STREET_ADDRESS] Phg, [US_STATE], NY 10065" at bounding box center [428, 105] width 230 height 11
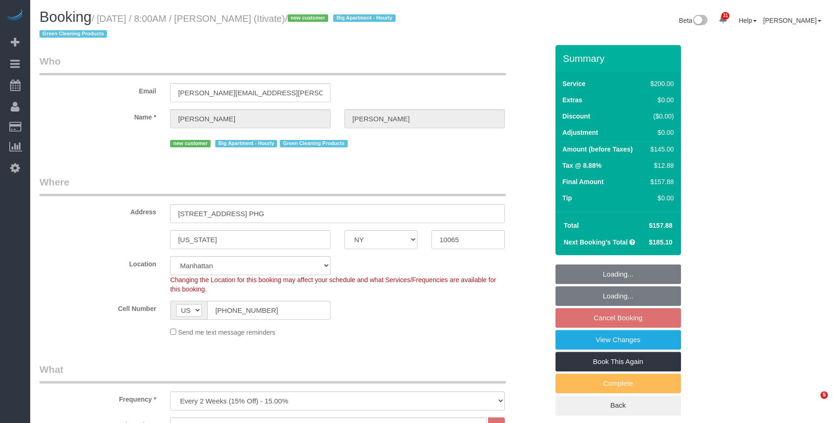
select select "NY"
select select "150"
select select "spot1"
select select "number:89"
select select "number:90"
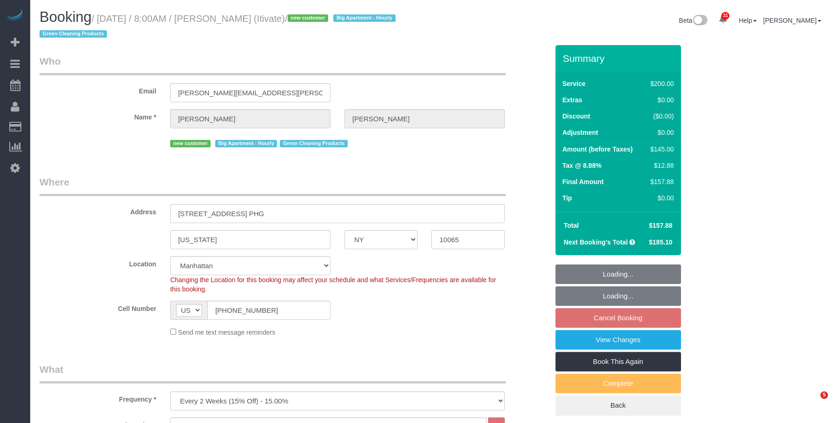
select select "number:15"
select select "number:6"
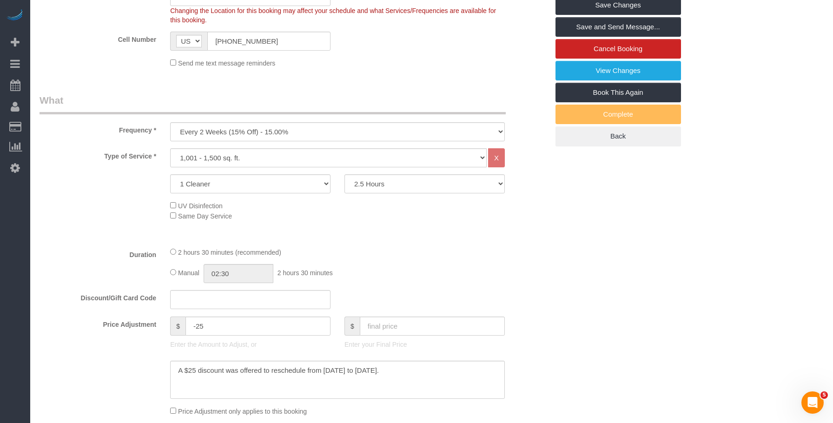
scroll to position [325, 0]
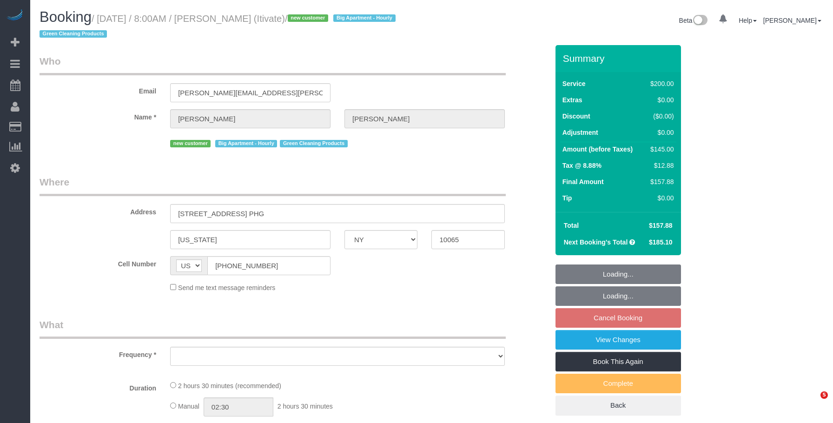
select select "NY"
select select "number:89"
select select "number:90"
select select "number:15"
select select "number:6"
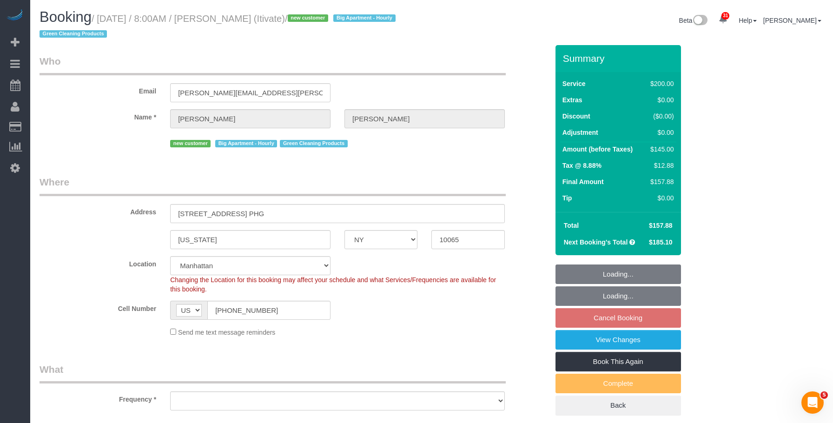
select select "string:stripe-pm_1SD47w4VGloSiKo7chgJo944"
select select "object:977"
select select "spot1"
select select "object:1449"
select select "150"
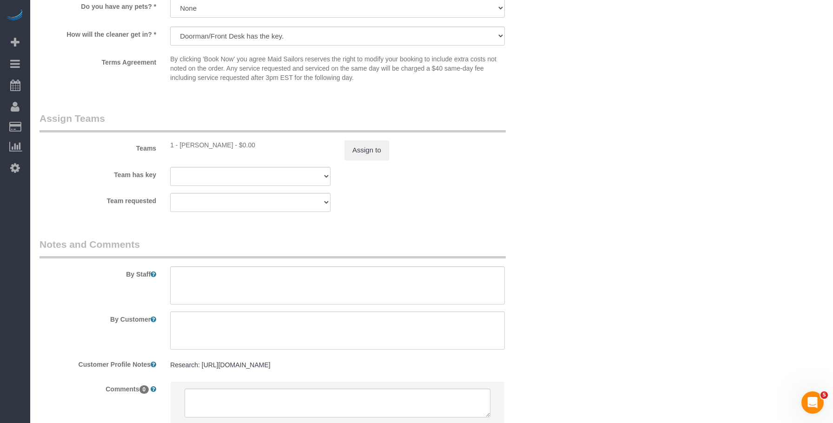
scroll to position [1031, 0]
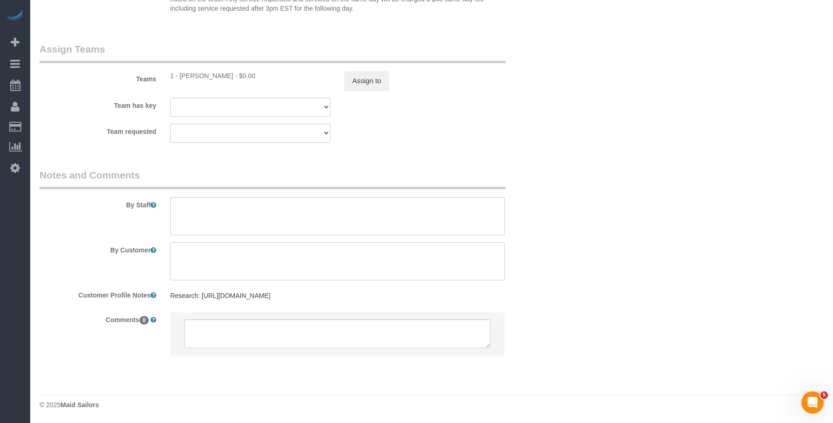
click at [235, 257] on textarea at bounding box center [337, 261] width 335 height 38
paste textarea "Clean our entire 2-bedroom/2-bathroom apartment (~1,156 sqft). We have a [DEMOG…"
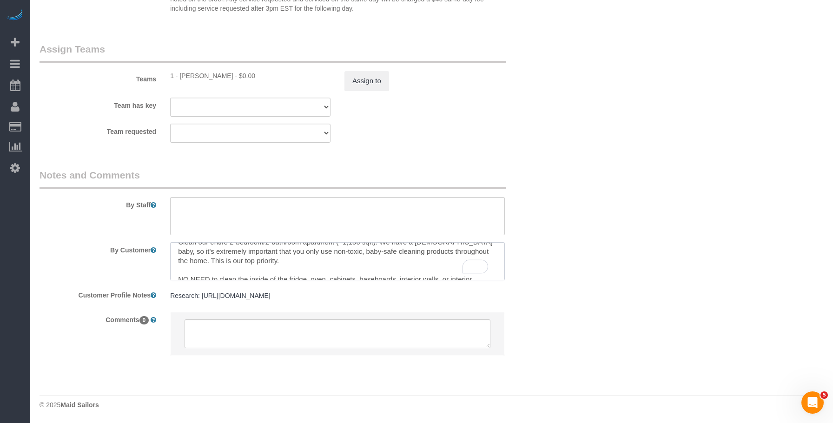
scroll to position [0, 0]
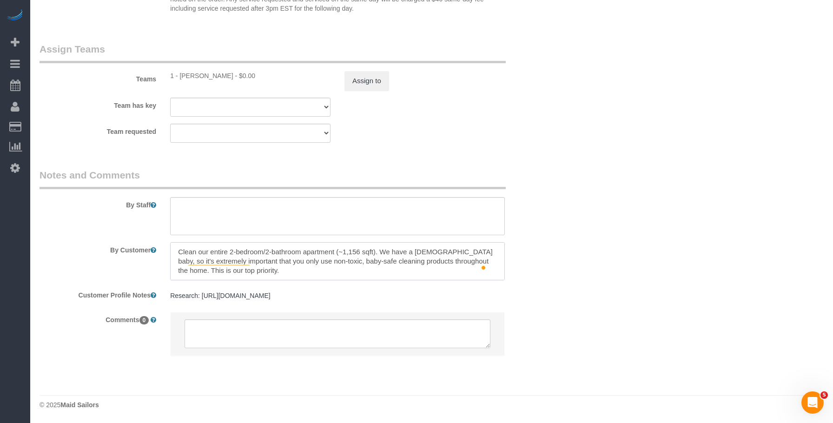
type textarea "Clean our entire 2-bedroom/2-bathroom apartment (~1,156 sqft). We have a [DEMOG…"
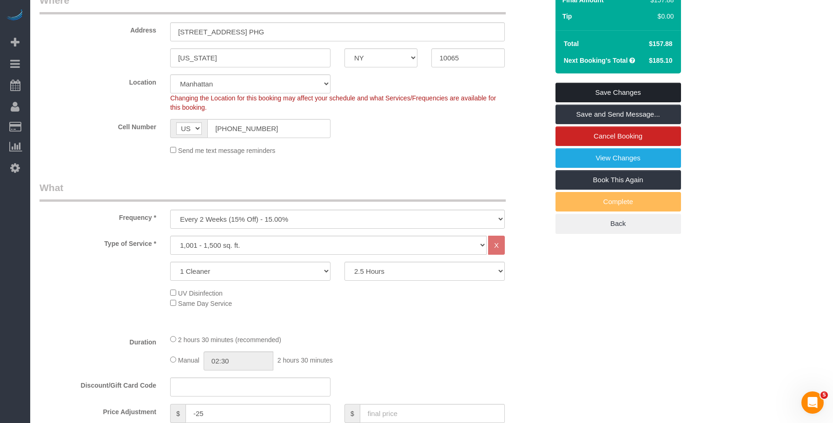
scroll to position [101, 0]
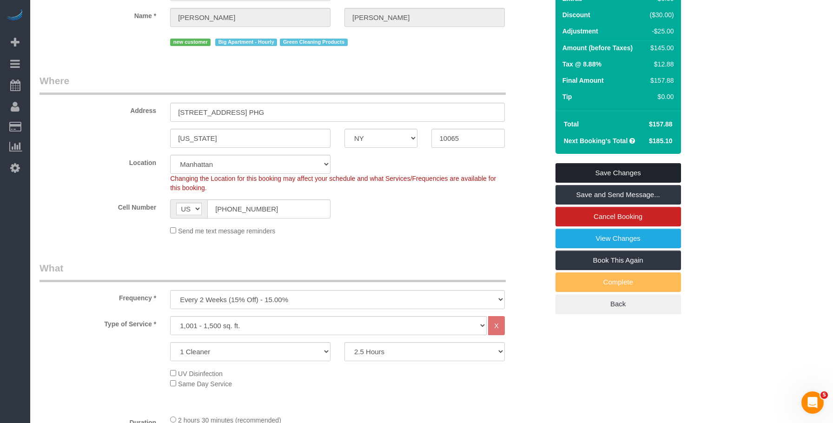
click at [647, 176] on link "Save Changes" at bounding box center [617, 173] width 125 height 20
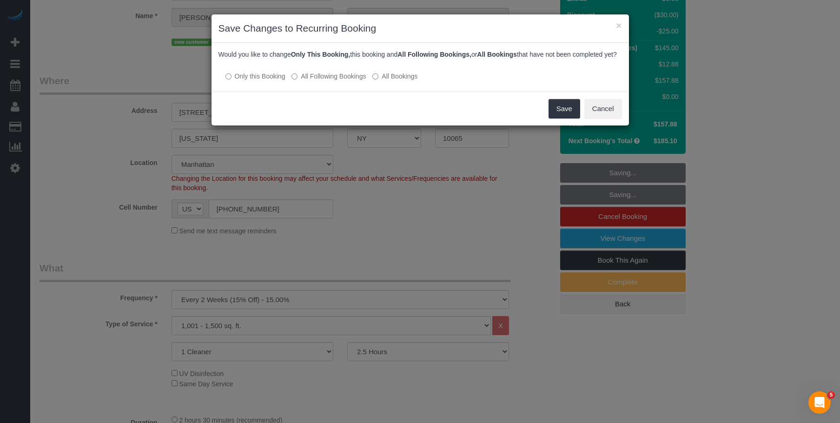
click at [352, 81] on label "All Following Bookings" at bounding box center [328, 76] width 74 height 9
click at [565, 119] on button "Save" at bounding box center [564, 109] width 32 height 20
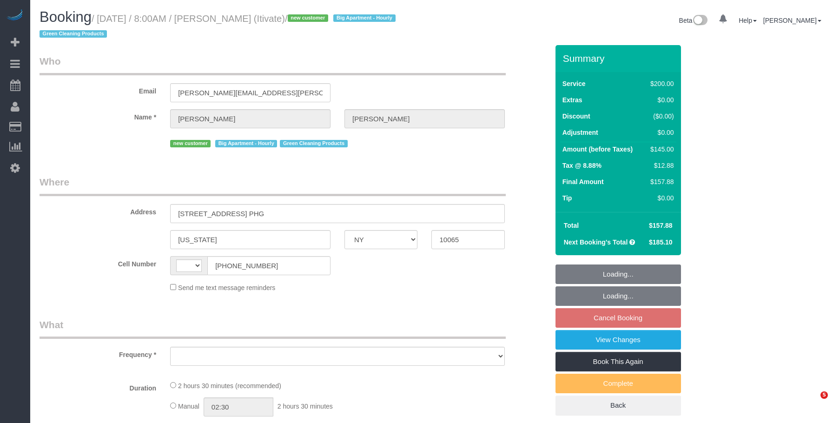
select select "NY"
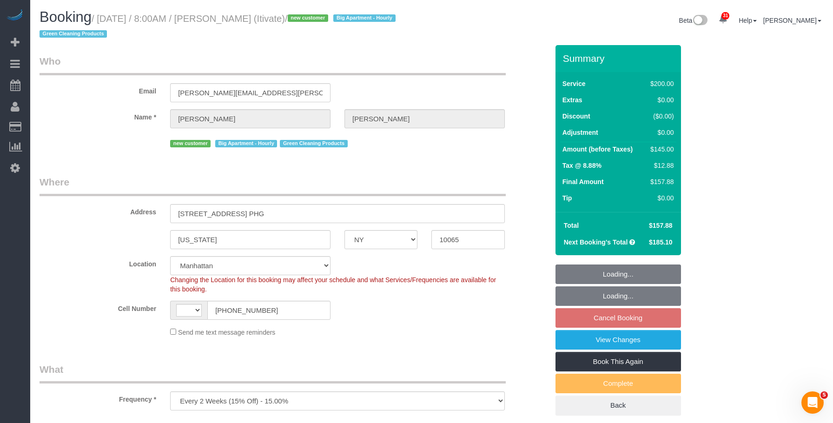
select select "object:589"
select select "string:stripe-pm_1SD47w4VGloSiKo7chgJo944"
drag, startPoint x: 463, startPoint y: 49, endPoint x: 463, endPoint y: 61, distance: 12.1
select select "string:[GEOGRAPHIC_DATA]"
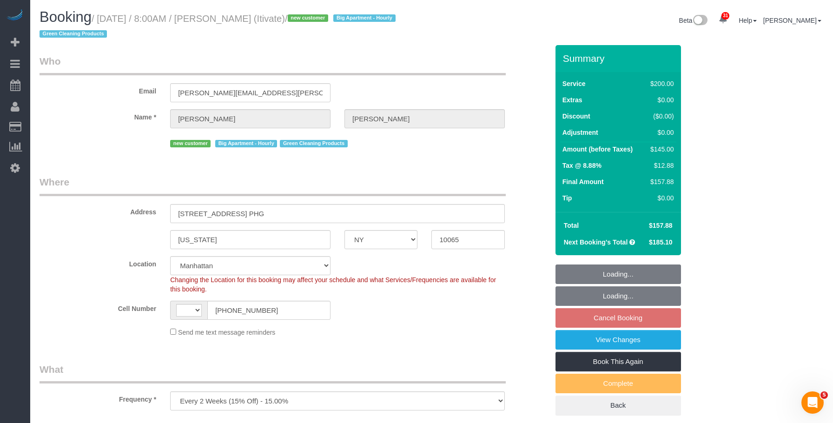
select select "spot1"
select select "number:89"
select select "number:90"
select select "number:15"
select select "number:6"
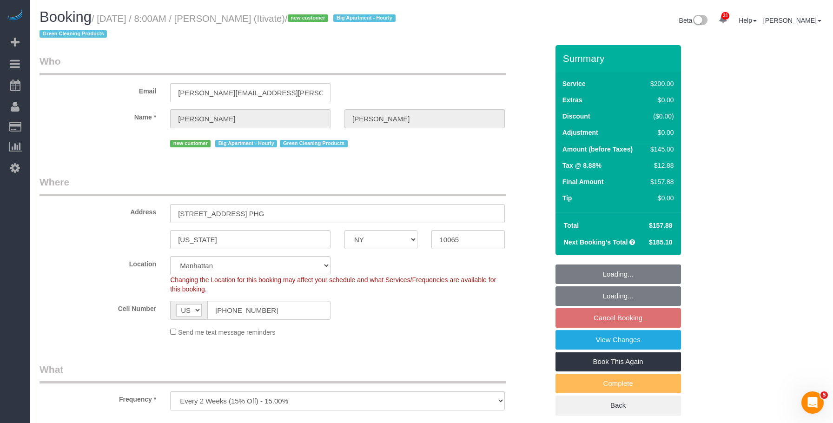
select select "150"
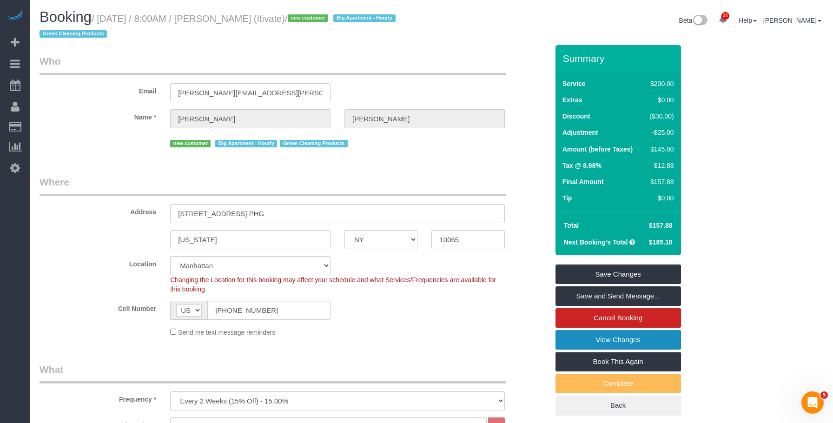
click at [584, 339] on link "View Changes" at bounding box center [617, 340] width 125 height 20
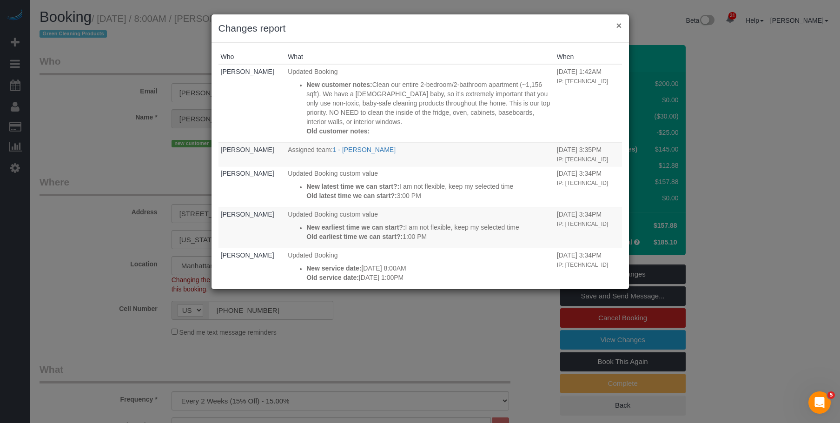
drag, startPoint x: 618, startPoint y: 23, endPoint x: 613, endPoint y: 25, distance: 4.9
click at [618, 23] on button "×" at bounding box center [619, 25] width 6 height 10
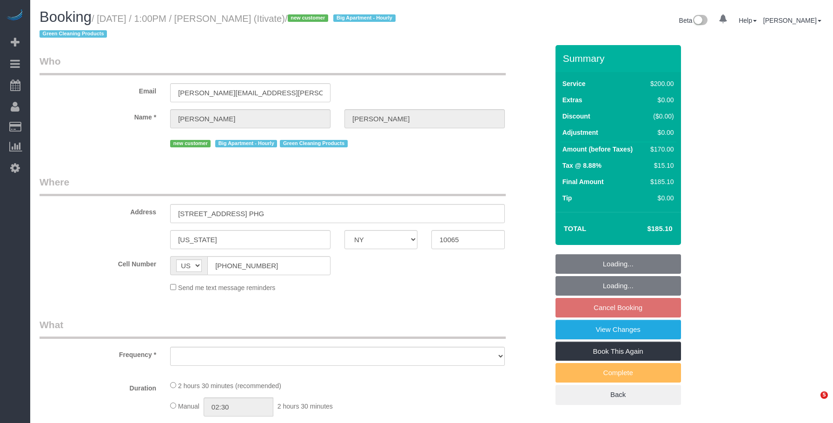
select select "NY"
select select "object:1435"
select select "string:stripe-pm_1SD47w4VGloSiKo7chgJo944"
select select "150"
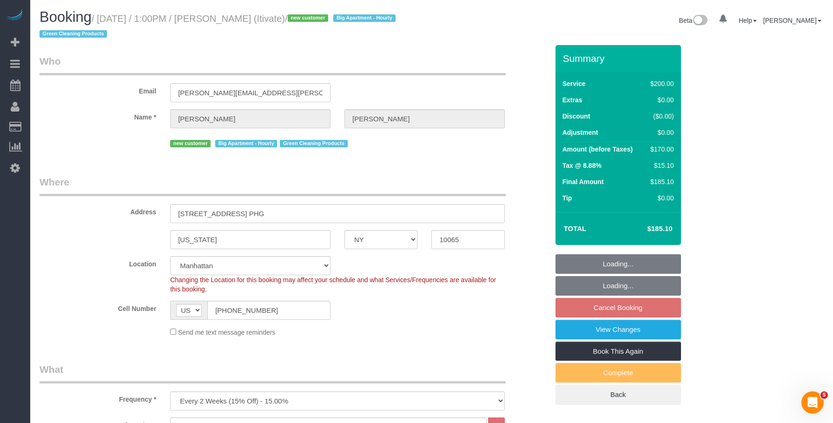
select select "spot6"
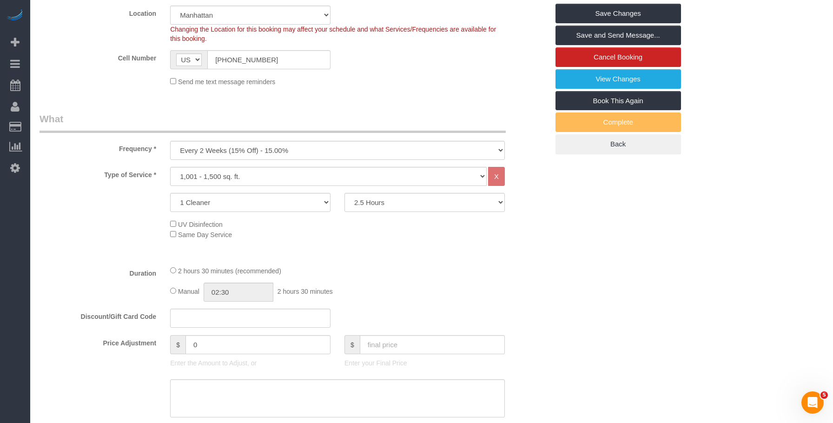
scroll to position [325, 0]
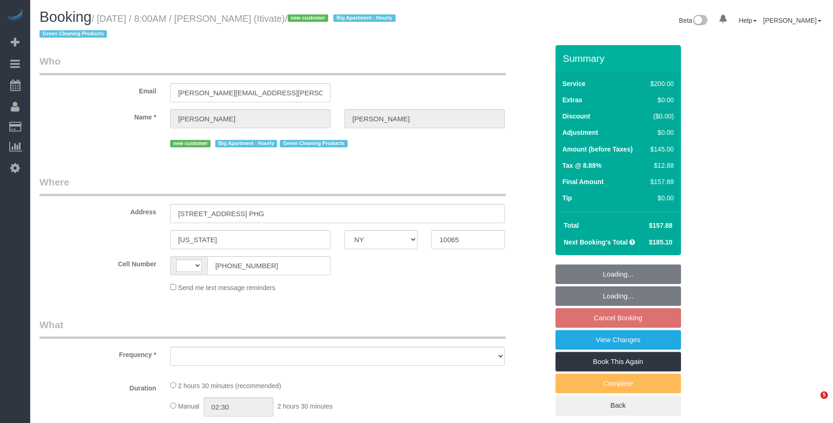
select select "NY"
select select "string:[GEOGRAPHIC_DATA]"
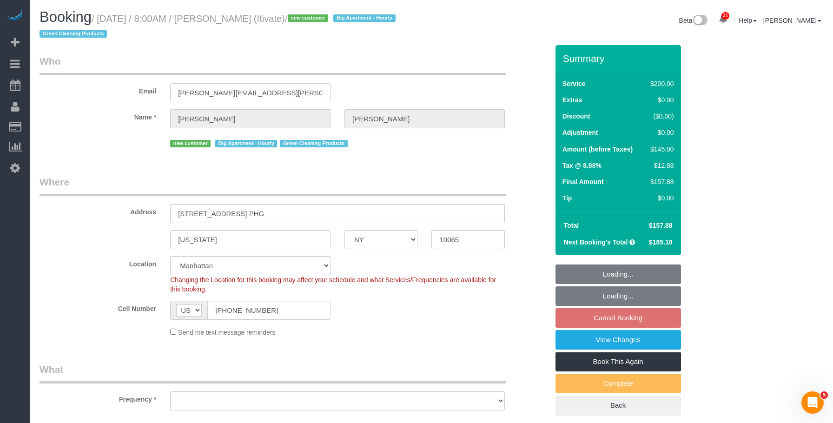
select select "string:stripe-pm_1SD47w4VGloSiKo7chgJo944"
select select "150"
select select "number:89"
select select "number:90"
select select "number:15"
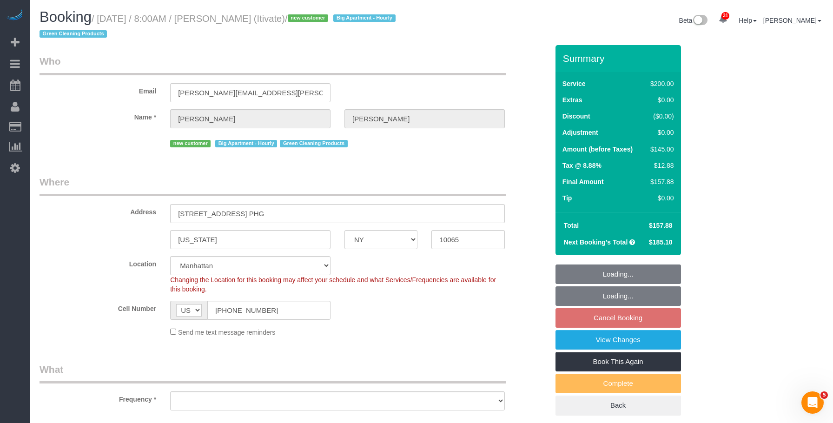
select select "number:6"
select select "object:1449"
select select "spot1"
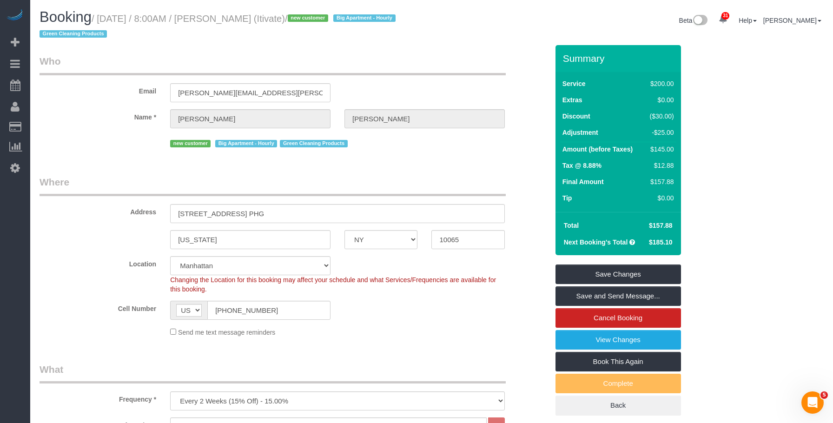
click at [574, 336] on link "View Changes" at bounding box center [617, 340] width 125 height 20
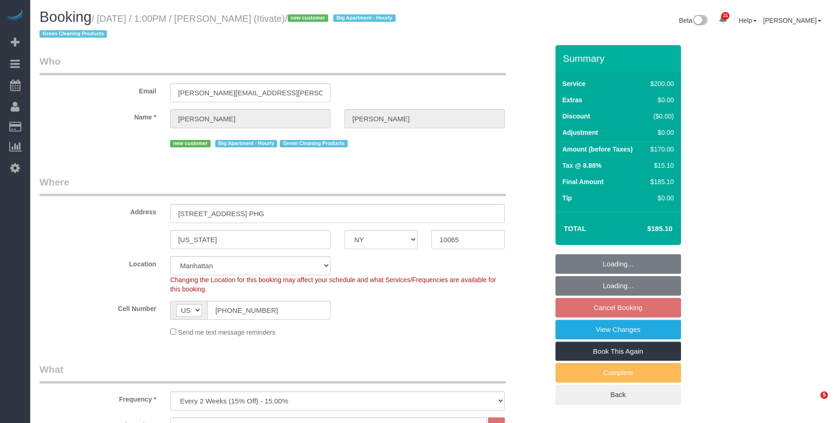
select select "NY"
select select "150"
select select "number:61"
select select "number:75"
select select "number:15"
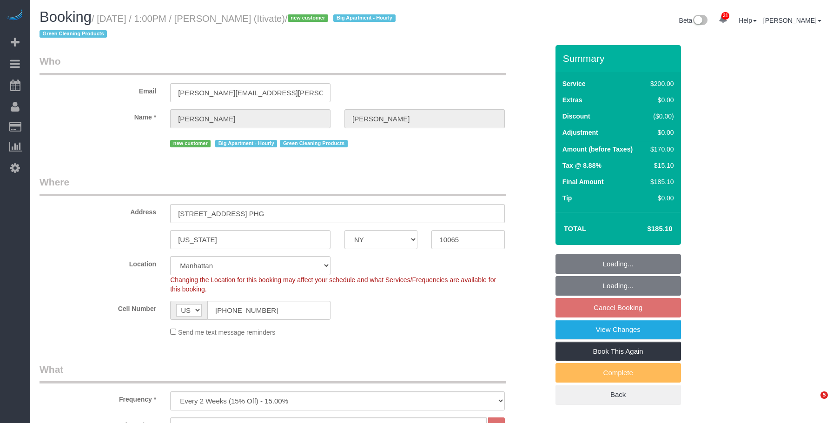
select select "number:6"
select select "spot6"
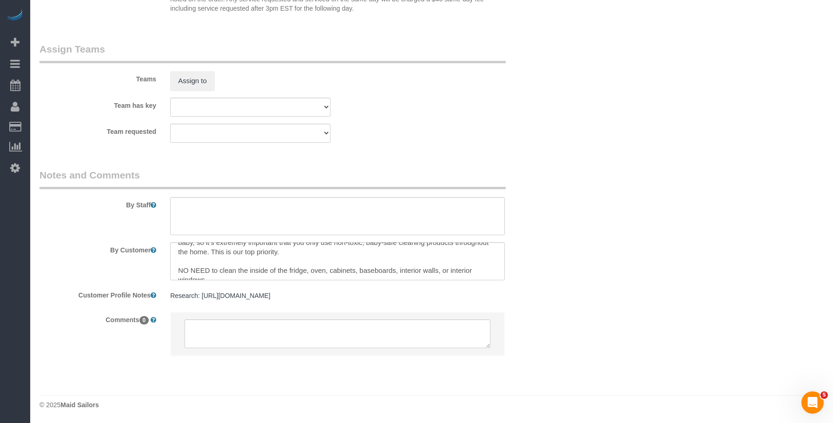
scroll to position [28, 0]
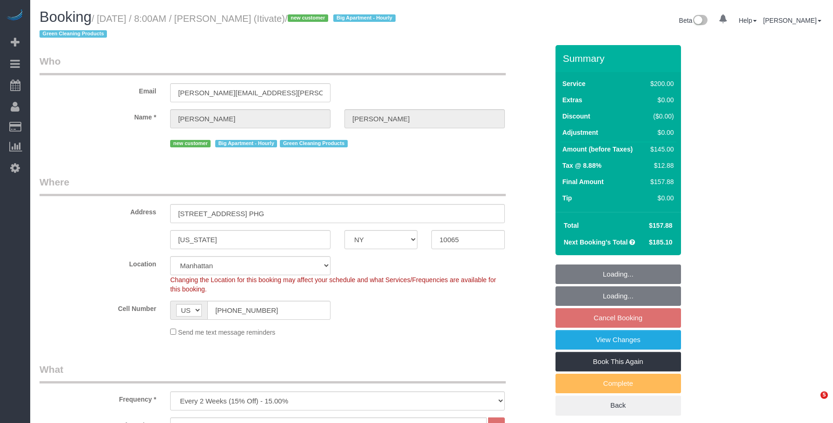
select select "NY"
select select "150"
select select "spot1"
select select "number:89"
select select "number:90"
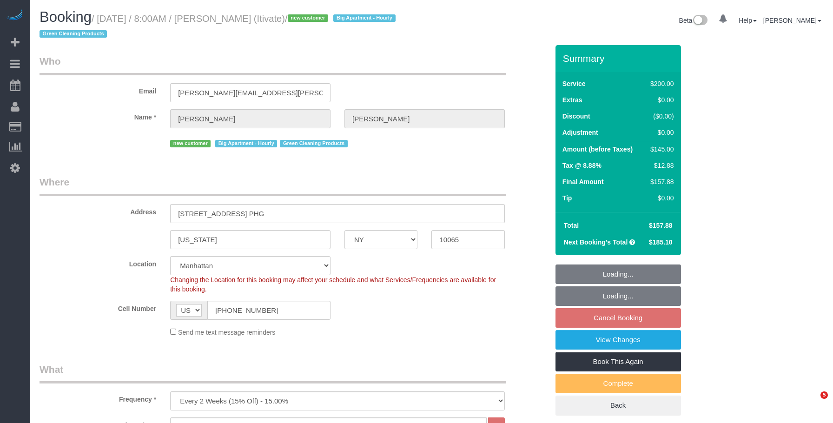
select select "number:15"
select select "number:6"
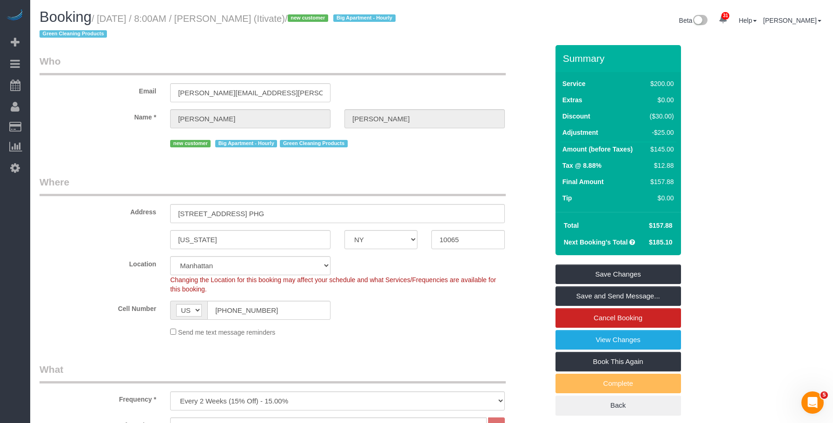
drag, startPoint x: 102, startPoint y: 19, endPoint x: 320, endPoint y: 20, distance: 218.0
click at [320, 20] on small "/ [DATE] / 8:00AM / [PERSON_NAME] (Itivate) / new customer Big Apartment - Hour…" at bounding box center [219, 26] width 359 height 26
copy small "[DATE] / 8:00AM / [PERSON_NAME] (Itivate)"
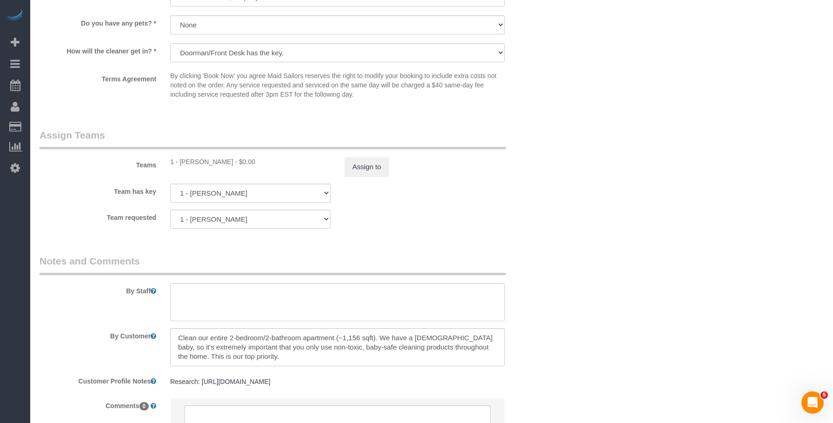
scroll to position [1031, 0]
